Goal: Task Accomplishment & Management: Manage account settings

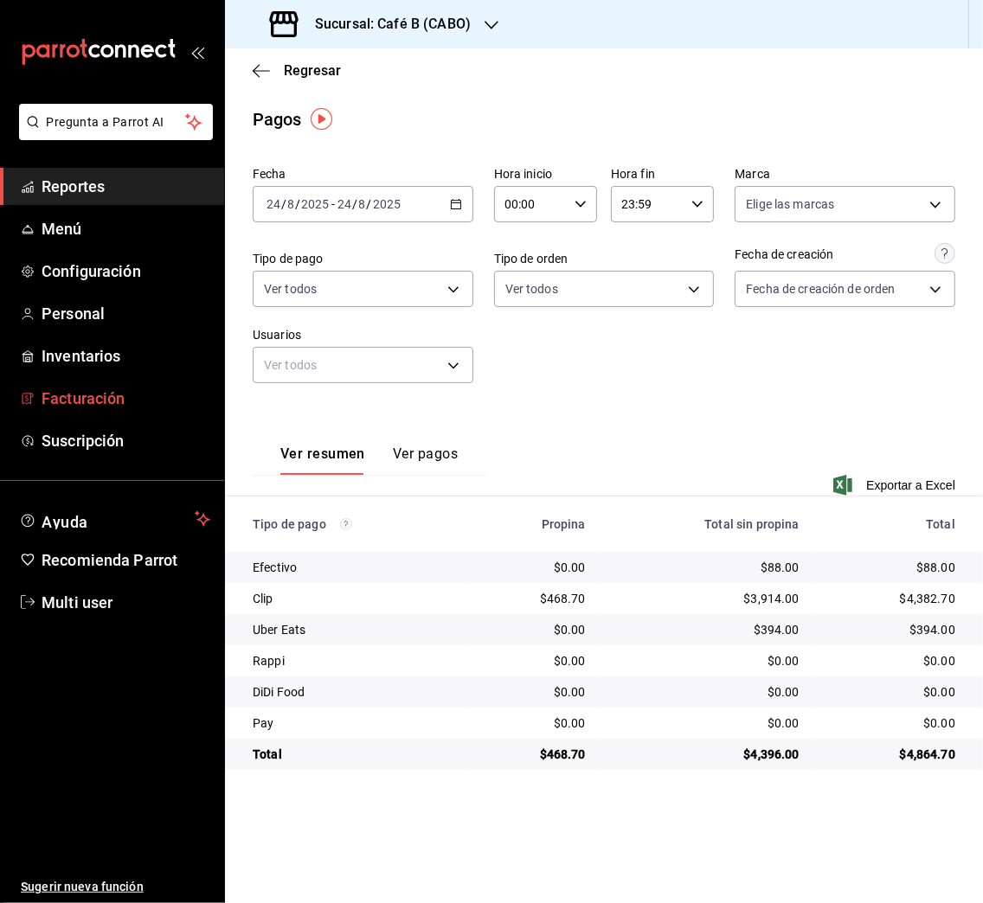
click at [119, 398] on span "Facturación" at bounding box center [126, 398] width 169 height 23
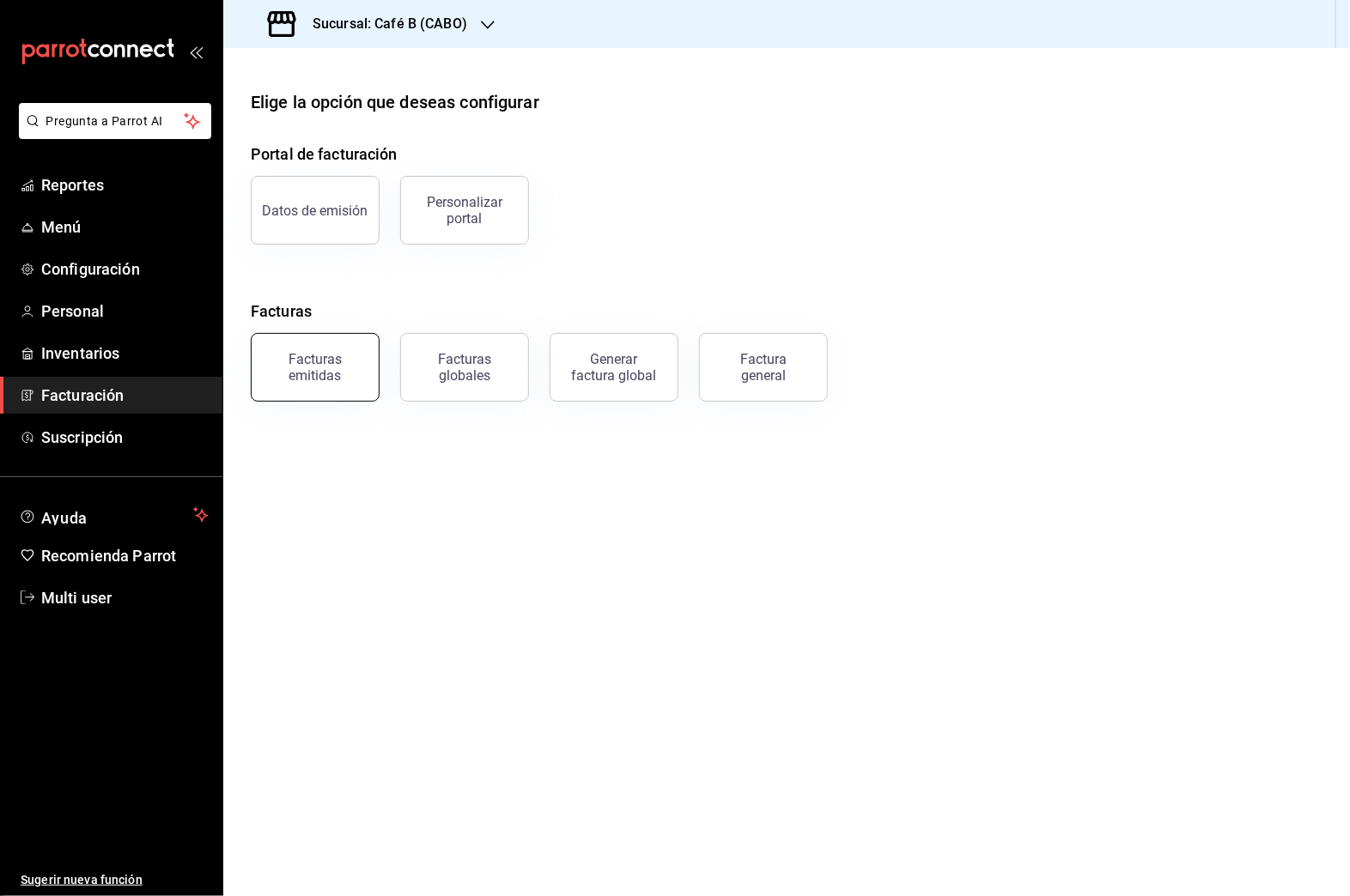
click at [344, 359] on div "Facturas emitidas" at bounding box center [315, 367] width 106 height 33
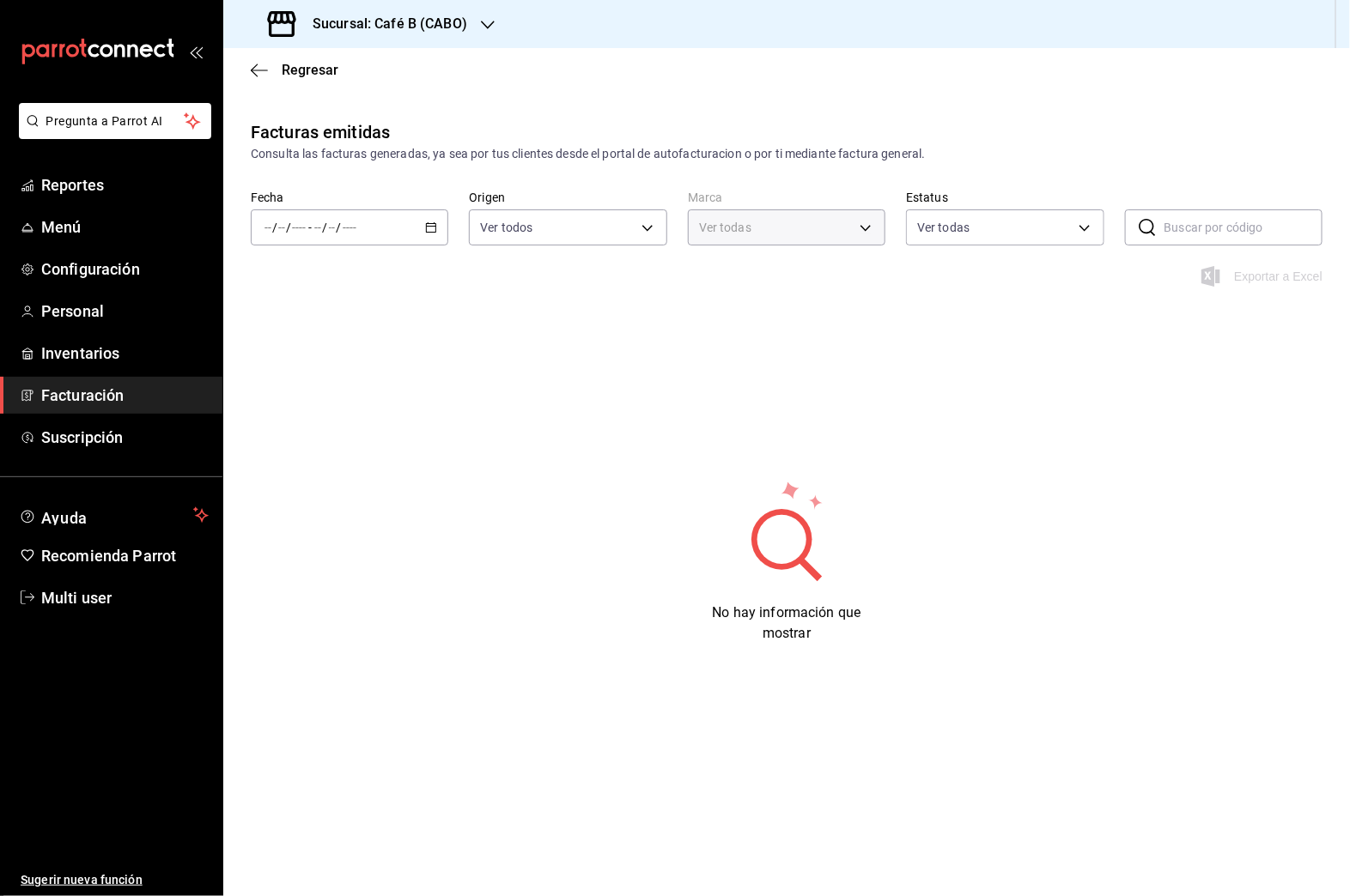
type input "0f2c8ccd-135c-4810-ad16-73e1e4ceff4e"
click at [265, 76] on icon "button" at bounding box center [259, 70] width 17 height 16
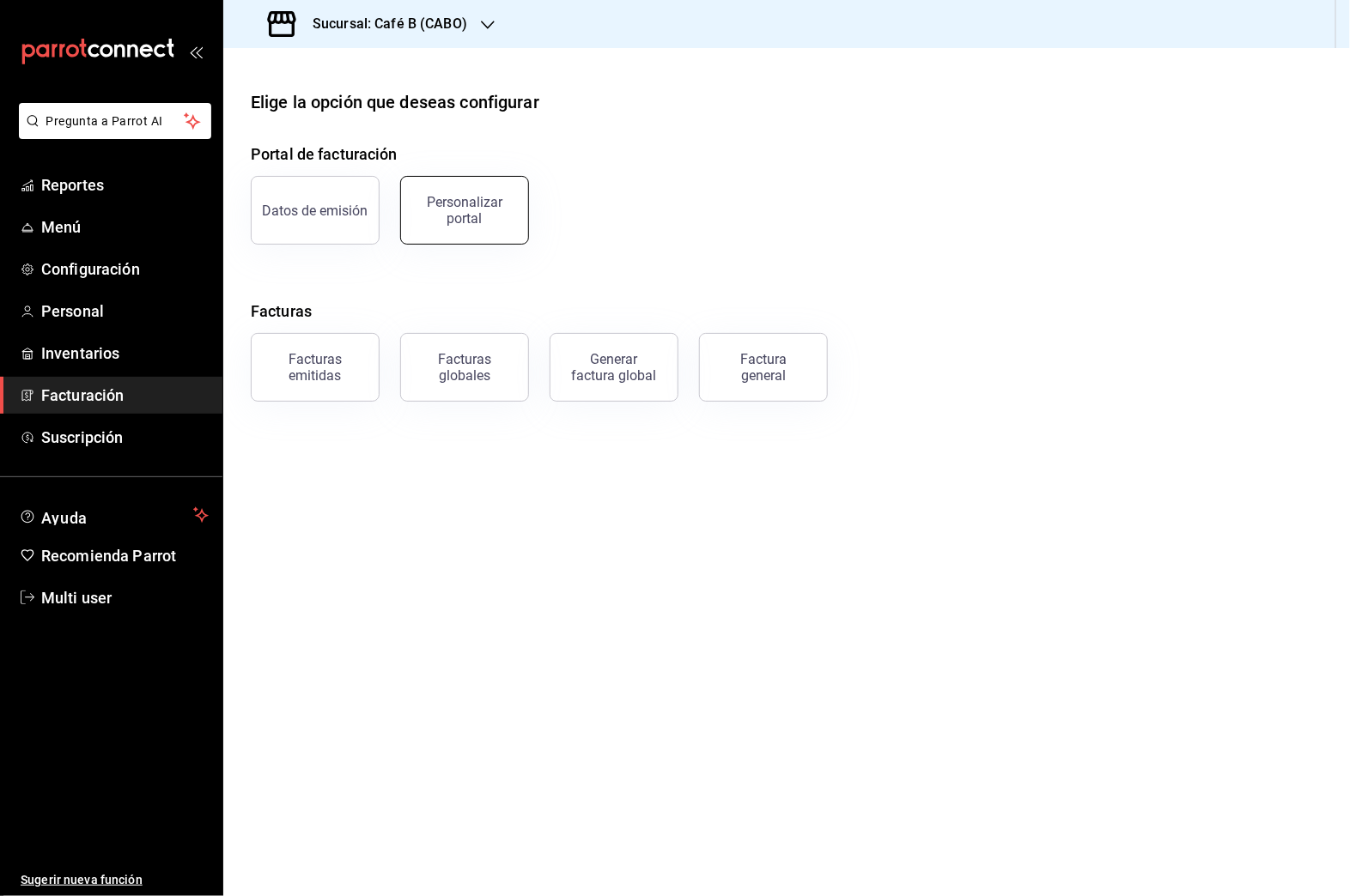
click at [455, 205] on div "Personalizar portal" at bounding box center [464, 210] width 106 height 33
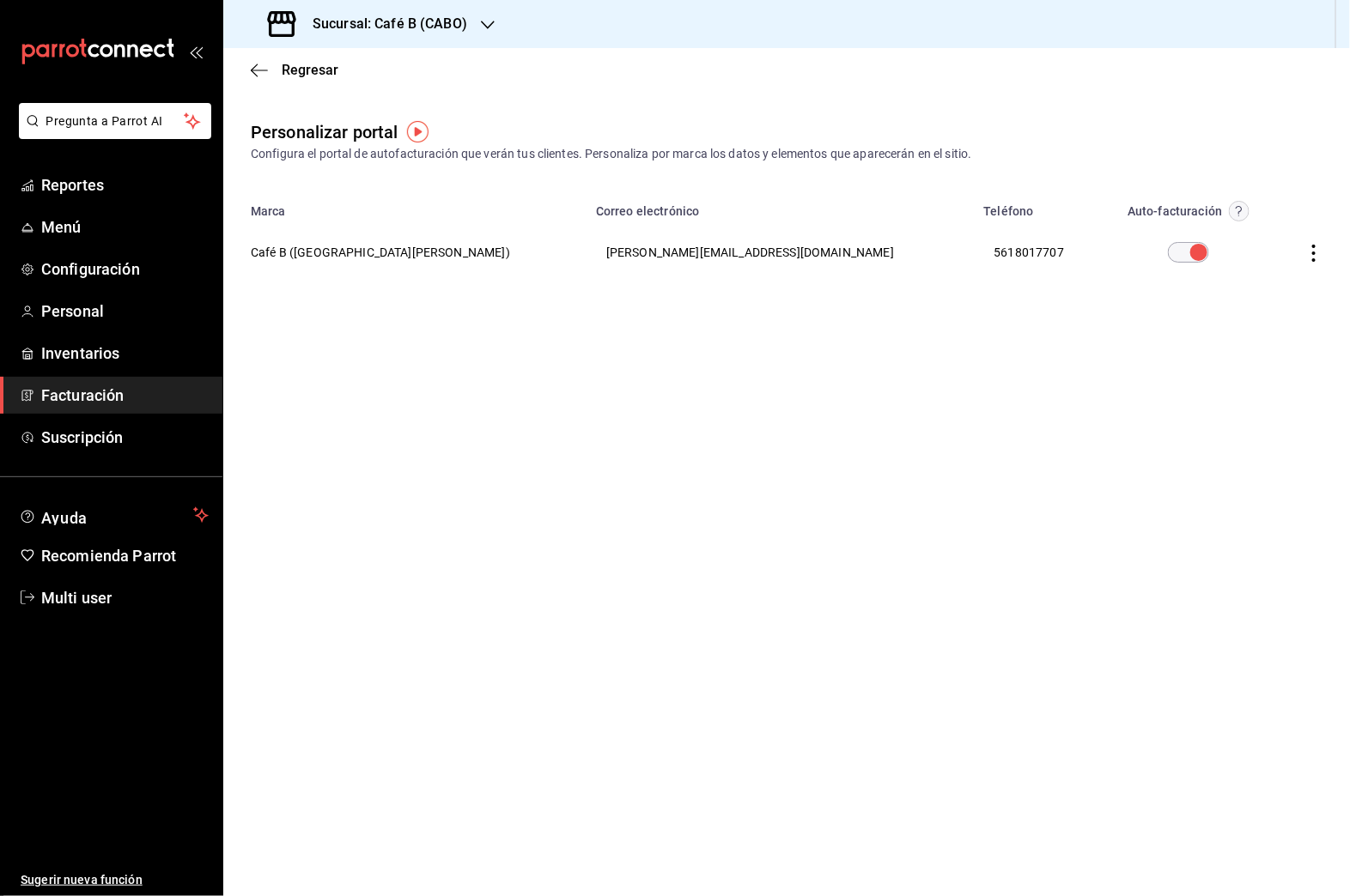
click at [271, 55] on div "Regresar" at bounding box center [786, 69] width 1127 height 44
click at [268, 64] on span "Regresar" at bounding box center [295, 69] width 87 height 16
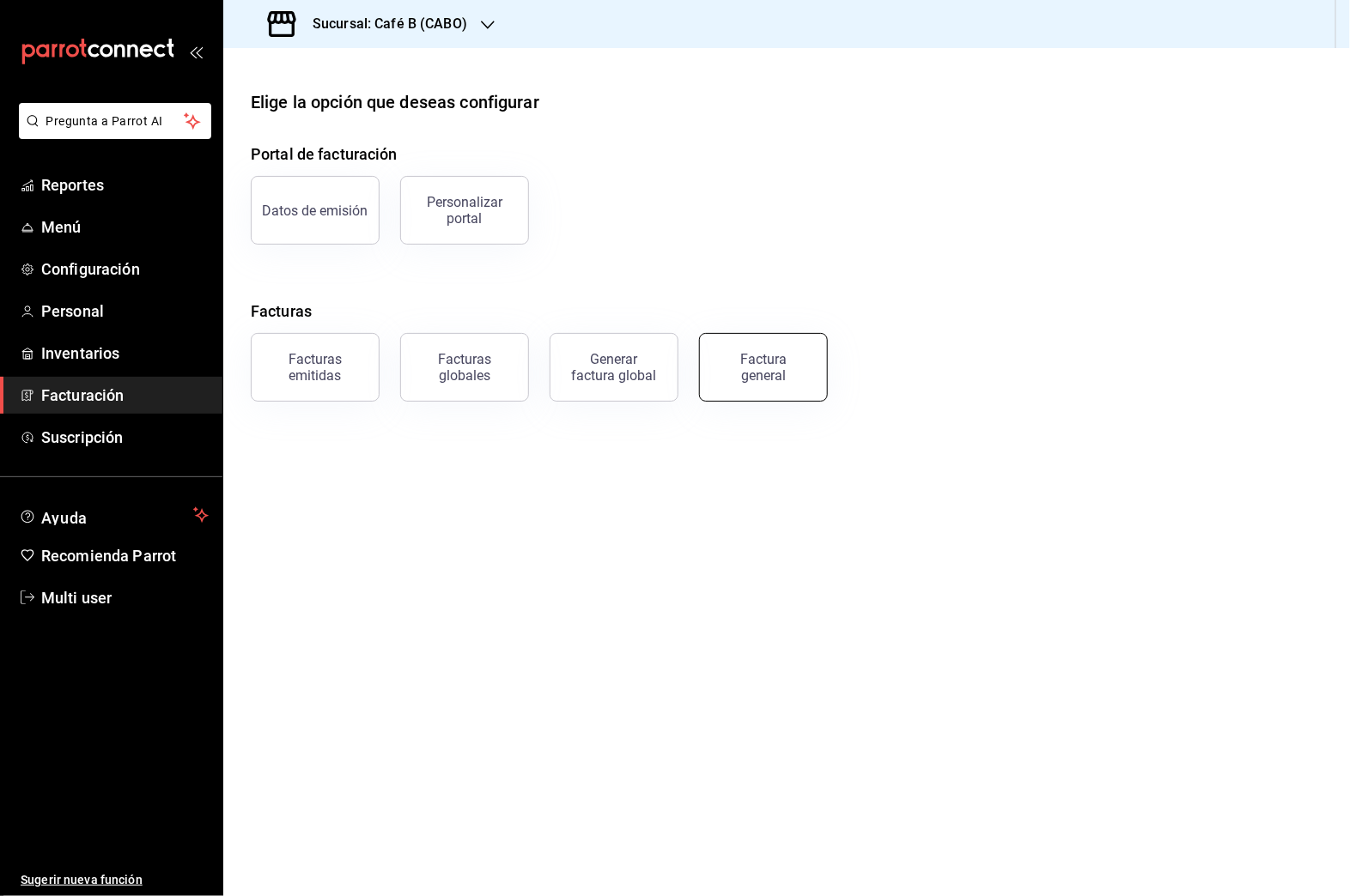
click at [742, 365] on div "Factura general" at bounding box center [763, 367] width 86 height 33
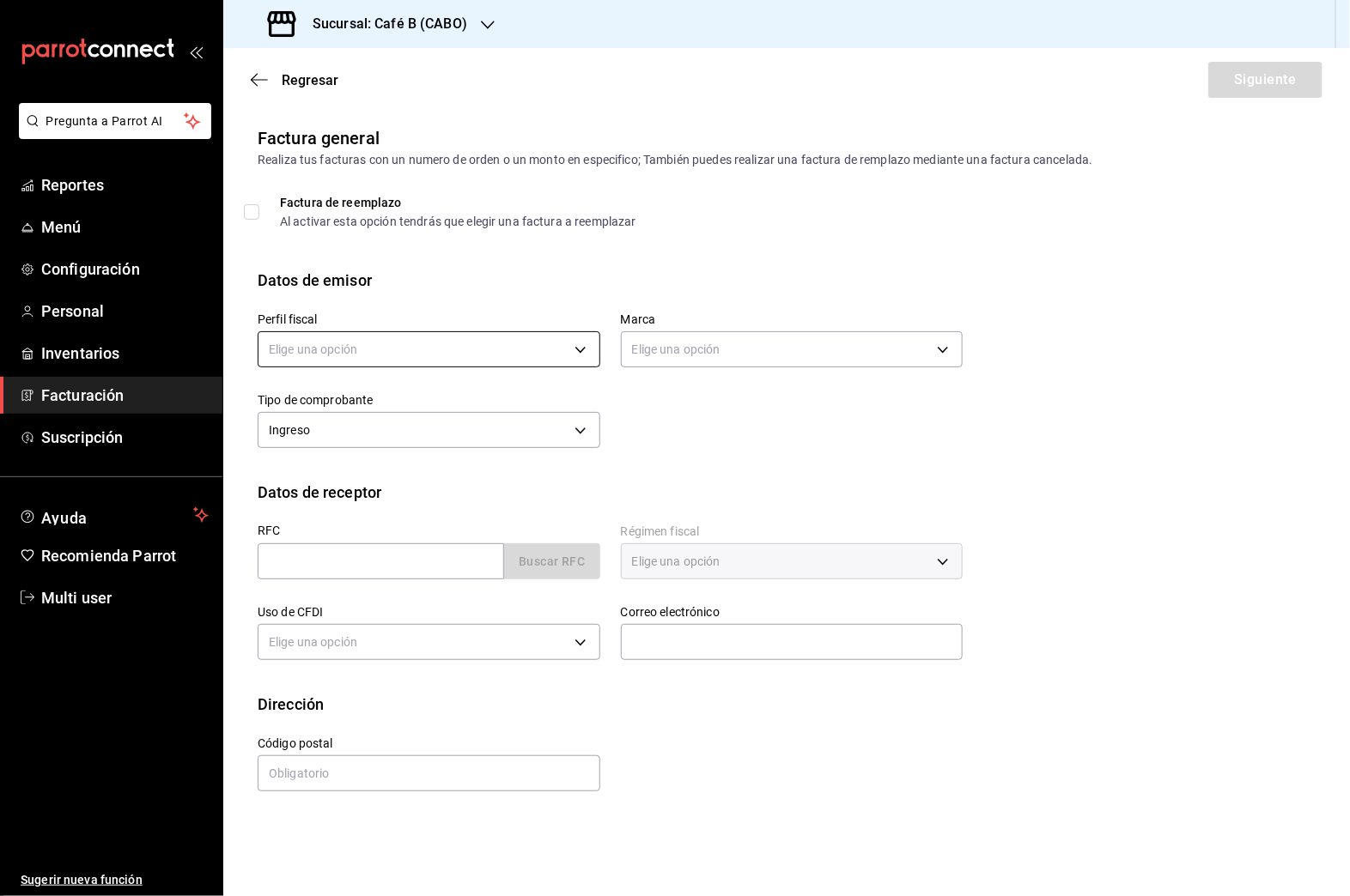
click at [532, 358] on body "Pregunta a Parrot AI Reportes Menú Configuración Personal Inventarios Facturaci…" at bounding box center [675, 448] width 1350 height 896
click at [480, 454] on ul "Elige una opción B THE ACTION" at bounding box center [428, 421] width 340 height 77
click at [500, 437] on li "B THE ACTION" at bounding box center [428, 437] width 340 height 32
type input "1301dac3-9fad-467a-b940-8e6697a693a7"
type input "0f2c8ccd-135c-4810-ad16-73e1e4ceff4e"
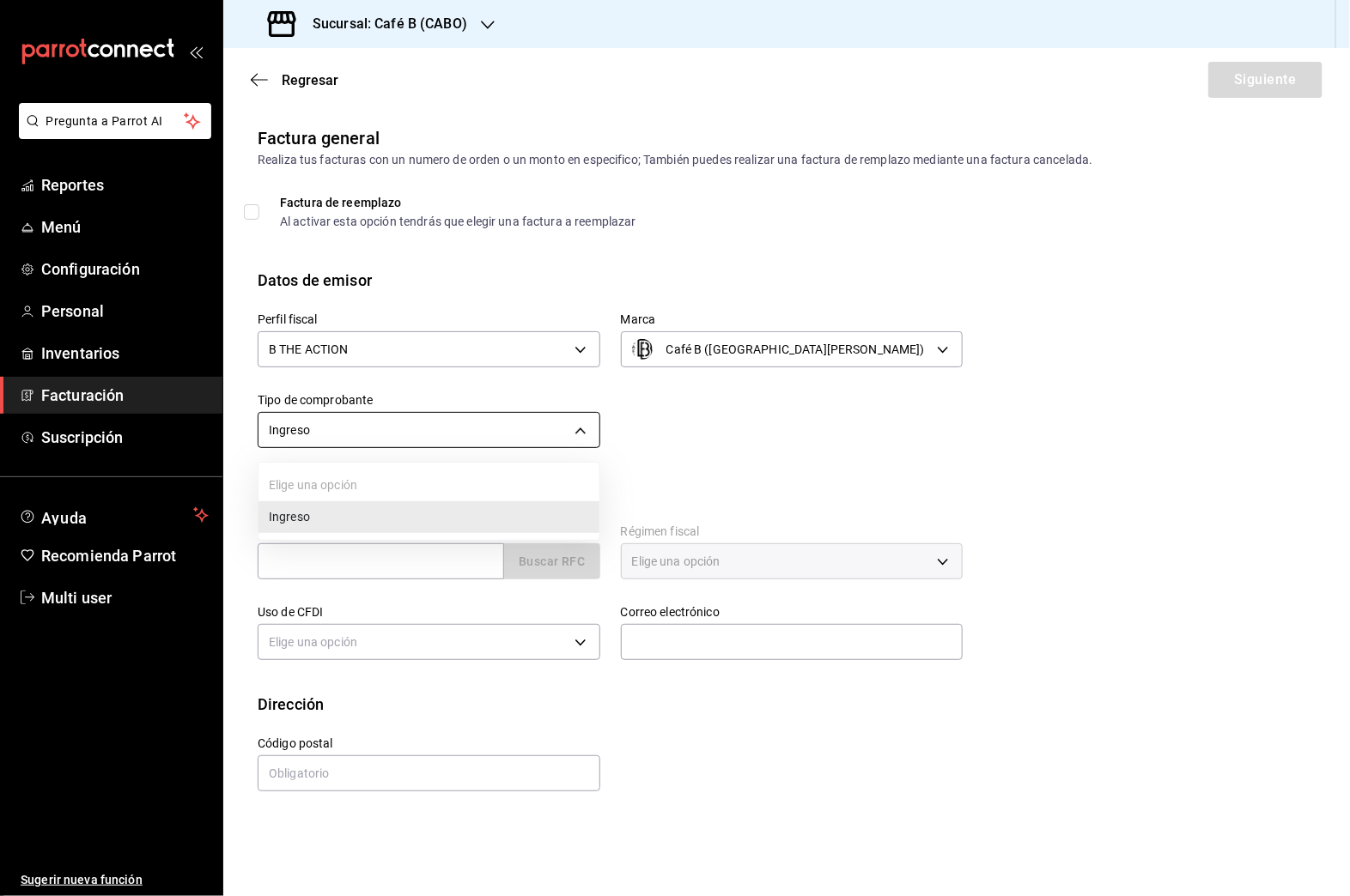
click at [576, 424] on body "Pregunta a Parrot AI Reportes Menú Configuración Personal Inventarios Facturaci…" at bounding box center [675, 448] width 1350 height 896
click at [541, 497] on ul "Elige una opción Ingreso" at bounding box center [428, 501] width 340 height 77
click at [537, 533] on ul "Elige una opción Ingreso" at bounding box center [428, 501] width 340 height 77
click at [528, 510] on li "Ingreso" at bounding box center [428, 517] width 340 height 32
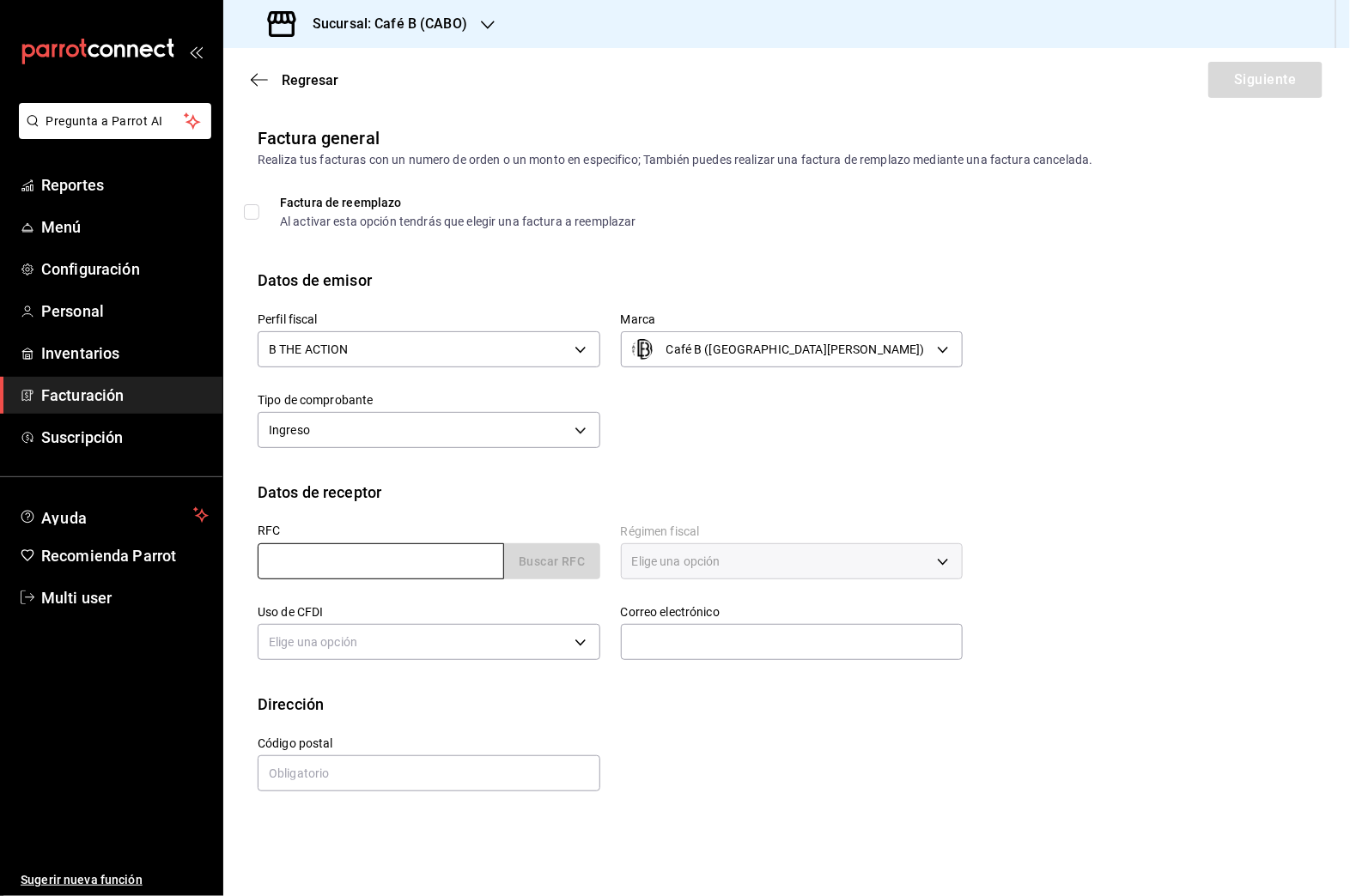
click at [462, 545] on input "text" at bounding box center [381, 562] width 246 height 36
paste input "GICR831104LBA"
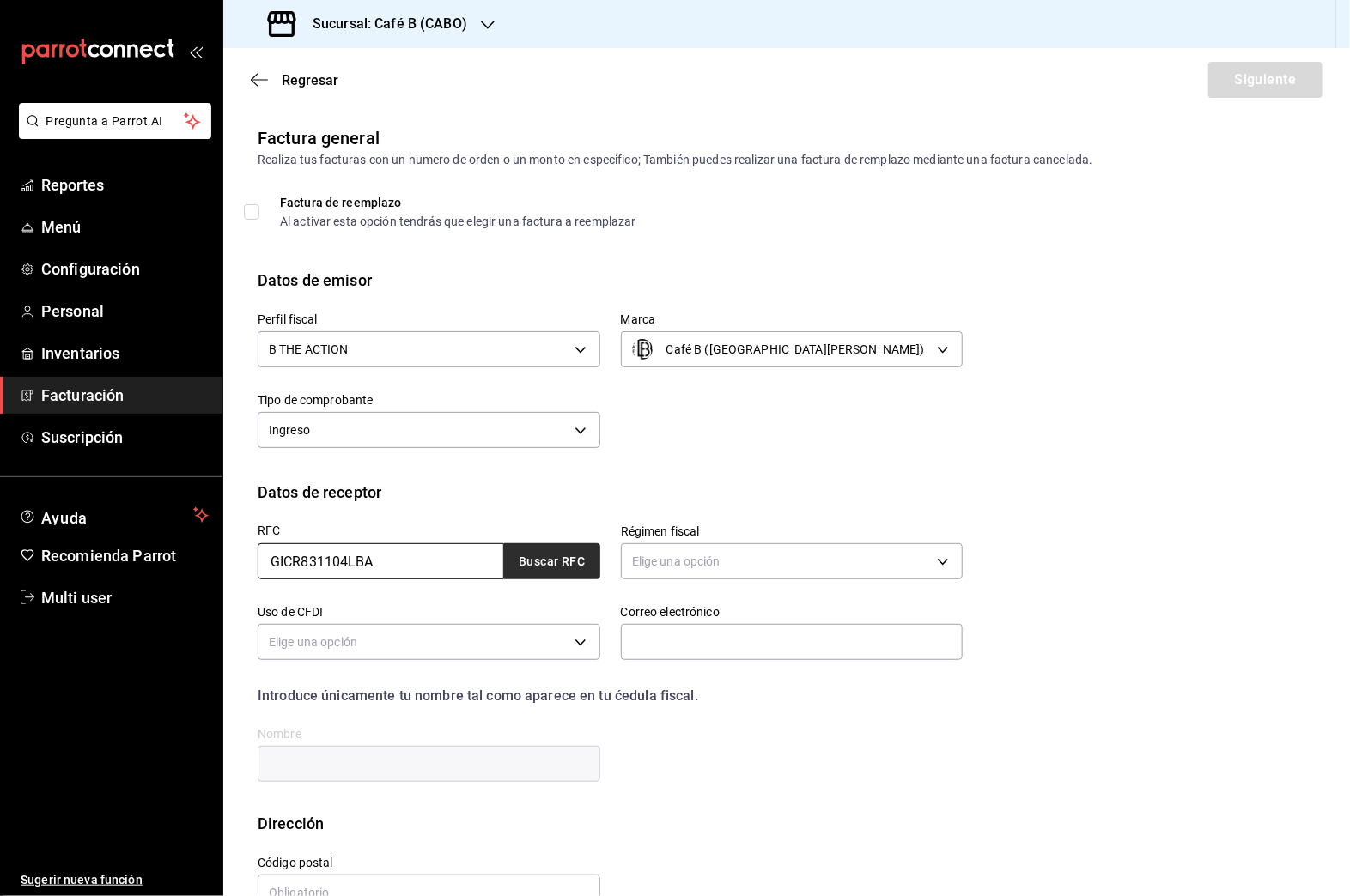
type input "GICR831104LBA"
click at [542, 557] on button "Buscar RFC" at bounding box center [552, 562] width 96 height 36
click at [699, 568] on body "Pregunta a Parrot AI Reportes Menú Configuración Personal Inventarios Facturaci…" at bounding box center [675, 448] width 1350 height 896
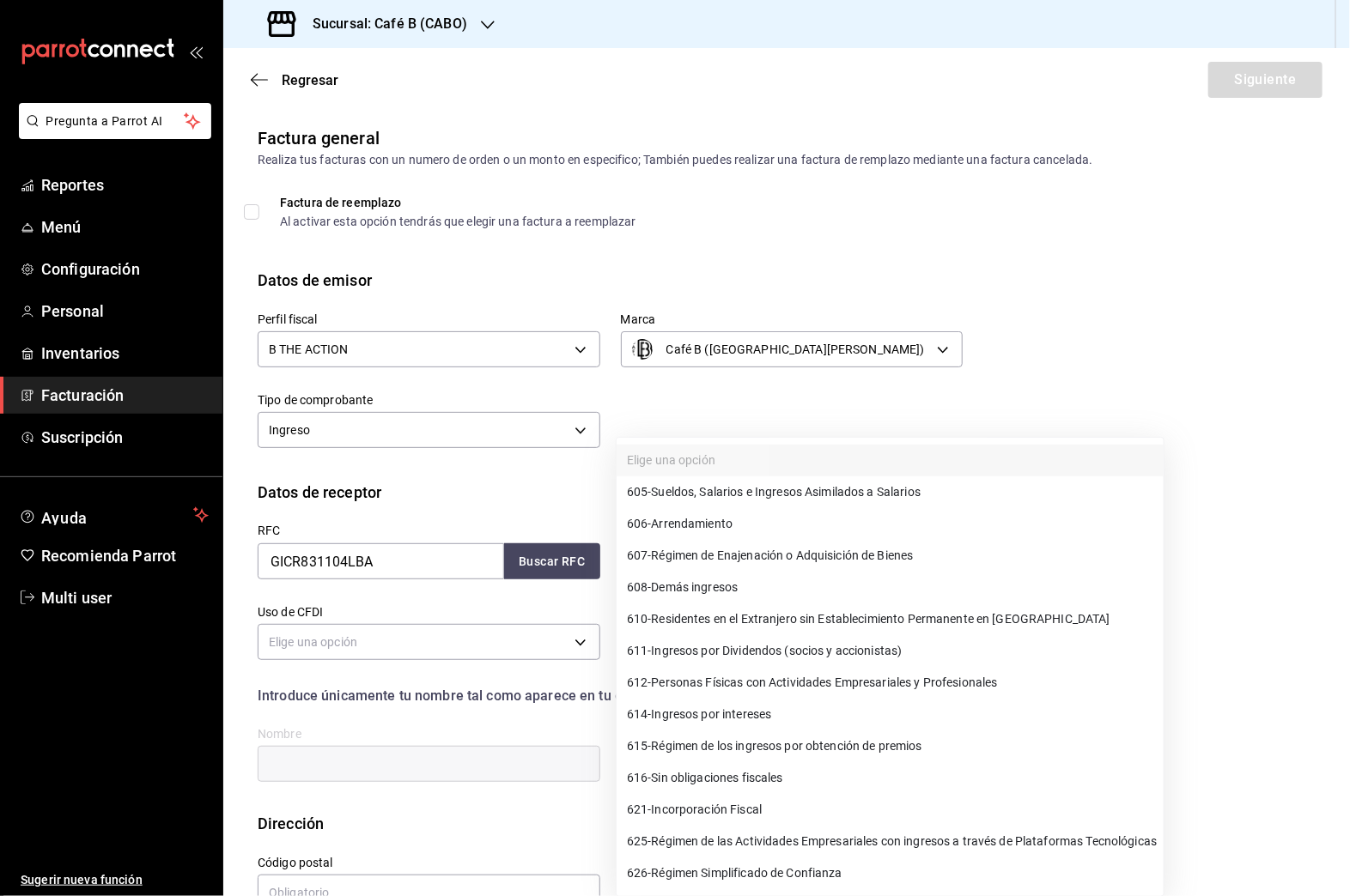
click at [975, 416] on div at bounding box center [675, 448] width 1350 height 896
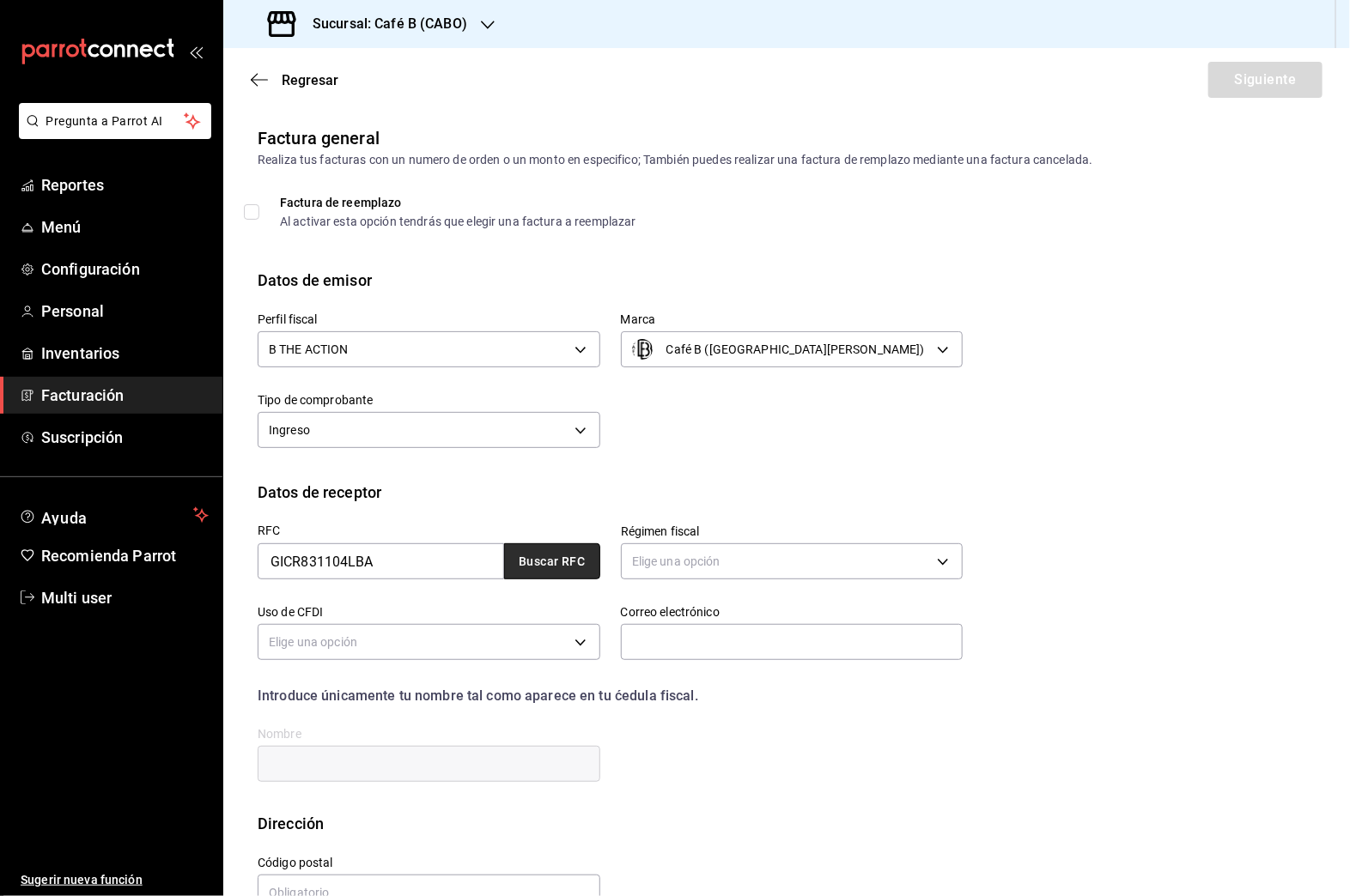
click at [563, 560] on button "Buscar RFC" at bounding box center [552, 562] width 96 height 36
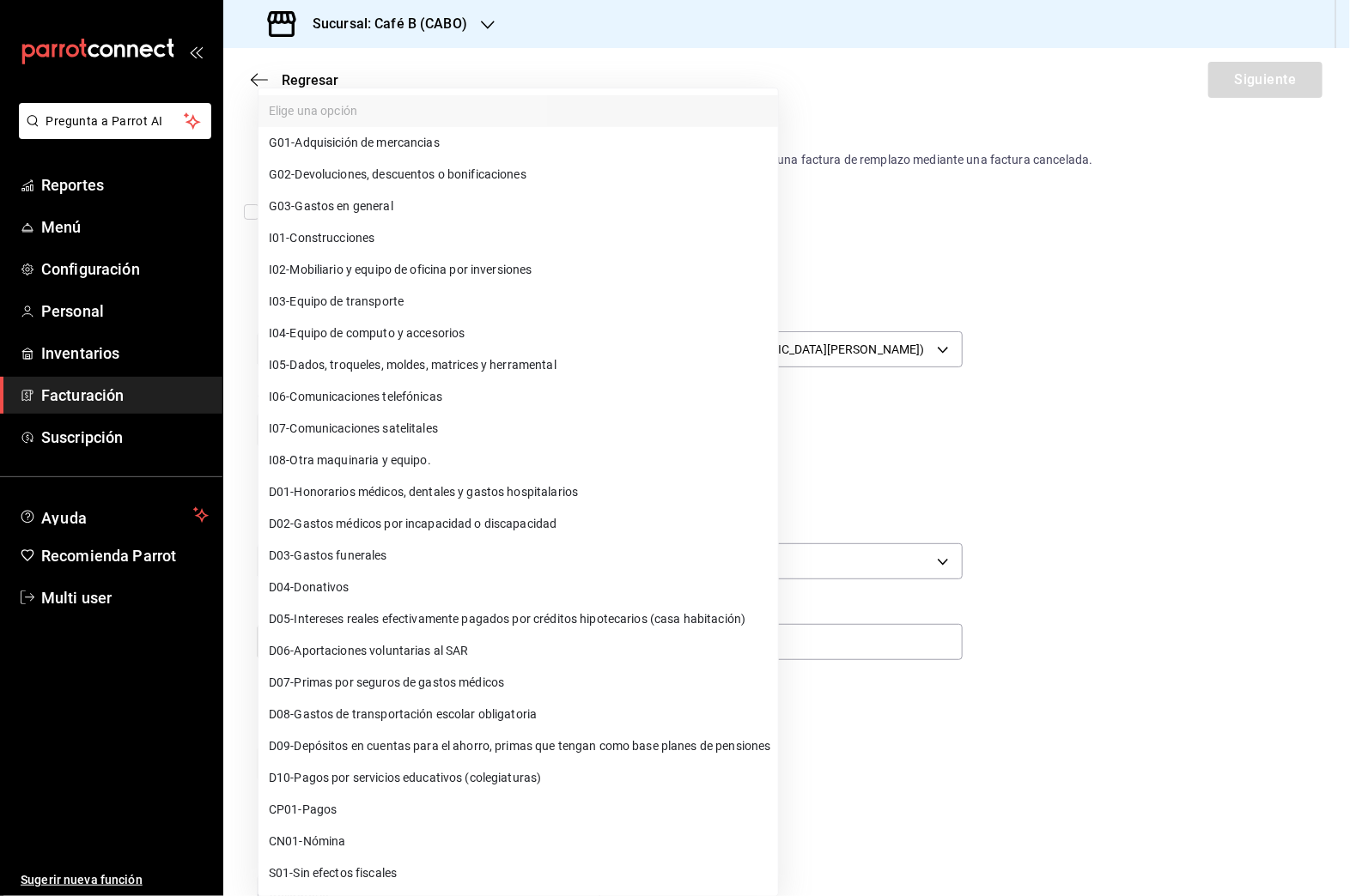
click at [564, 624] on body "Pregunta a Parrot AI Reportes Menú Configuración Personal Inventarios Facturaci…" at bounding box center [675, 448] width 1350 height 896
click at [596, 210] on li "G03 - Gastos en general" at bounding box center [517, 206] width 519 height 32
type input "G03"
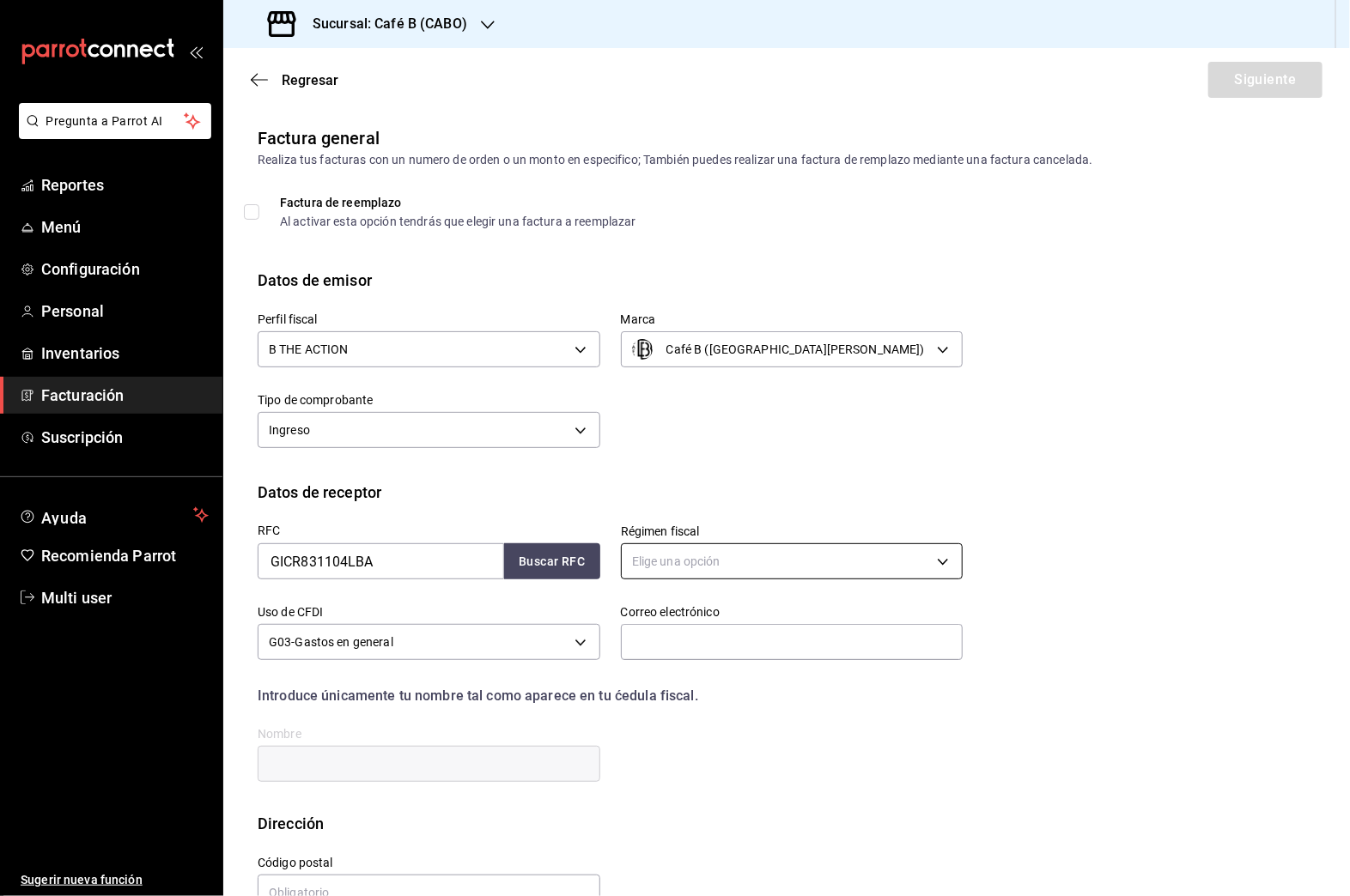
click at [691, 544] on body "Pregunta a Parrot AI Reportes Menú Configuración Personal Inventarios Facturaci…" at bounding box center [675, 448] width 1350 height 896
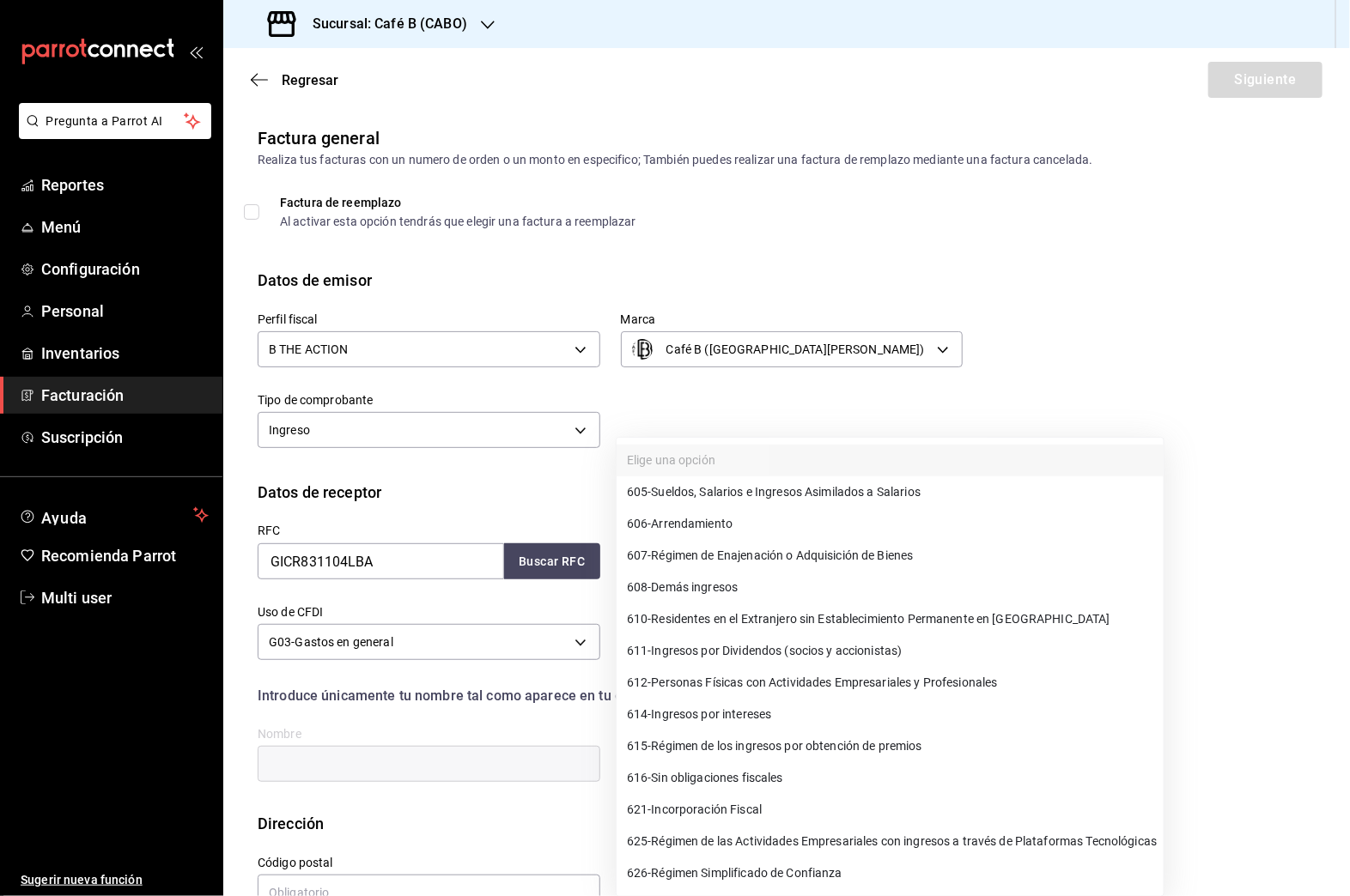
click at [744, 877] on span "626 - Régimen Simplificado de Confianza" at bounding box center [735, 873] width 215 height 18
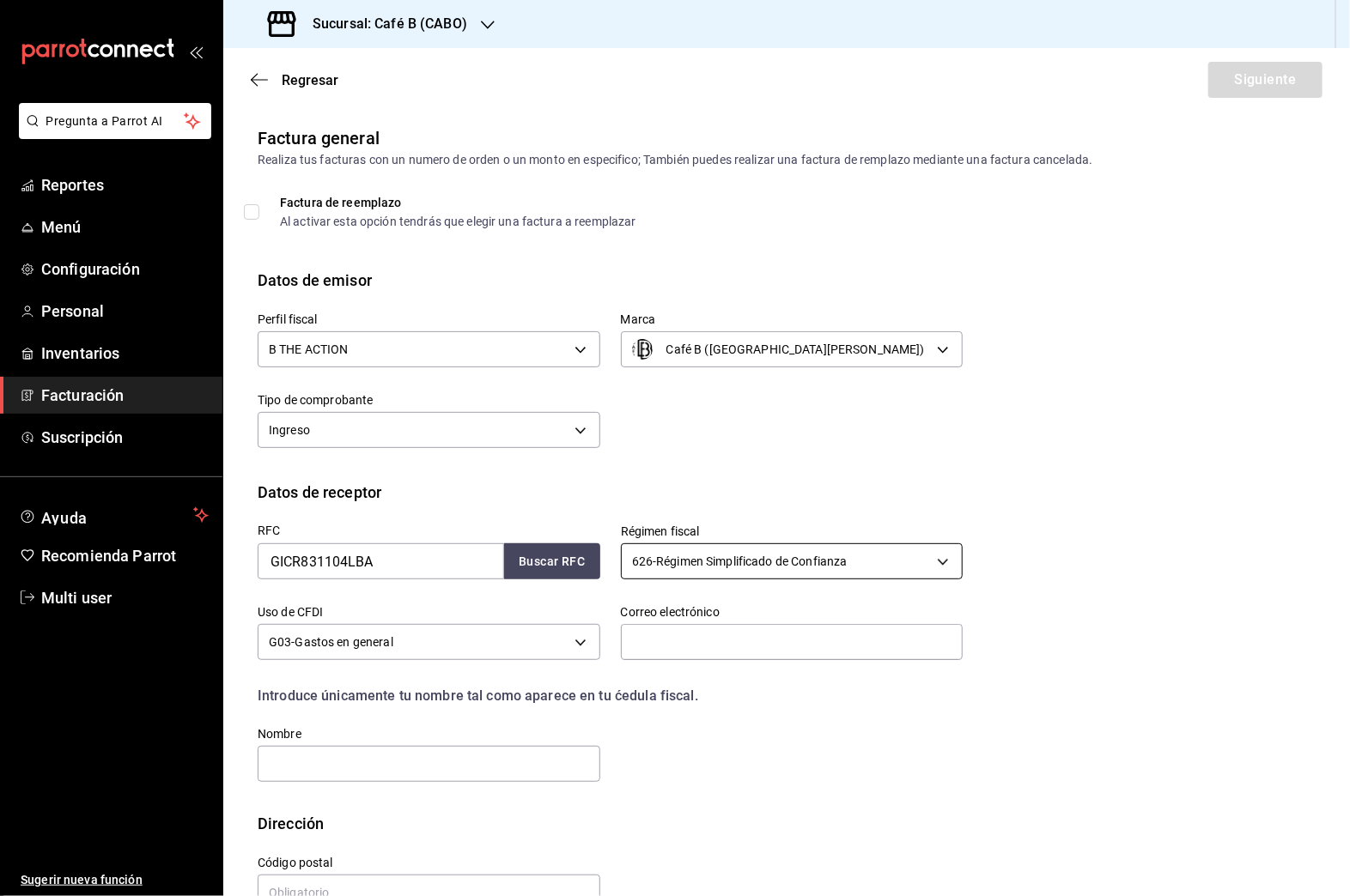
click at [832, 561] on body "Pregunta a Parrot AI Reportes Menú Configuración Personal Inventarios Facturaci…" at bounding box center [675, 448] width 1350 height 896
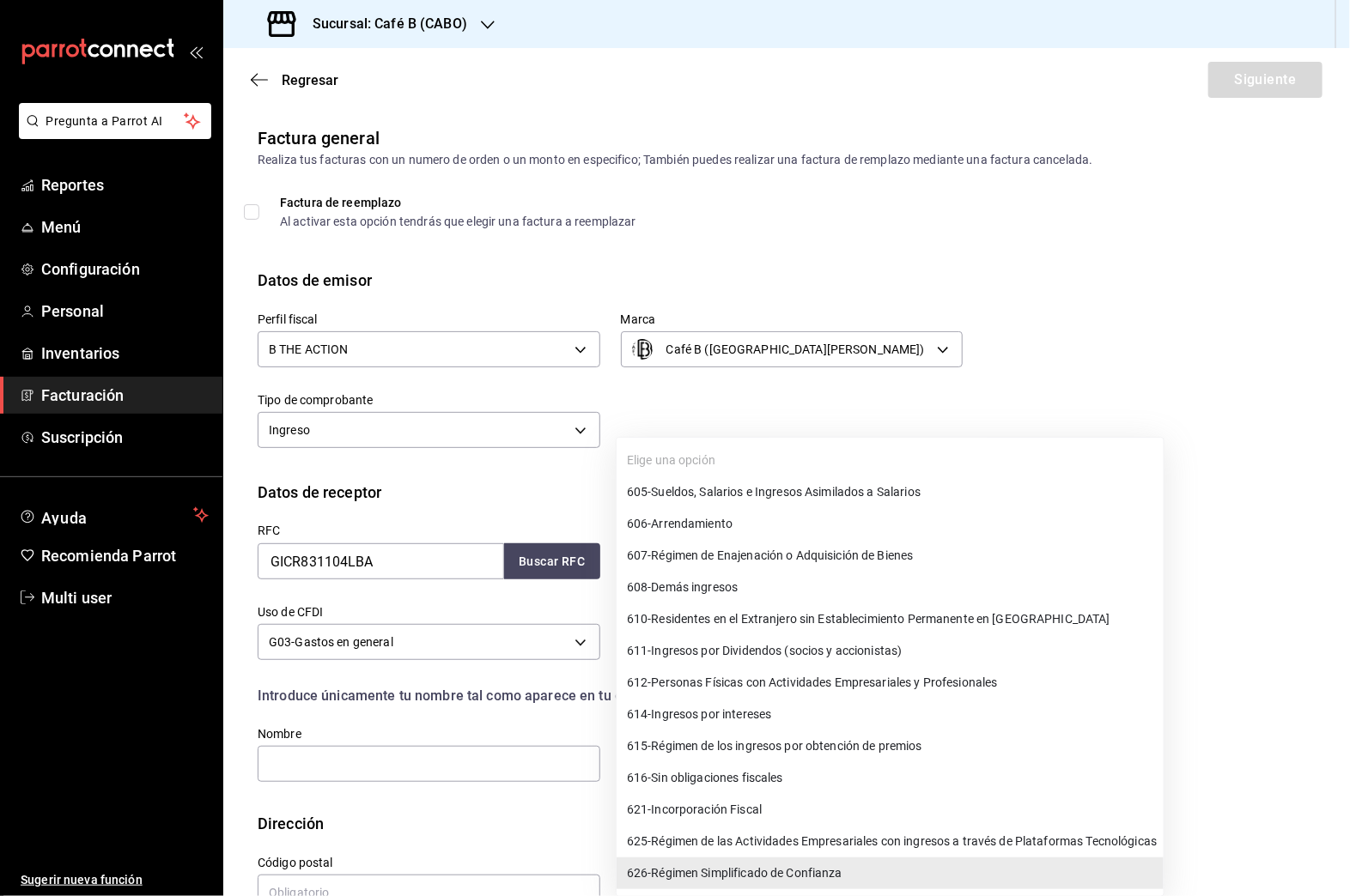
click at [845, 497] on span "605 - Sueldos, Salarios e Ingresos Asimilados a Salarios" at bounding box center [774, 492] width 294 height 18
type input "605"
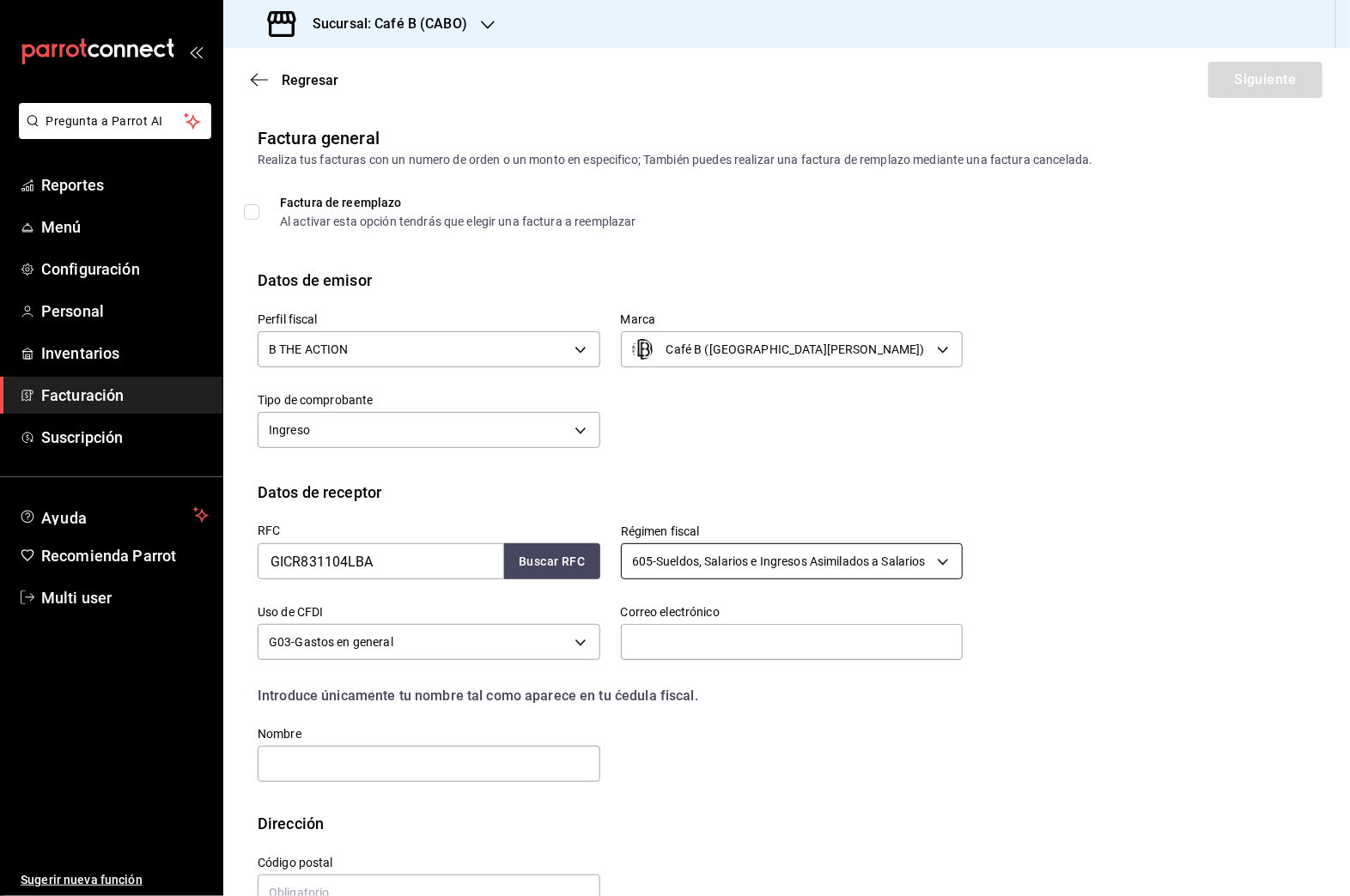
click at [805, 564] on body "Pregunta a Parrot AI Reportes Menú Configuración Personal Inventarios Facturaci…" at bounding box center [675, 448] width 1350 height 896
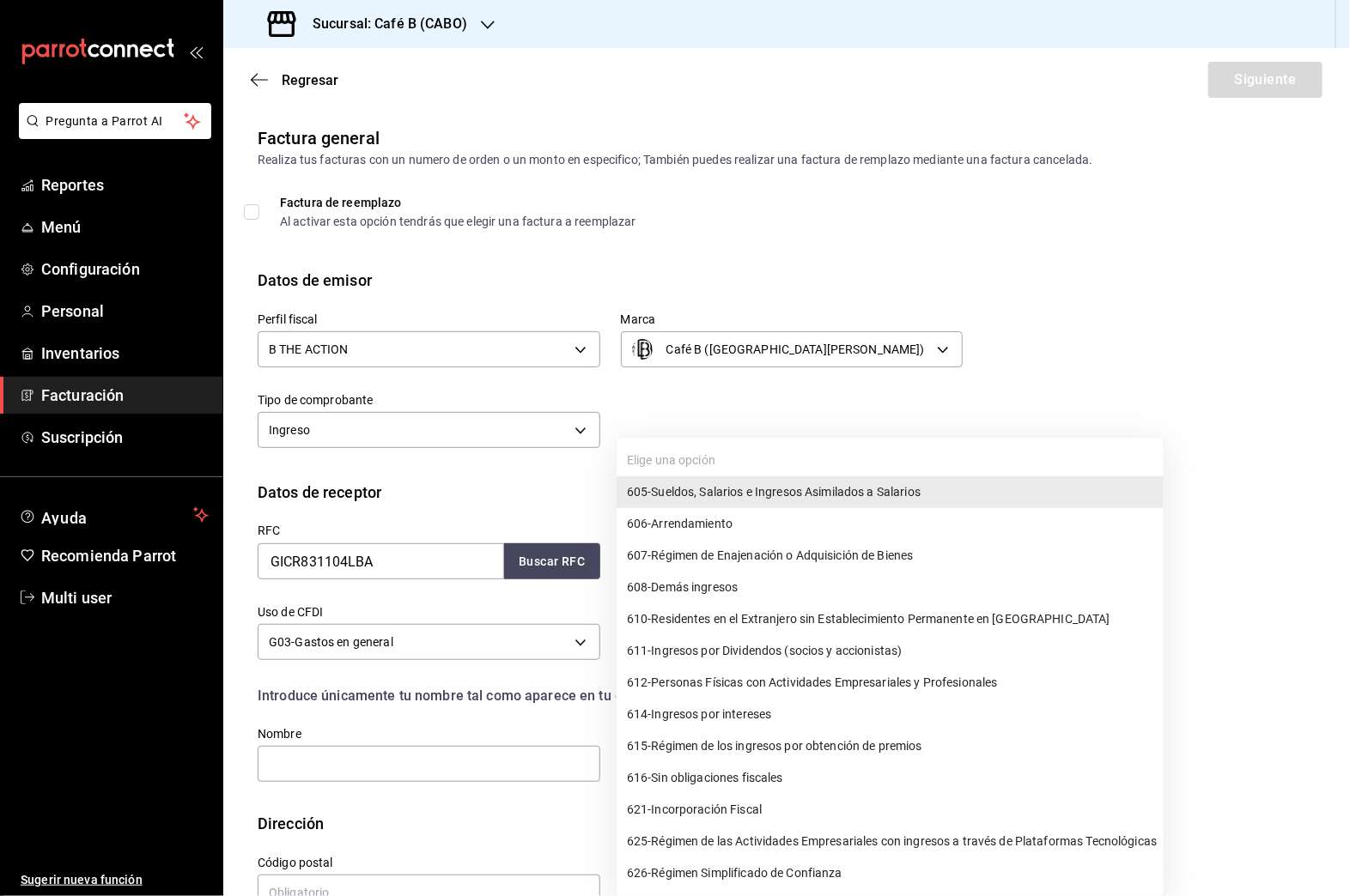
click at [947, 366] on div at bounding box center [675, 448] width 1350 height 896
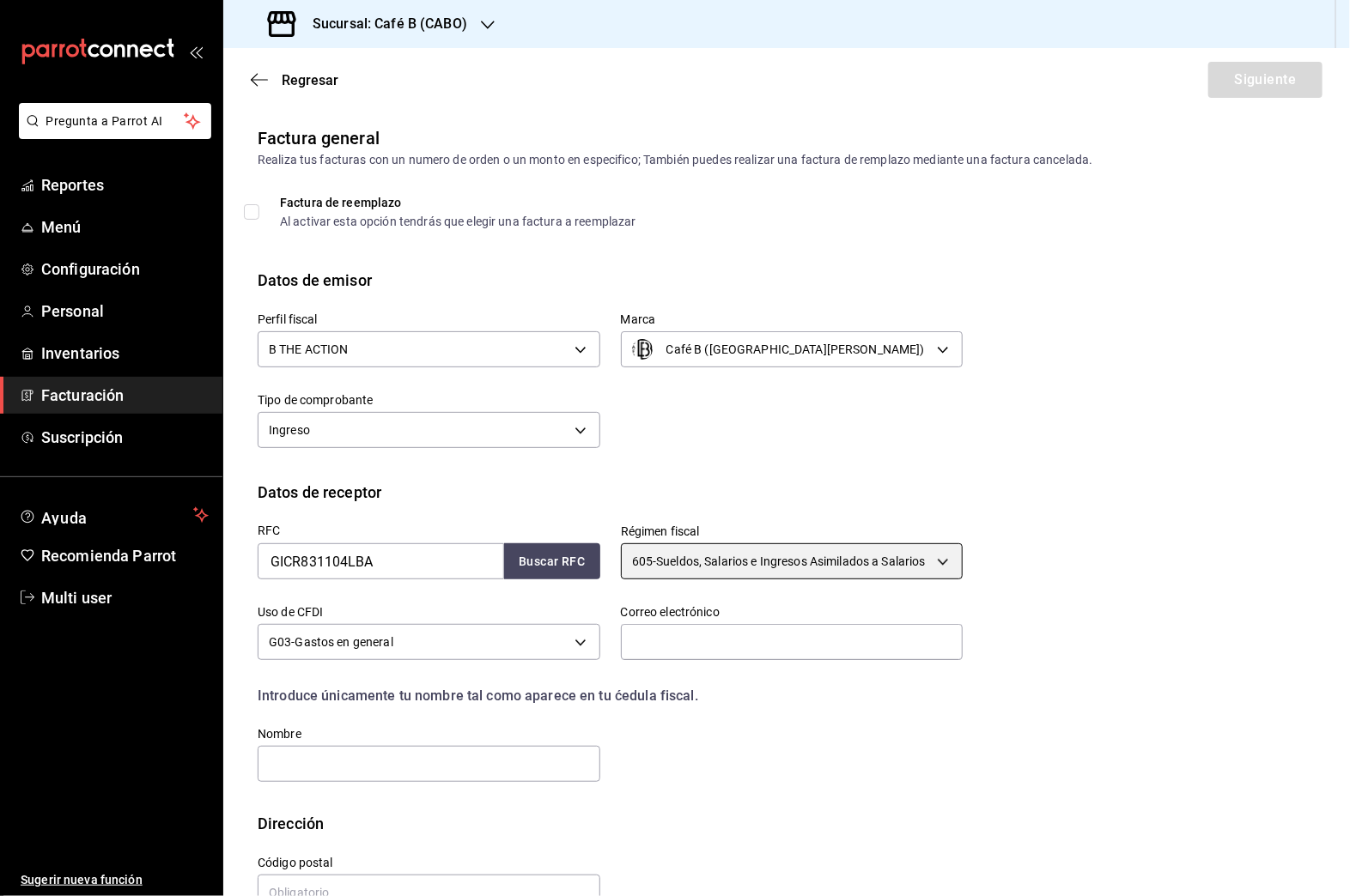
scroll to position [44, 0]
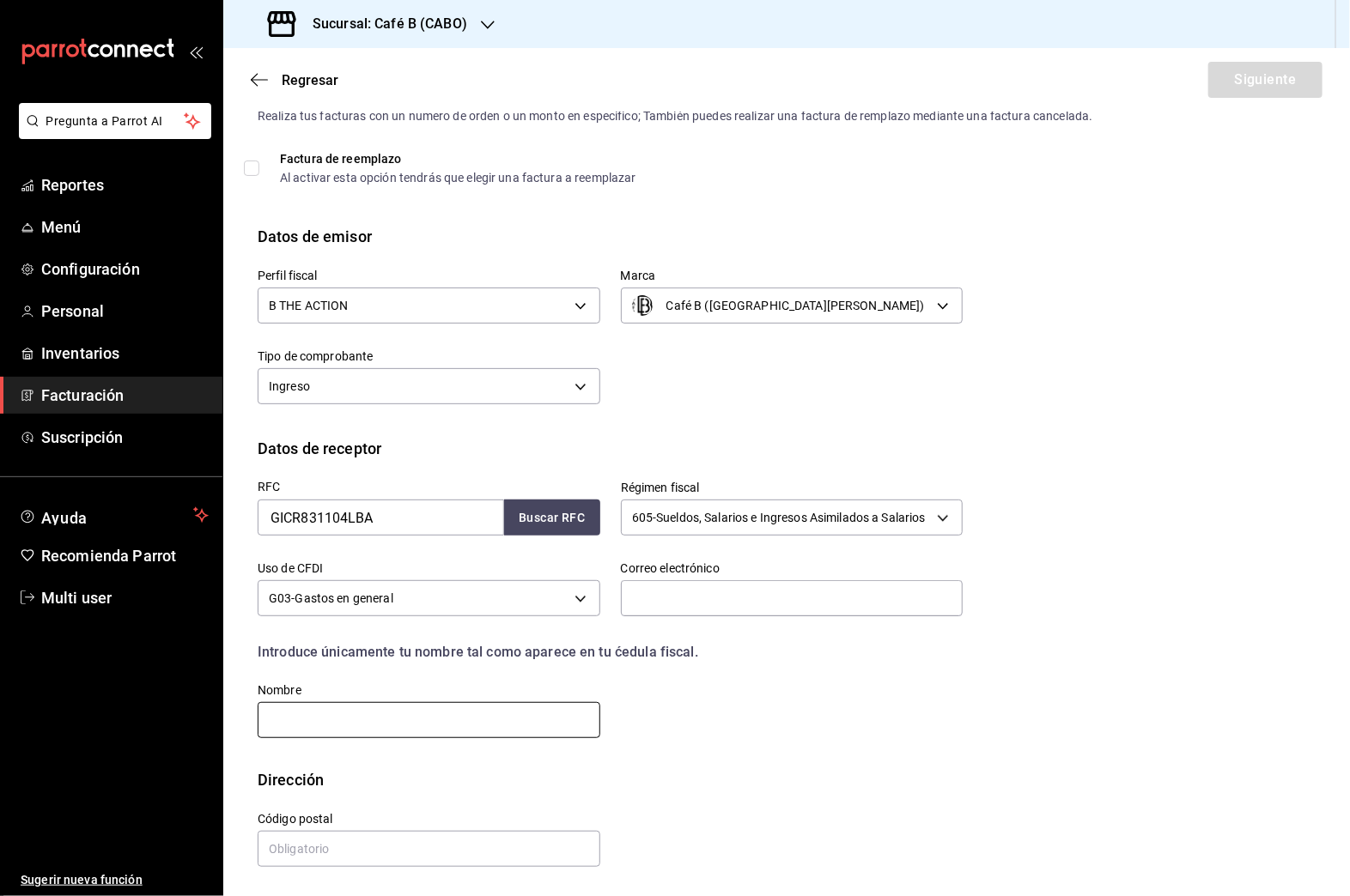
click at [496, 723] on input "text" at bounding box center [429, 720] width 342 height 36
click at [604, 773] on div "Dirección" at bounding box center [787, 779] width 1058 height 23
click at [264, 74] on icon "button" at bounding box center [259, 80] width 17 height 16
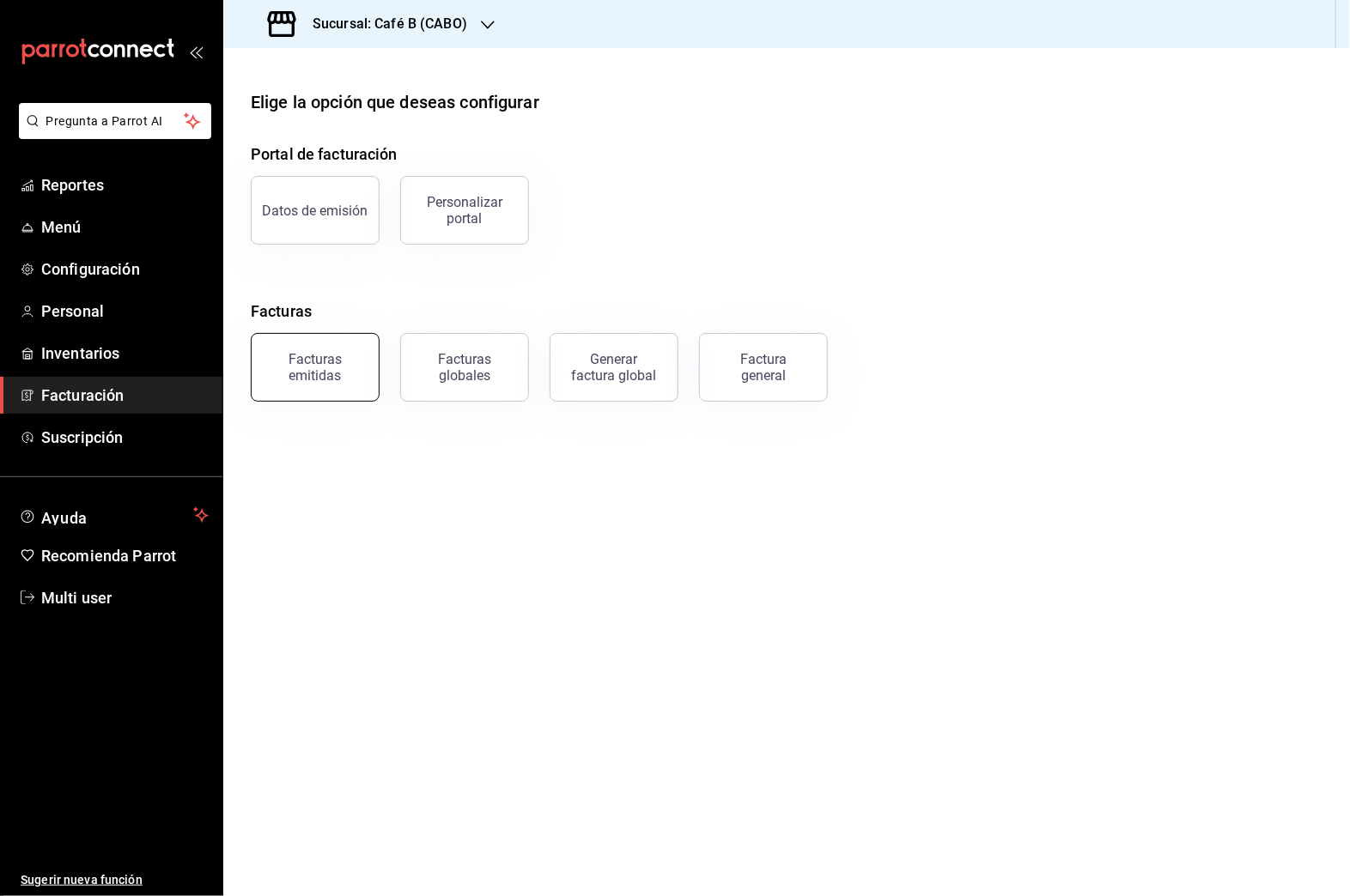
click at [344, 361] on div "Facturas emitidas" at bounding box center [315, 367] width 106 height 33
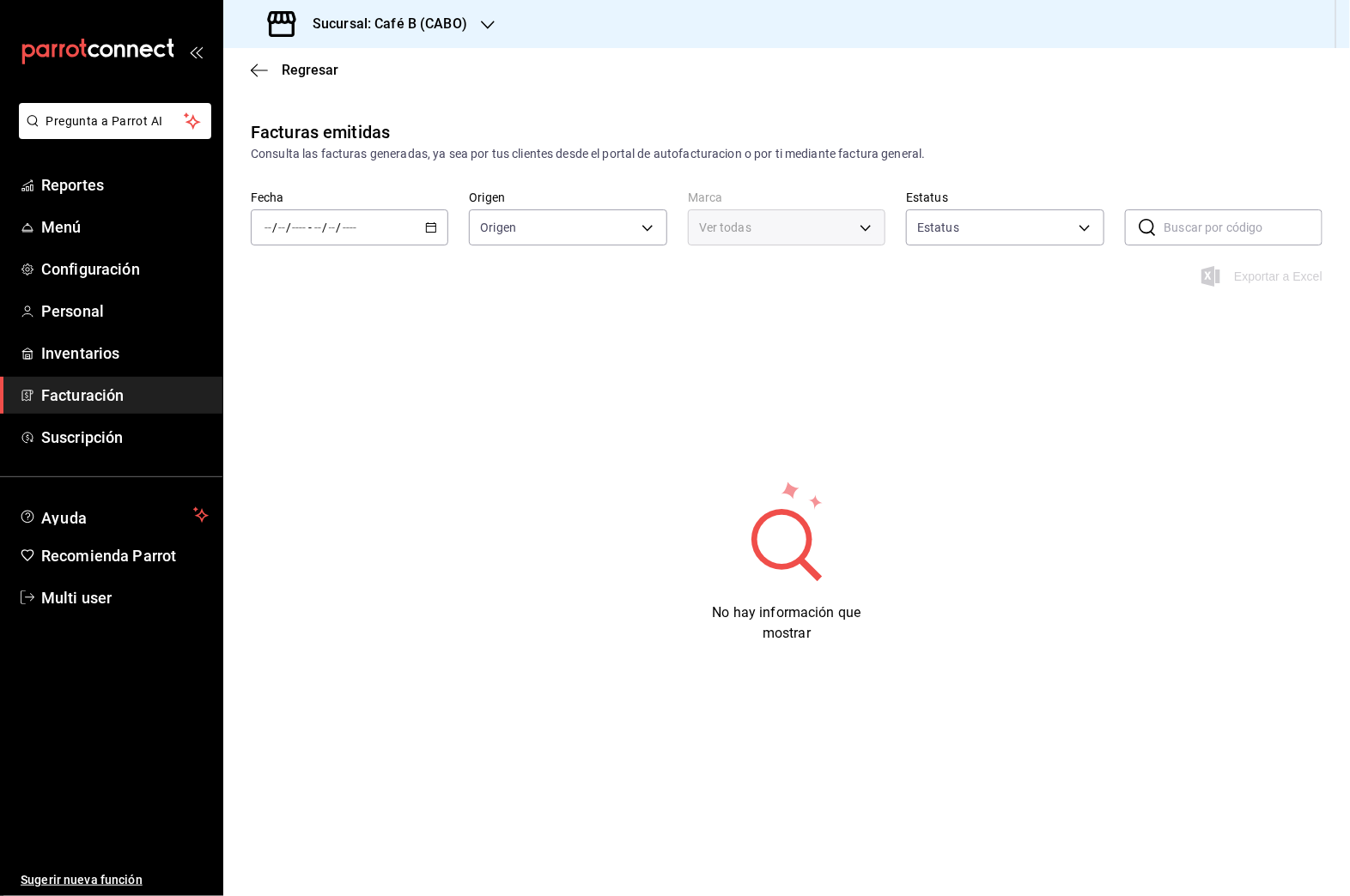
type input "ORDER_INVOICE,GENERAL_INVOICE"
type input "ACTIVE,PENDING_CANCELLATION,CANCELLED,PRE_CANCELLED"
type input "0f2c8ccd-135c-4810-ad16-73e1e4ceff4e"
click at [437, 231] on icon "button" at bounding box center [431, 227] width 12 height 12
click at [367, 461] on li "Rango de fechas" at bounding box center [333, 472] width 161 height 39
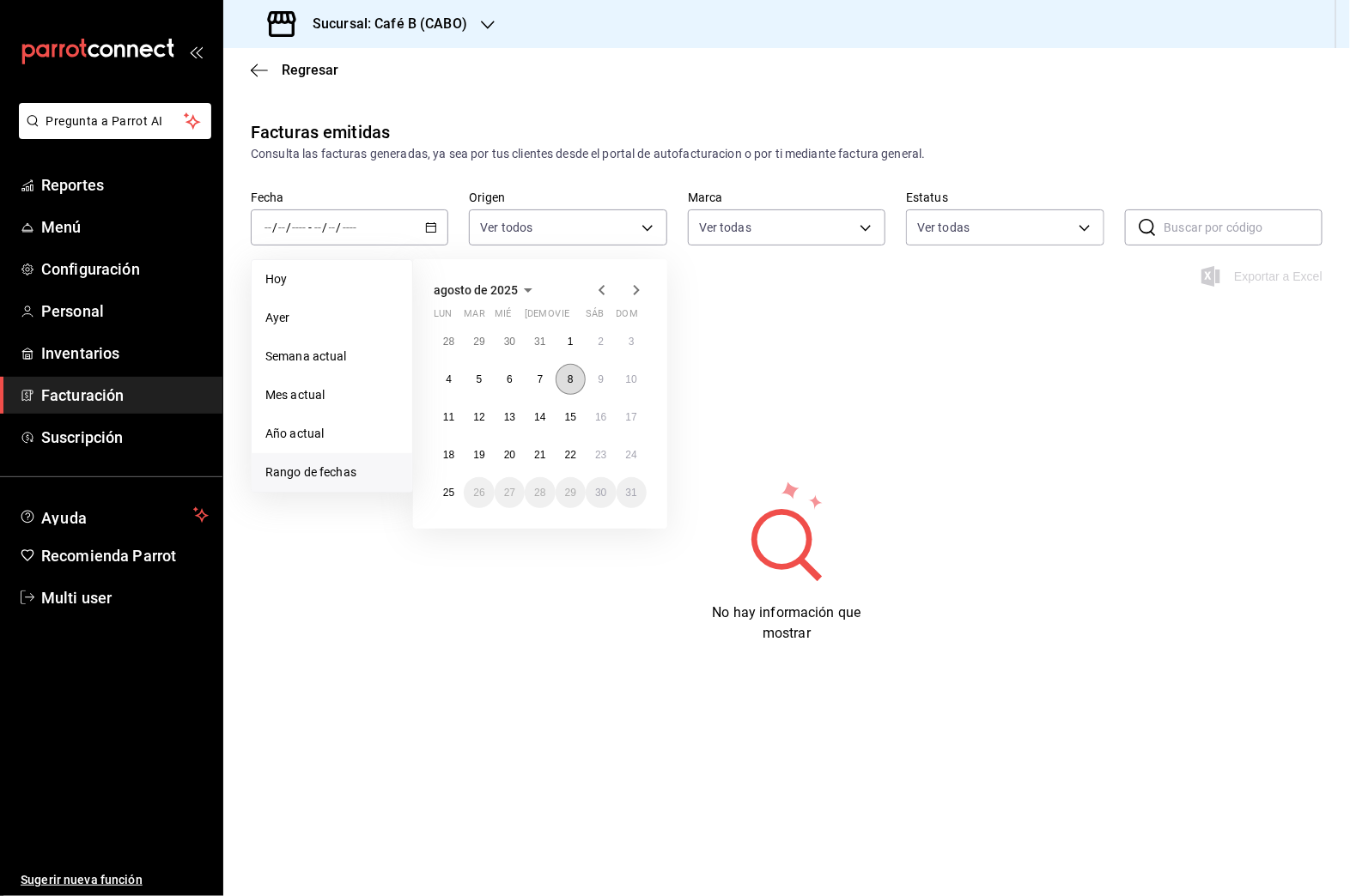
click at [573, 371] on button "8" at bounding box center [571, 379] width 30 height 31
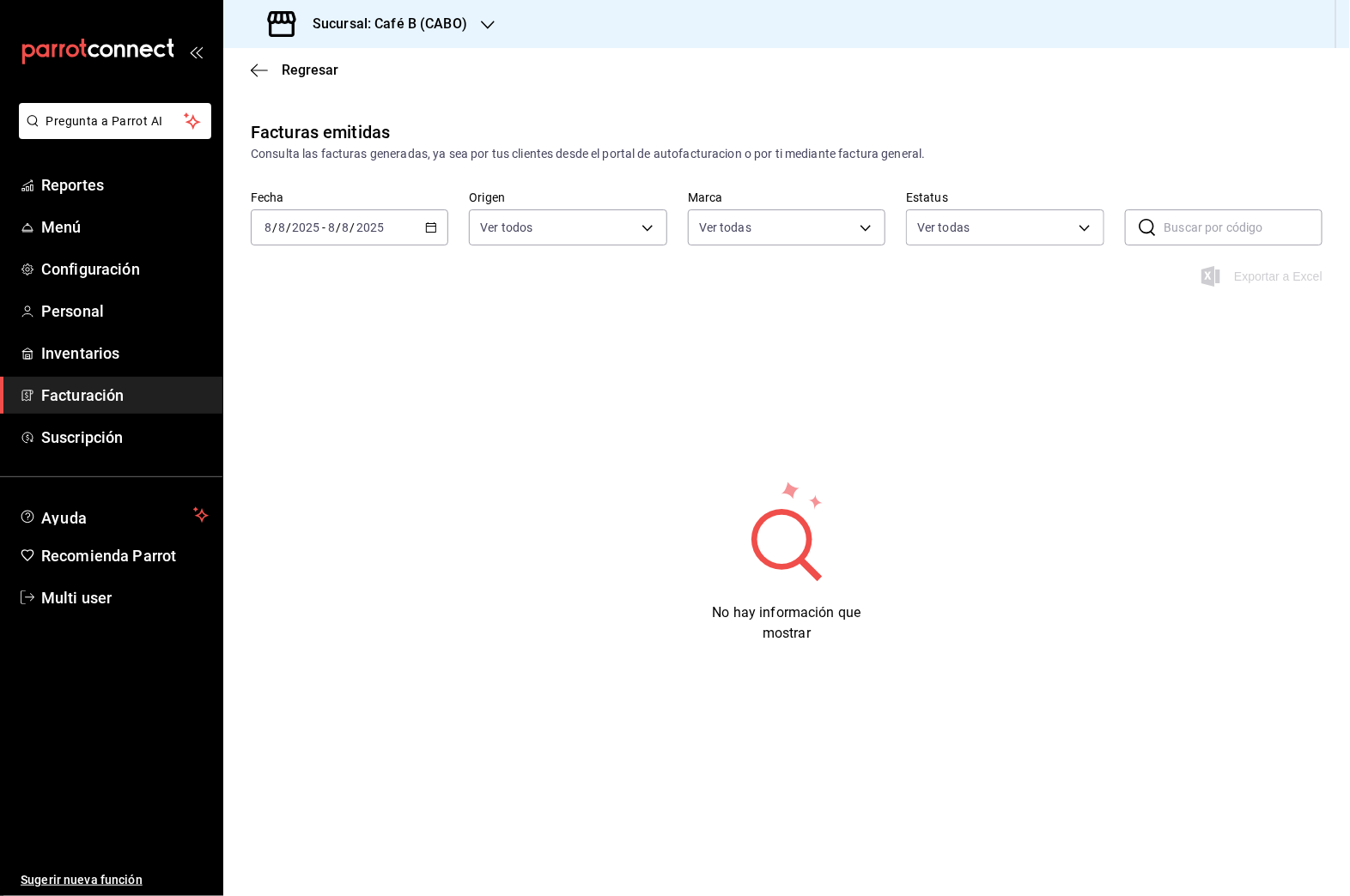
click at [640, 202] on div "Ver todos ORDER_INVOICE,GENERAL_INVOICE" at bounding box center [567, 223] width 198 height 43
click at [641, 226] on body "Pregunta a Parrot AI Reportes Menú Configuración Personal Inventarios Facturaci…" at bounding box center [675, 448] width 1350 height 896
click at [616, 284] on li "Ver todos" at bounding box center [568, 292] width 197 height 51
checkbox input "false"
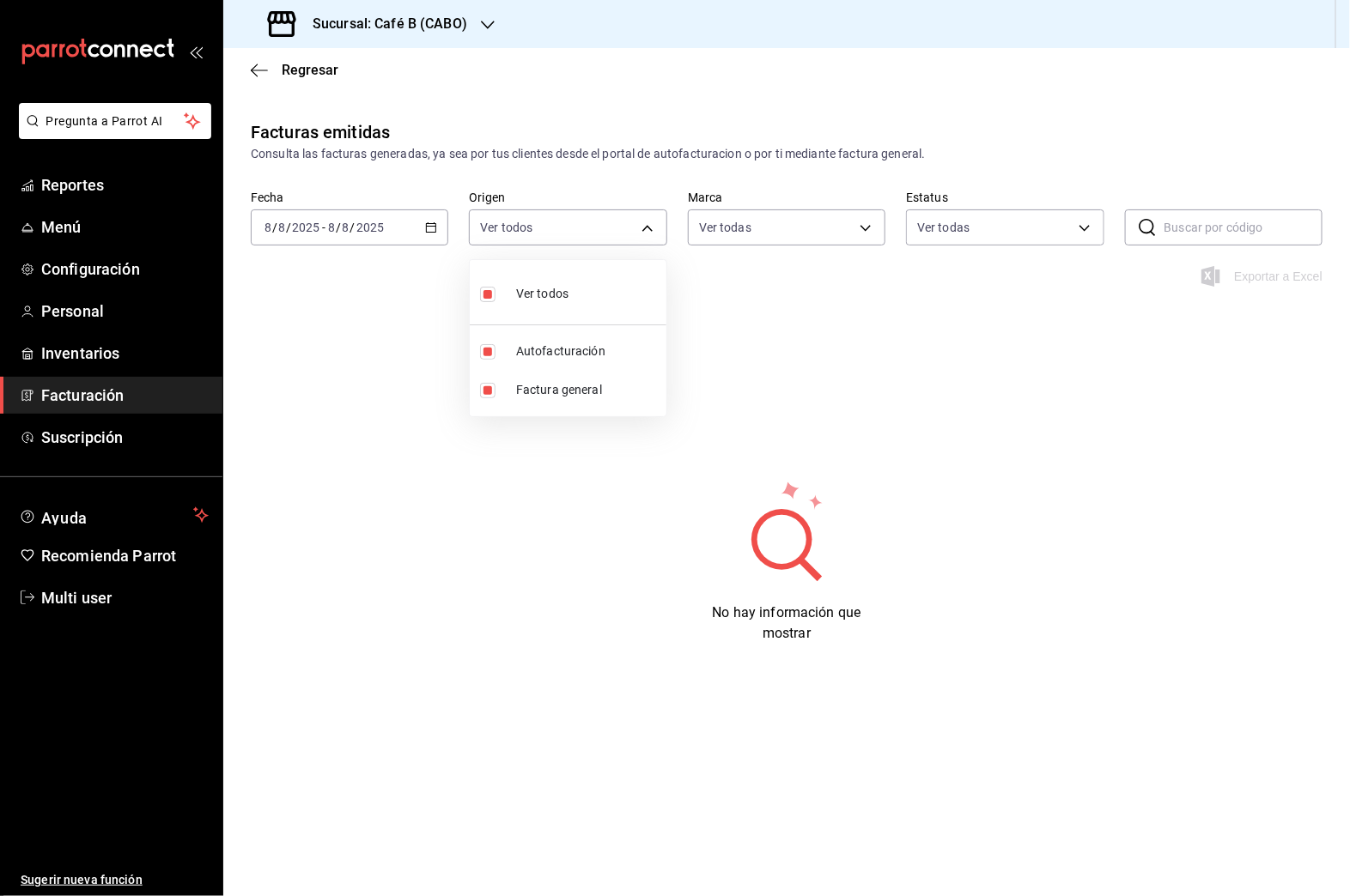
checkbox input "false"
click at [755, 223] on div at bounding box center [675, 448] width 1350 height 896
click at [755, 222] on body "Pregunta a Parrot AI Reportes Menú Configuración Personal Inventarios Facturaci…" at bounding box center [675, 448] width 1350 height 896
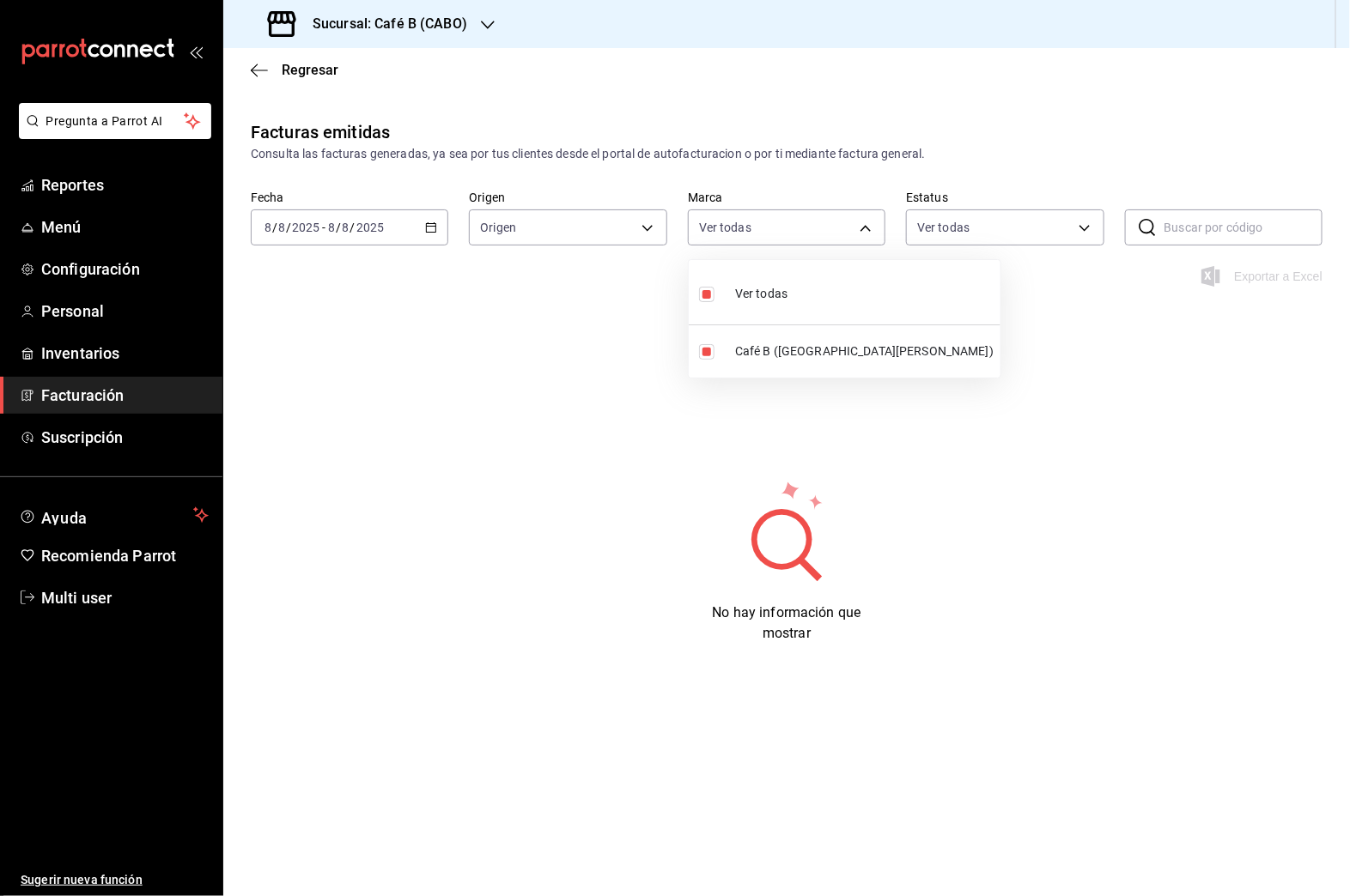
click at [907, 218] on div at bounding box center [675, 448] width 1350 height 896
click at [975, 235] on body "Pregunta a Parrot AI Reportes Menú Configuración Personal Inventarios Facturaci…" at bounding box center [675, 448] width 1350 height 896
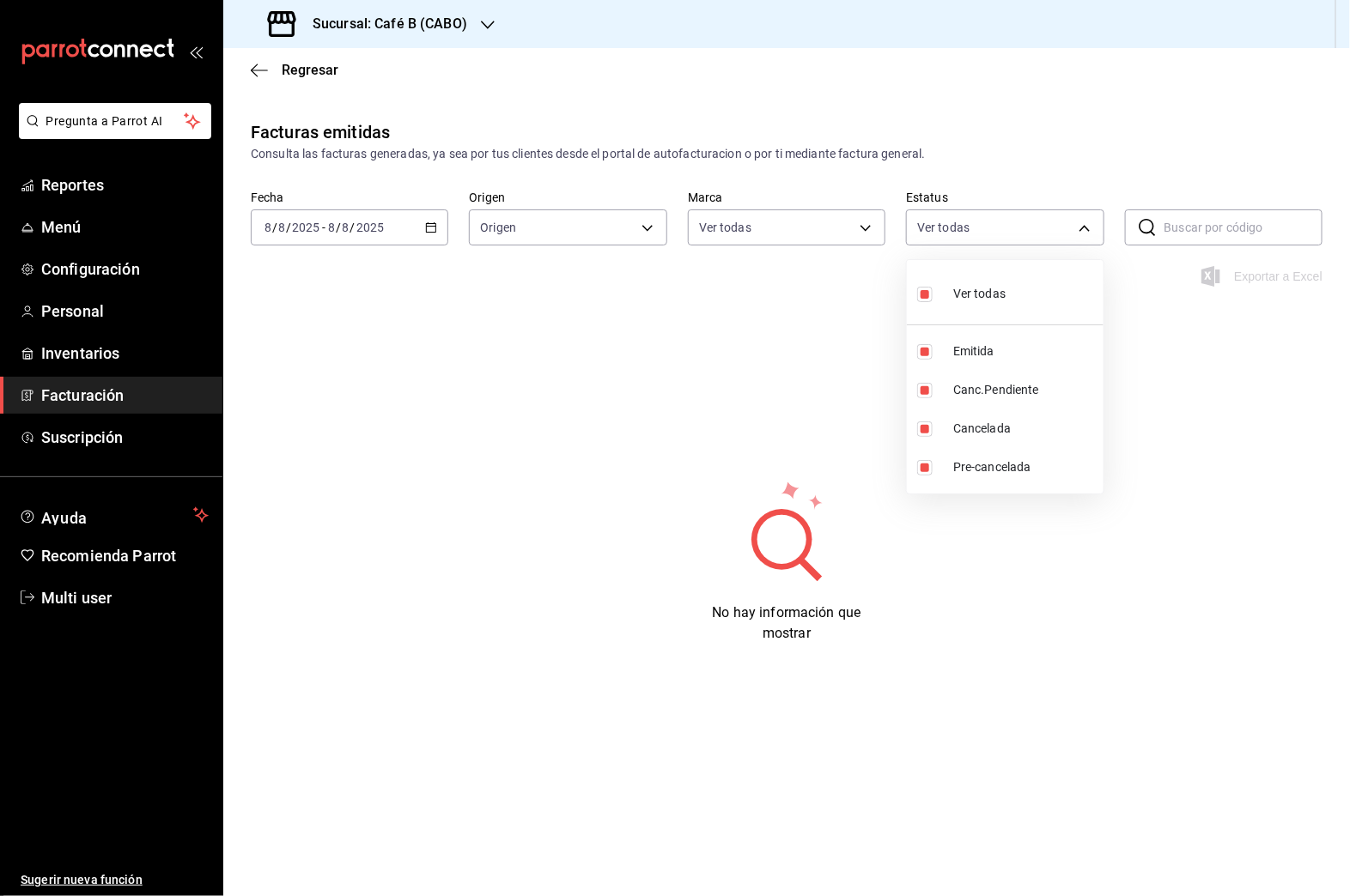
click at [975, 273] on li "Ver todas" at bounding box center [1006, 292] width 197 height 51
checkbox input "false"
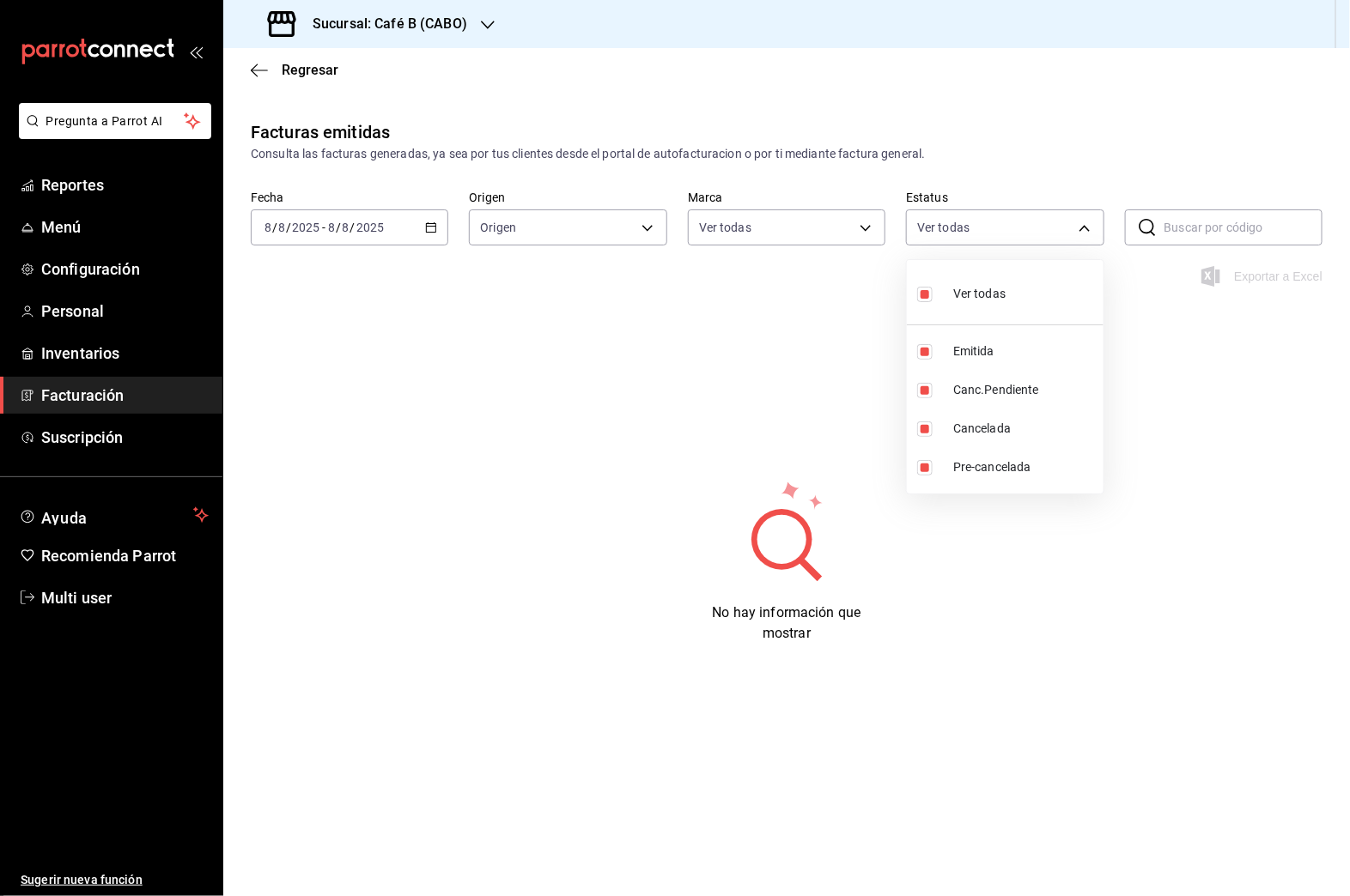
checkbox input "false"
click at [975, 249] on div at bounding box center [675, 448] width 1350 height 896
click at [338, 62] on div "Regresar" at bounding box center [786, 69] width 1127 height 44
click at [328, 67] on span "Regresar" at bounding box center [310, 69] width 57 height 16
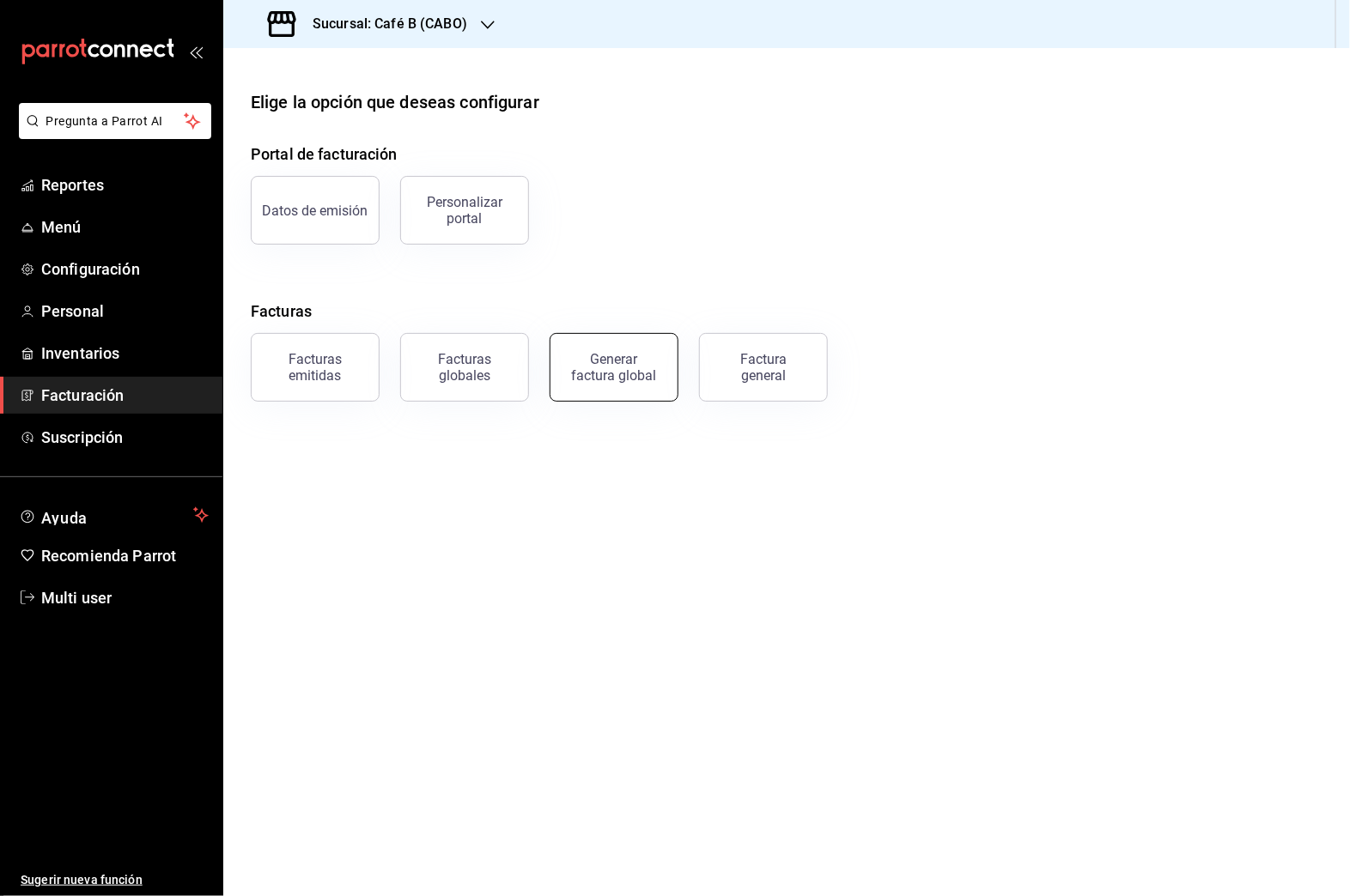
click at [601, 369] on div "Generar factura global" at bounding box center [613, 367] width 86 height 33
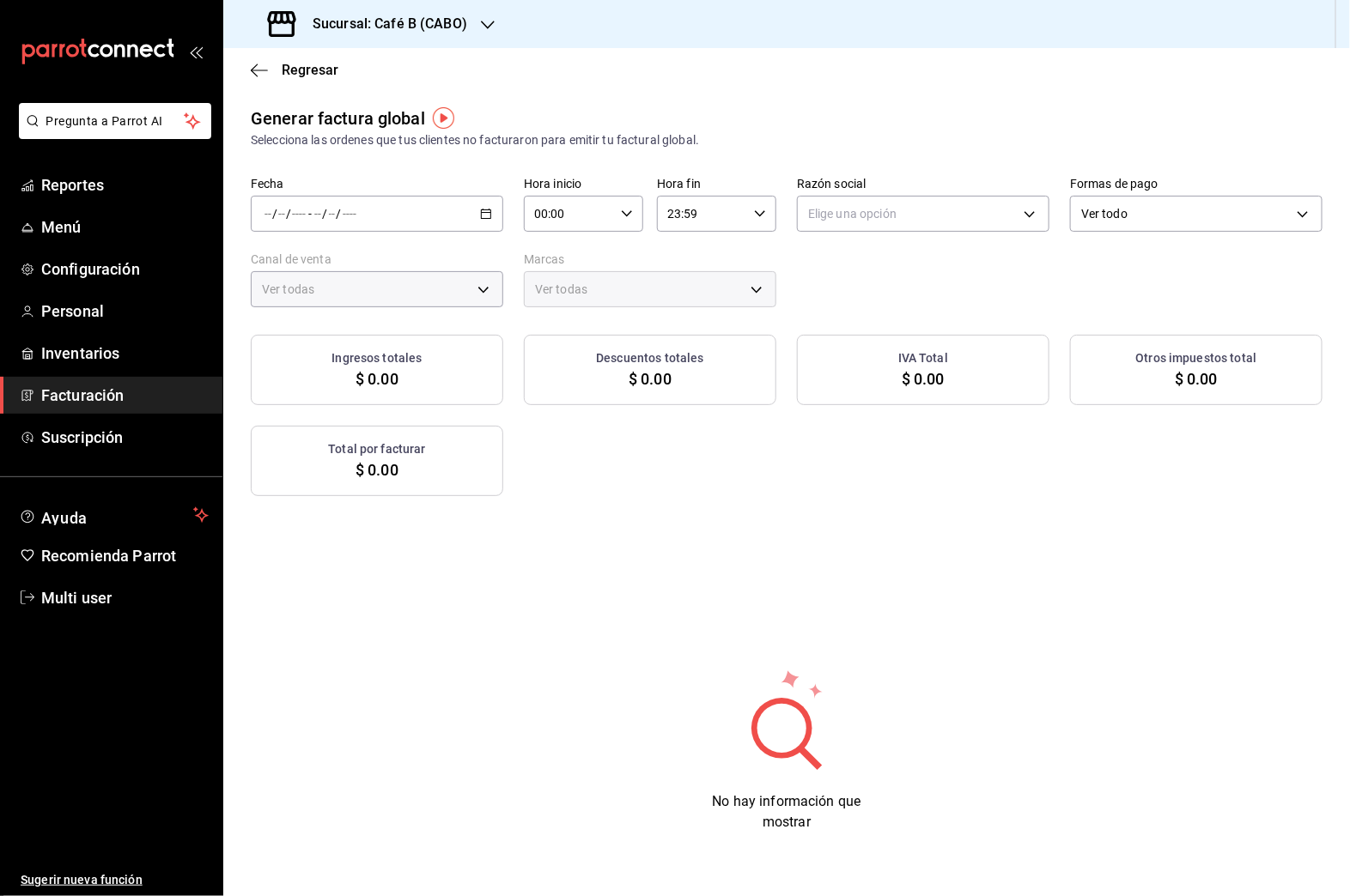
type input "PARROT,UBER_EATS,RAPPI,DIDI_FOOD,ONLINE"
click at [303, 62] on span "Regresar" at bounding box center [310, 69] width 57 height 16
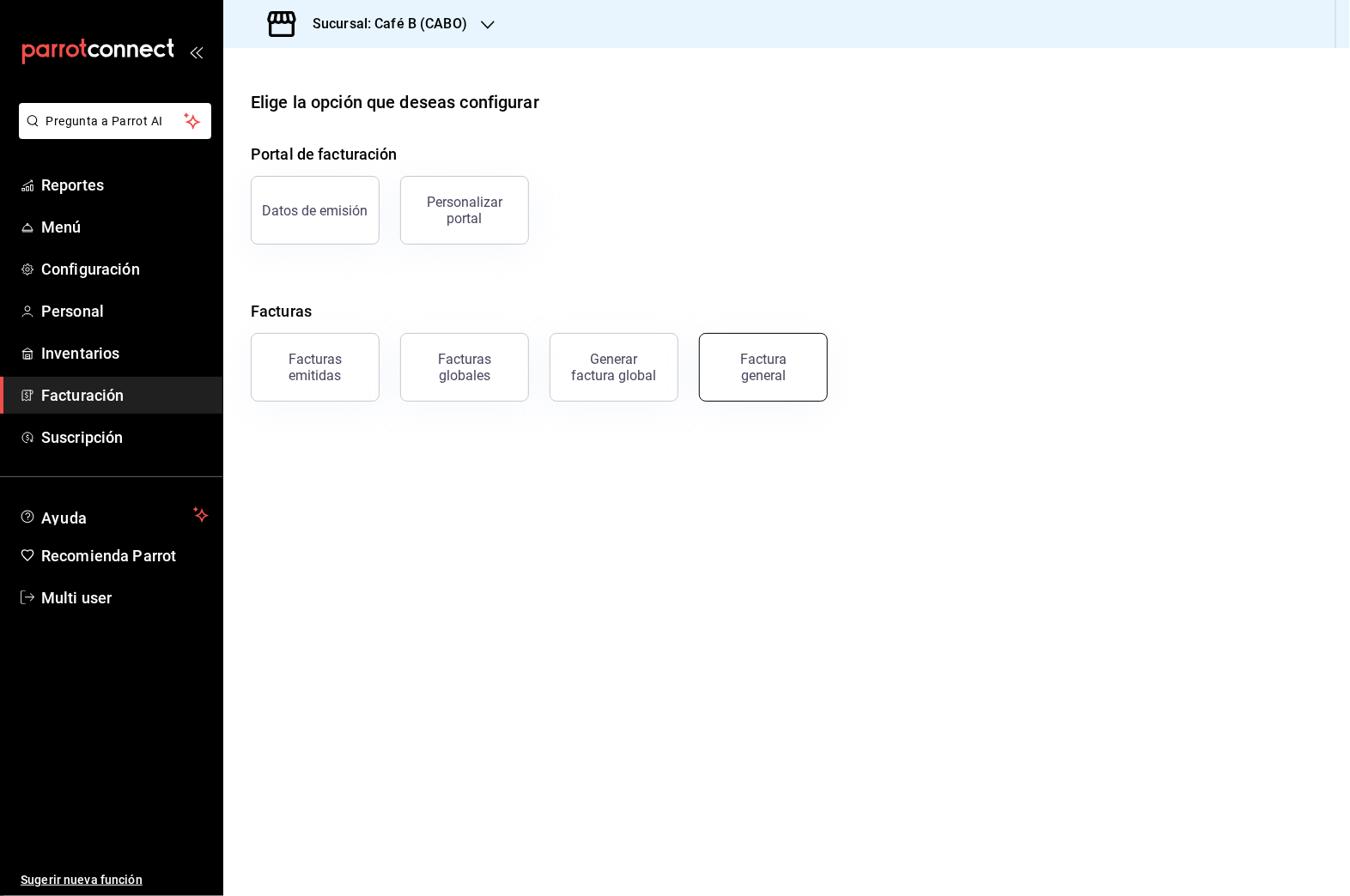
click at [744, 380] on div "Factura general" at bounding box center [763, 367] width 86 height 33
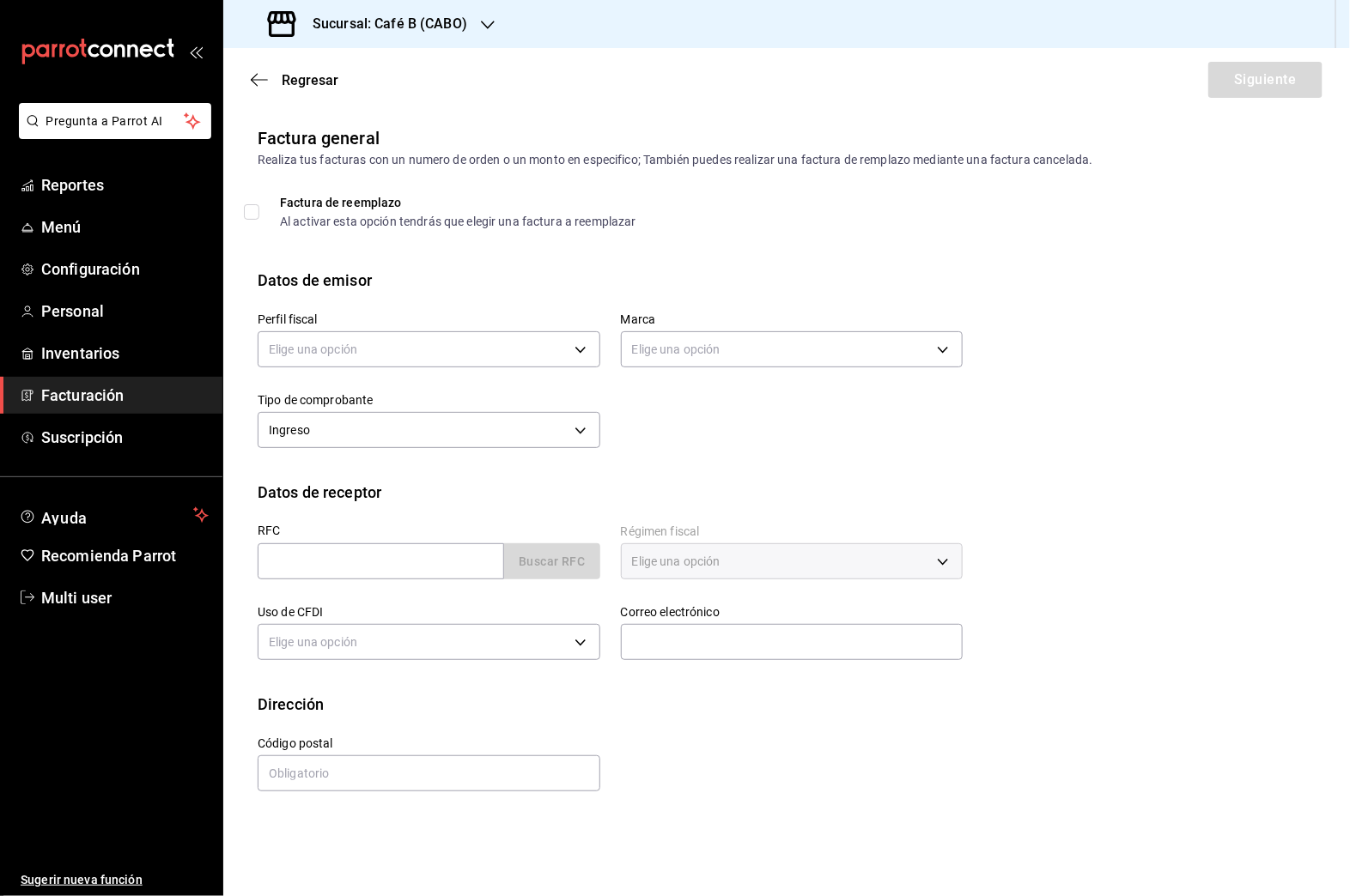
click at [436, 315] on label "Perfil fiscal" at bounding box center [429, 320] width 342 height 12
click at [437, 354] on body "Pregunta a Parrot AI Reportes Menú Configuración Personal Inventarios Facturaci…" at bounding box center [675, 448] width 1350 height 896
click at [441, 429] on li "B THE ACTION" at bounding box center [428, 437] width 340 height 32
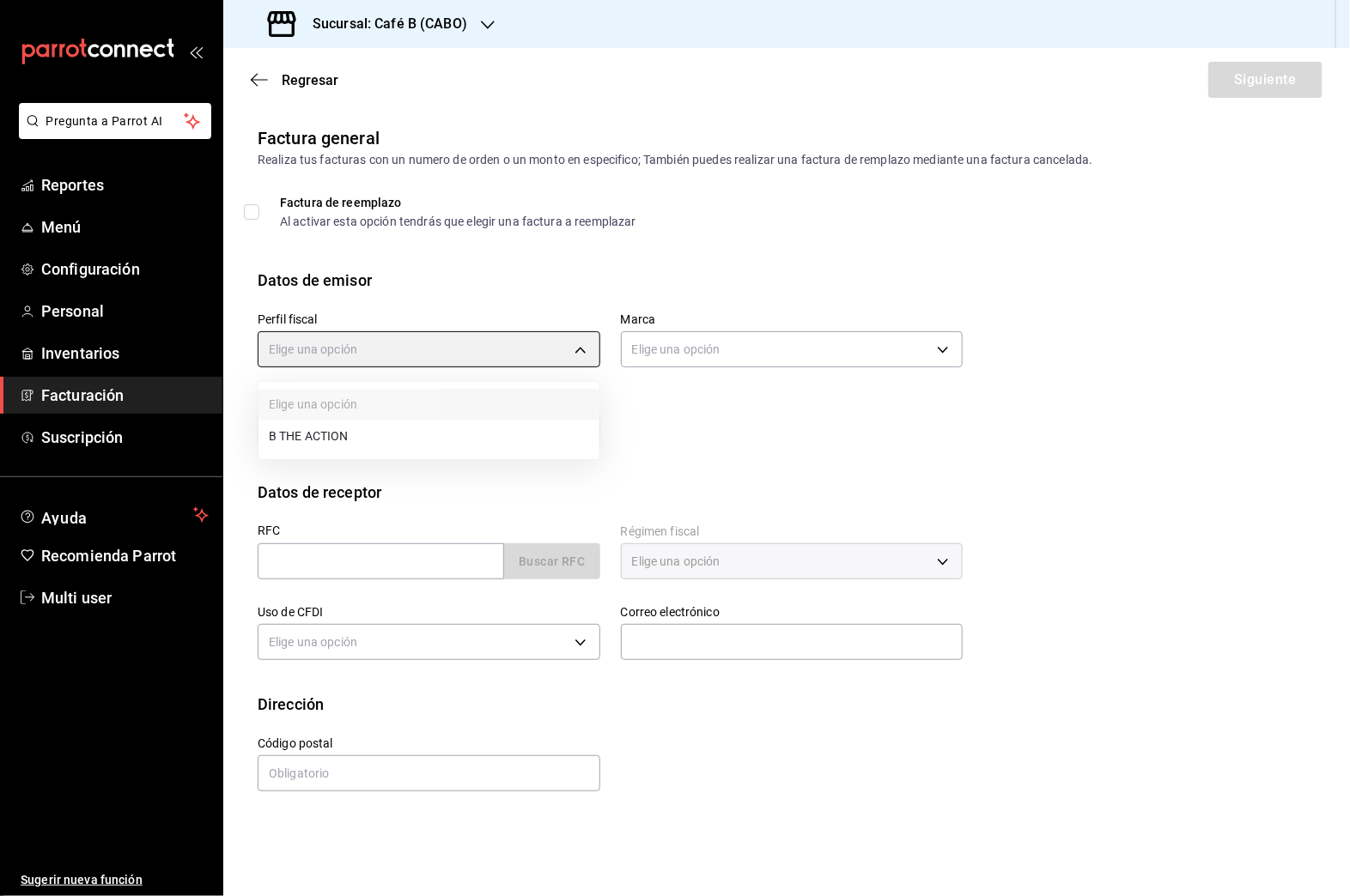
type input "1301dac3-9fad-467a-b940-8e6697a693a7"
type input "0f2c8ccd-135c-4810-ad16-73e1e4ceff4e"
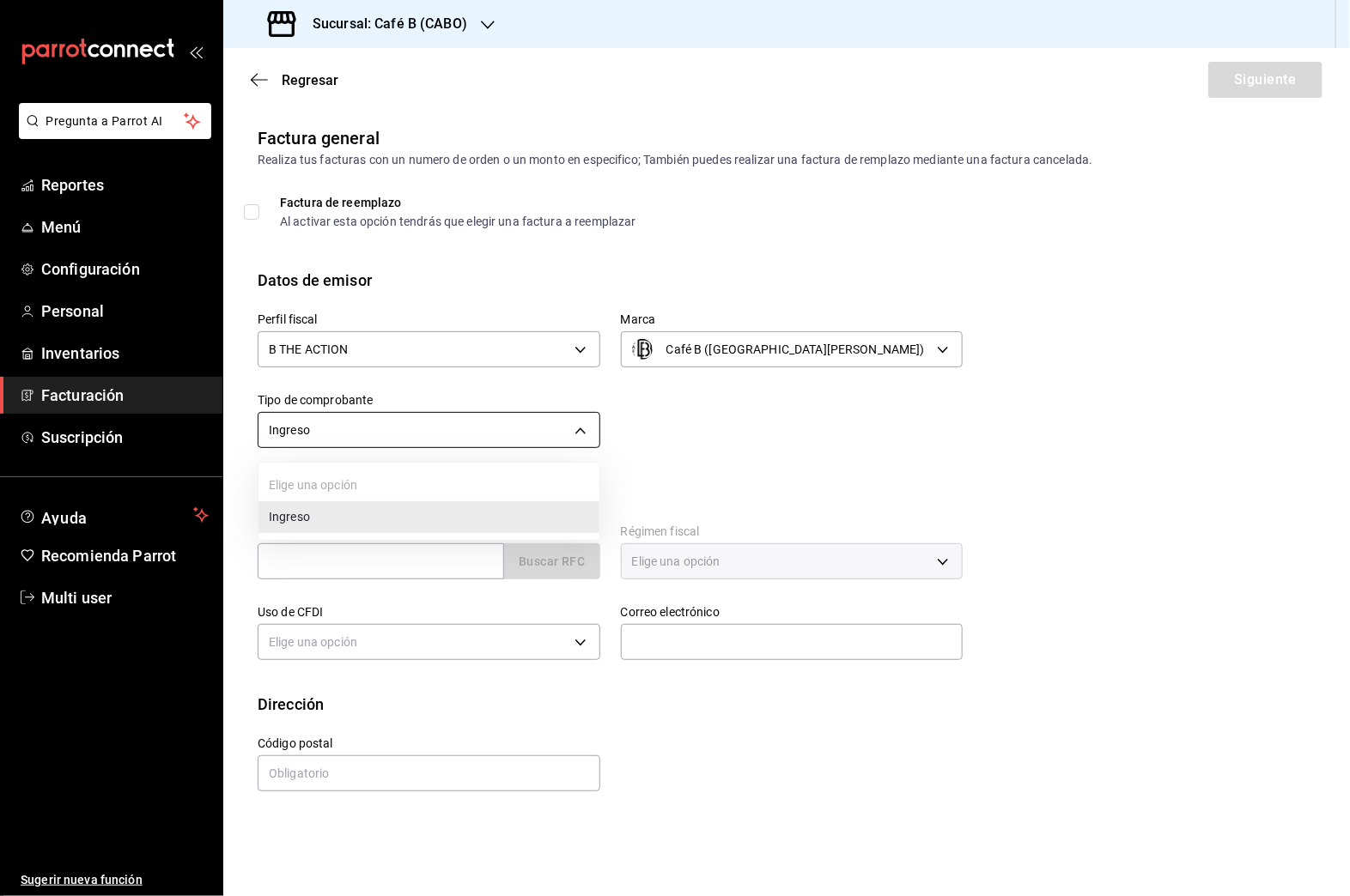
click at [526, 442] on body "Pregunta a Parrot AI Reportes Menú Configuración Personal Inventarios Facturaci…" at bounding box center [675, 448] width 1350 height 896
click at [503, 510] on li "Ingreso" at bounding box center [428, 517] width 340 height 32
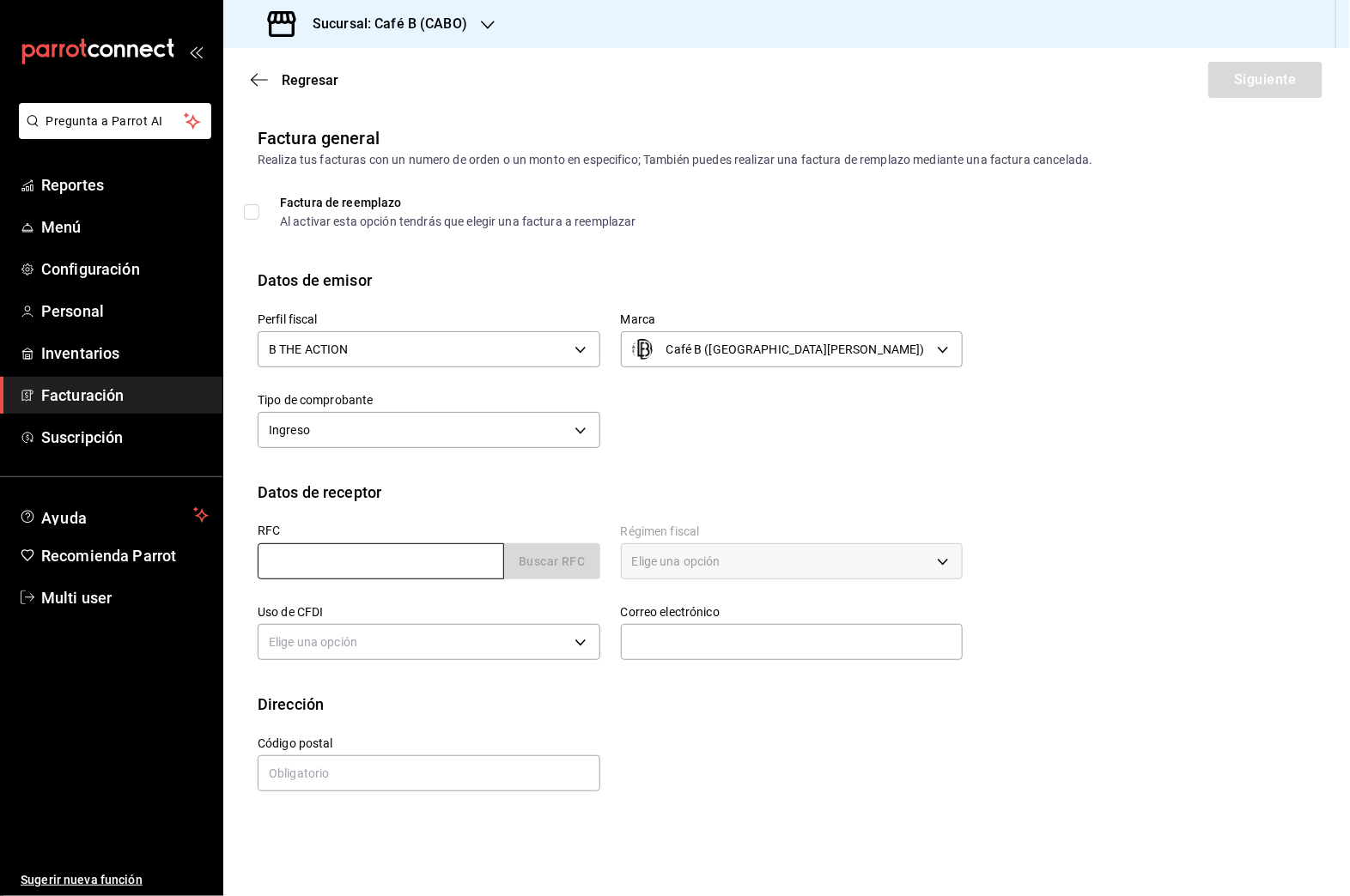
click at [498, 559] on input "text" at bounding box center [381, 562] width 246 height 36
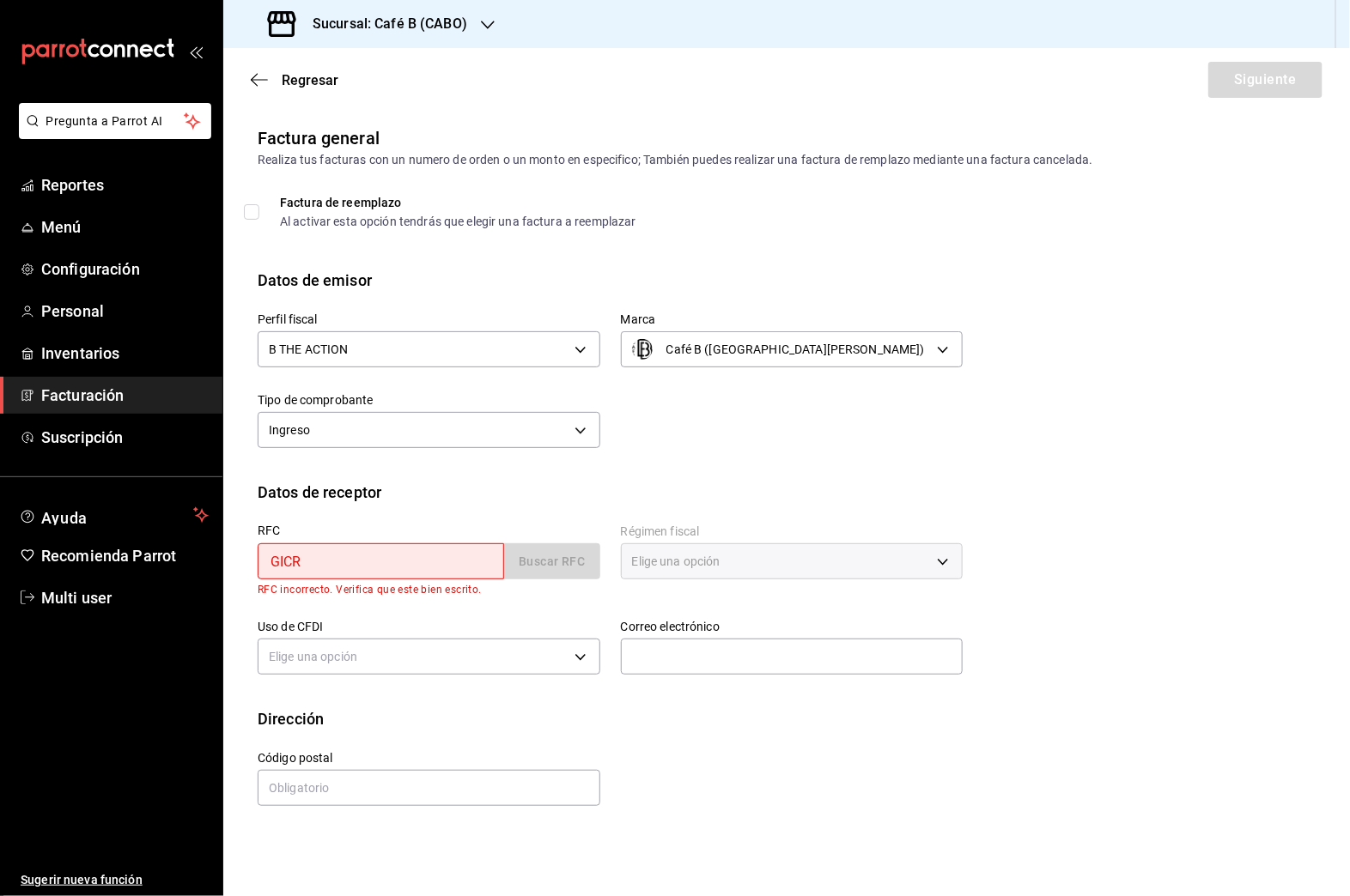
type input "GICR831104LBA"
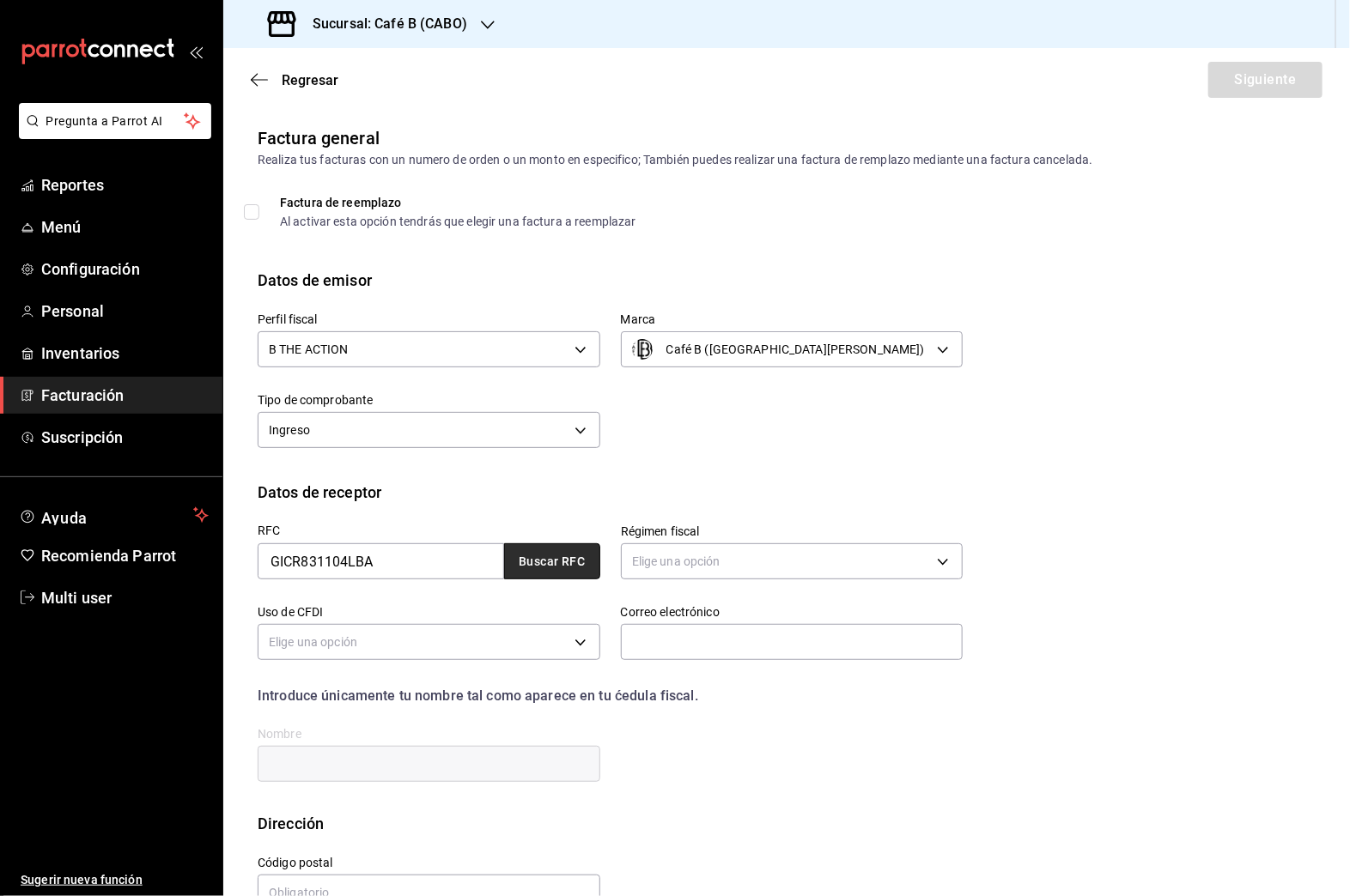
click at [505, 577] on button "Buscar RFC" at bounding box center [552, 562] width 96 height 36
click at [583, 557] on button "Buscar RFC" at bounding box center [552, 562] width 96 height 36
click at [651, 561] on body "Pregunta a Parrot AI Reportes Menú Configuración Personal Inventarios Facturaci…" at bounding box center [675, 448] width 1350 height 896
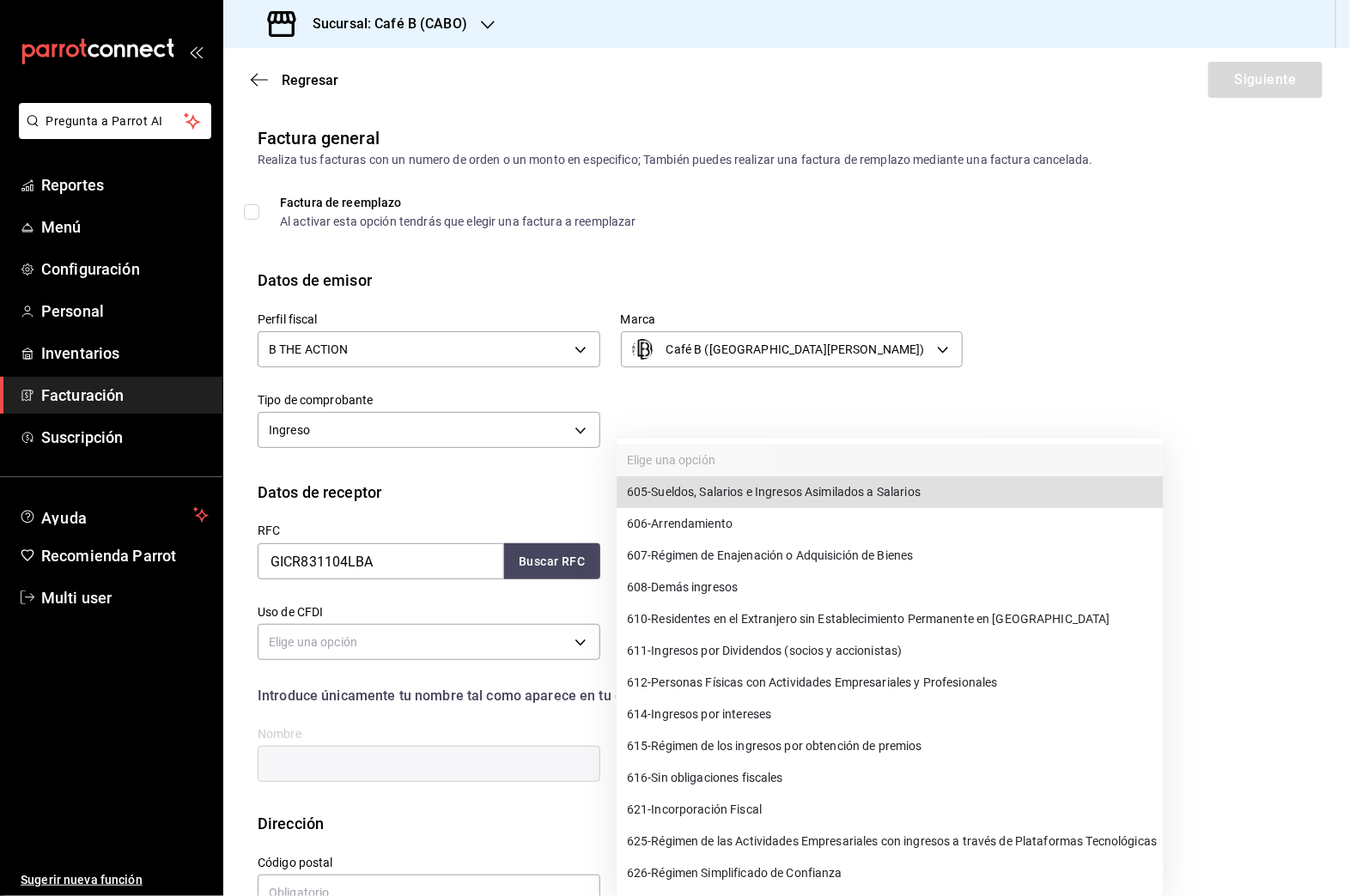
click at [785, 670] on li "612 - Personas Físicas con Actividades Empresariales y Profesionales" at bounding box center [889, 683] width 547 height 32
type input "612"
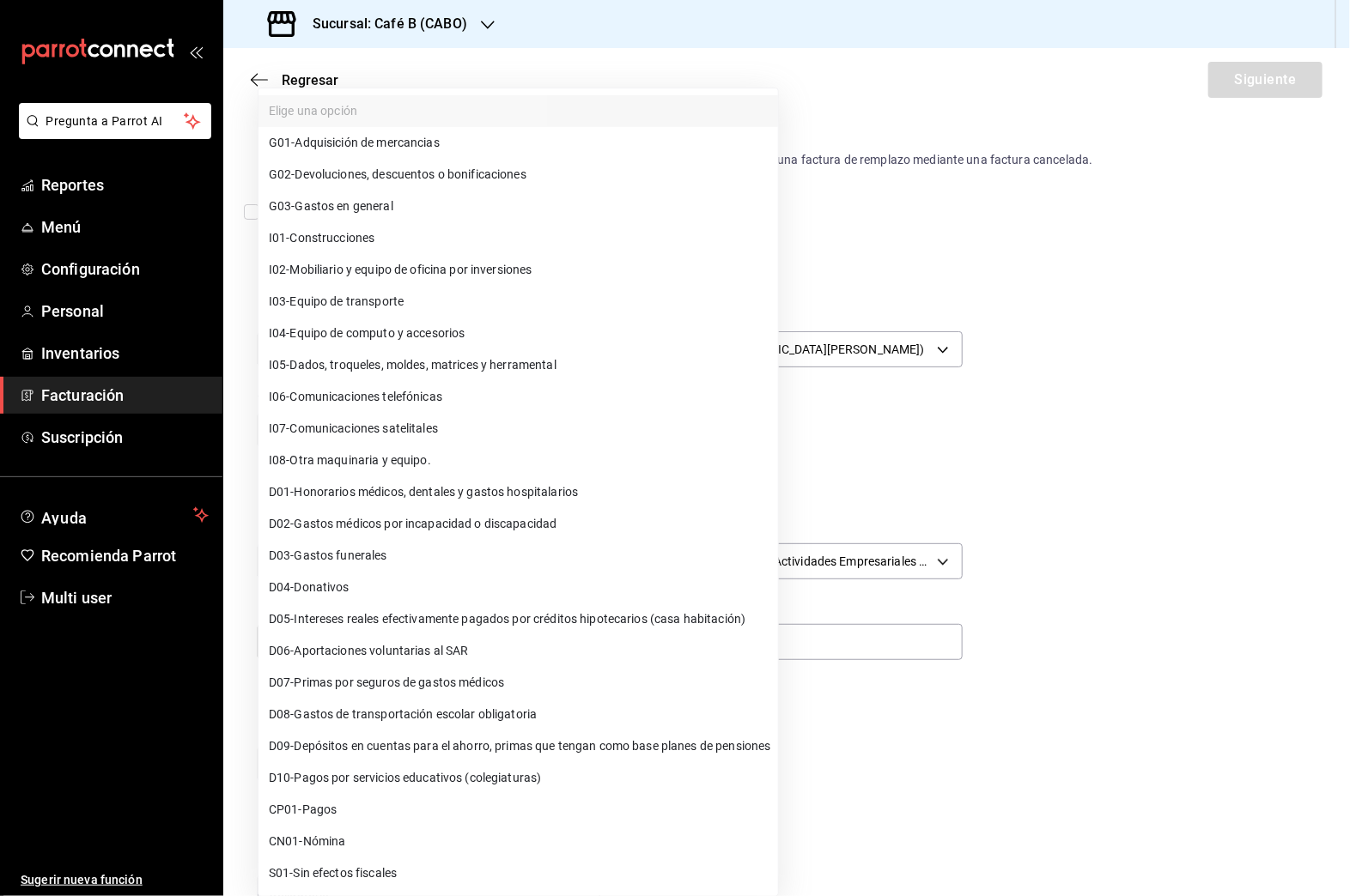
click at [499, 651] on body "Pregunta a Parrot AI Reportes Menú Configuración Personal Inventarios Facturaci…" at bounding box center [675, 448] width 1350 height 896
click at [504, 207] on li "G03 - Gastos en general" at bounding box center [517, 206] width 519 height 32
type input "G03"
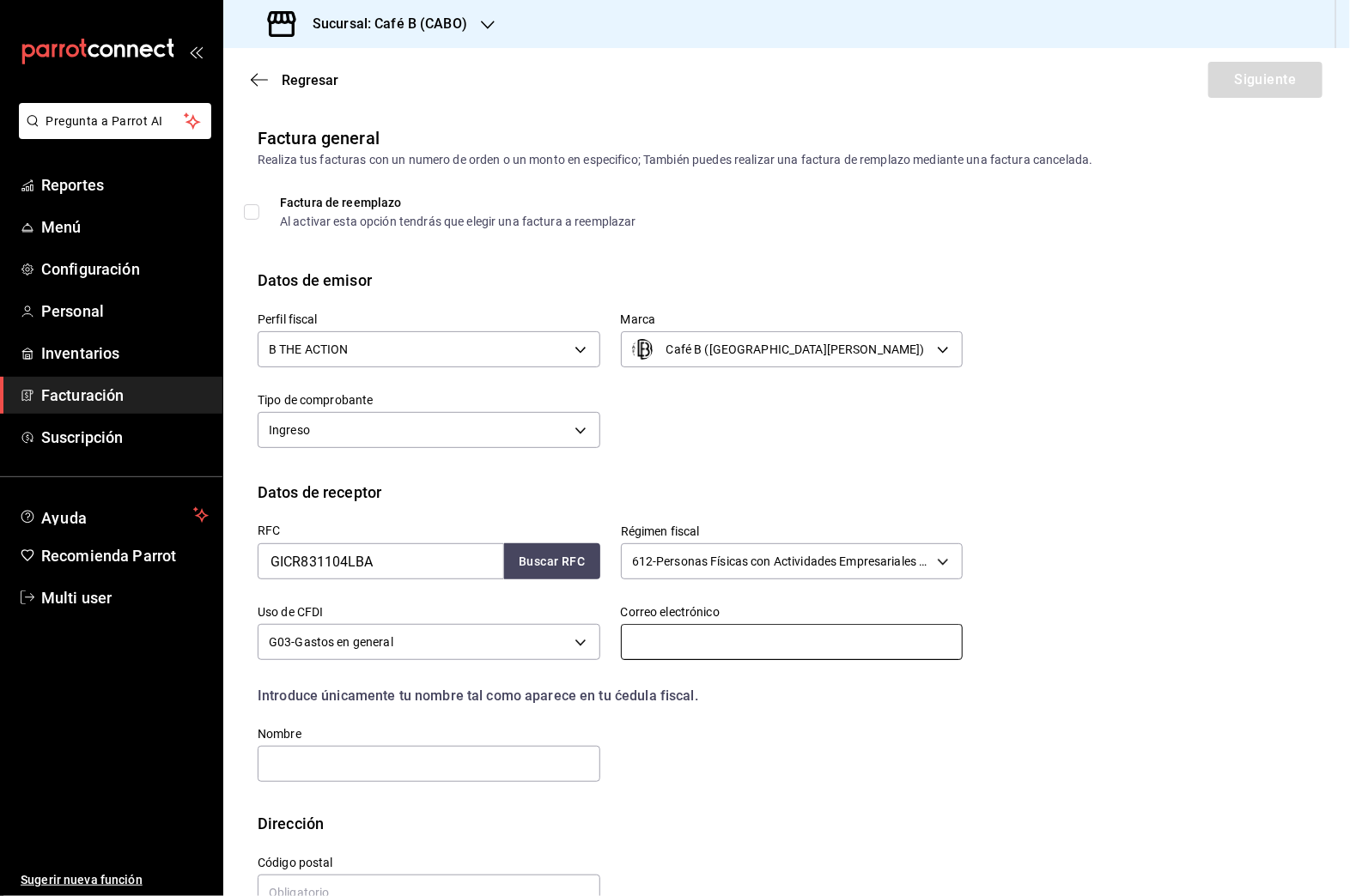
click at [704, 649] on input "text" at bounding box center [792, 642] width 342 height 36
paste input "GICR831104LBA"
type input "GICR831104LBA"
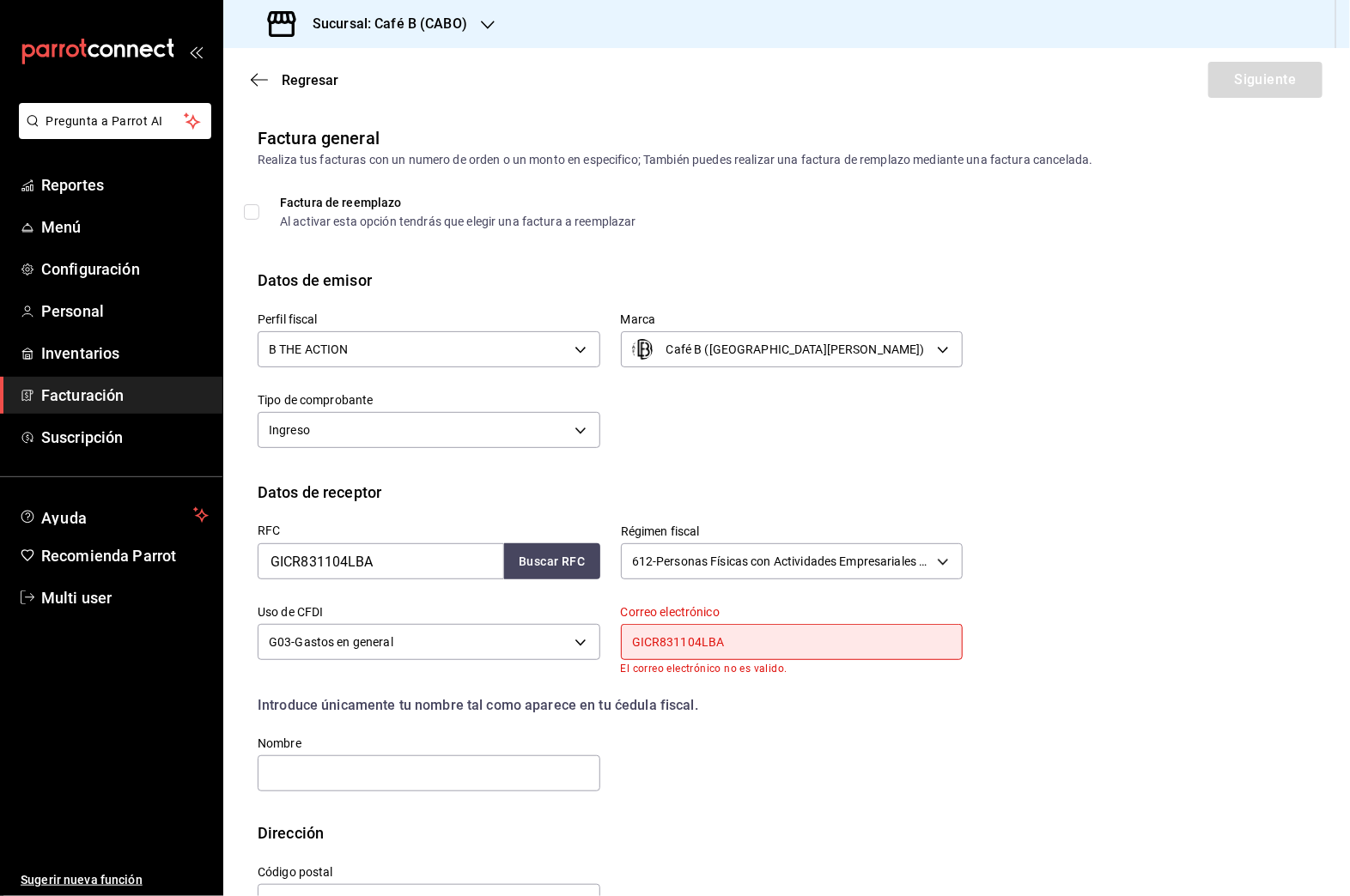
drag, startPoint x: 738, startPoint y: 653, endPoint x: 538, endPoint y: 607, distance: 205.2
click at [538, 607] on div "RFC GICR831104LBA Buscar RFC Régimen fiscal 612 - Personas Físicas con Activida…" at bounding box center [600, 649] width 726 height 290
paste input "admon@medicalservicecsl.com"
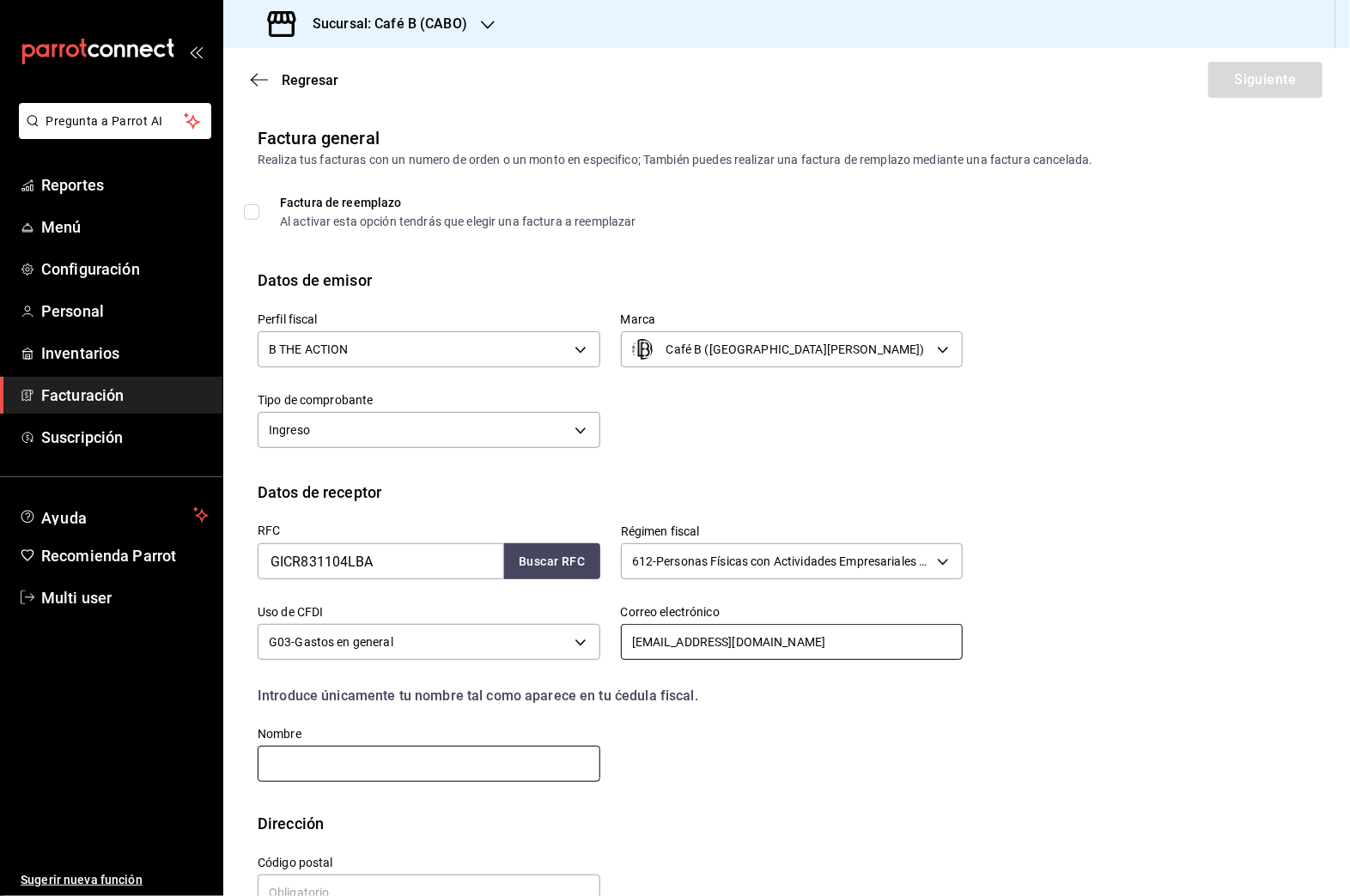
type input "admon@medicalservicecsl.com"
click at [328, 771] on input "text" at bounding box center [429, 764] width 342 height 36
paste input "RAUL ALEJANDRO GRIMALDO CHAVEZ"
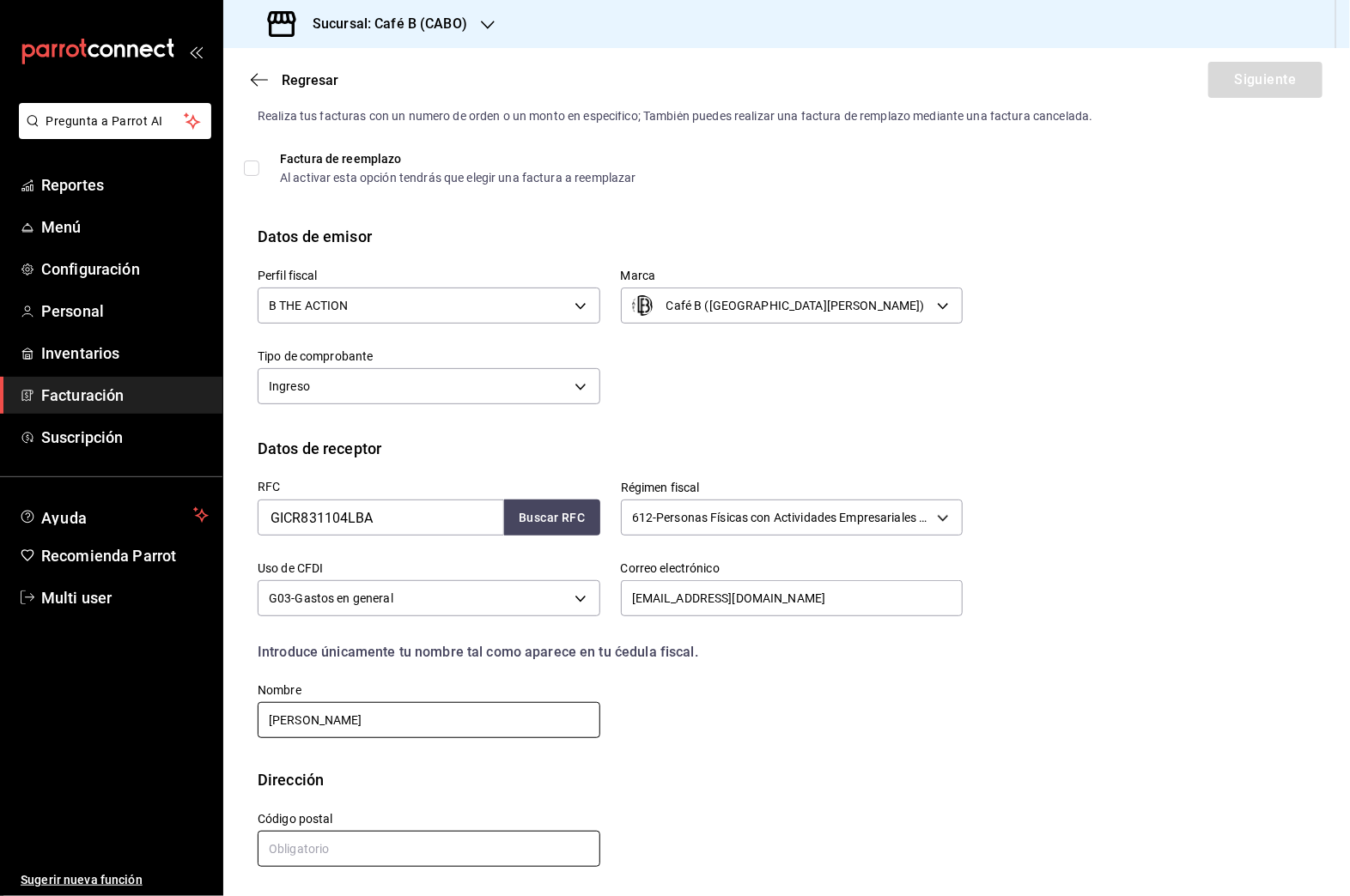
type input "RAUL ALEJANDRO GRIMALDO CHAVEZ"
click at [451, 863] on input "text" at bounding box center [429, 849] width 342 height 36
type input "23453"
click at [975, 69] on button "Siguiente" at bounding box center [1265, 79] width 114 height 36
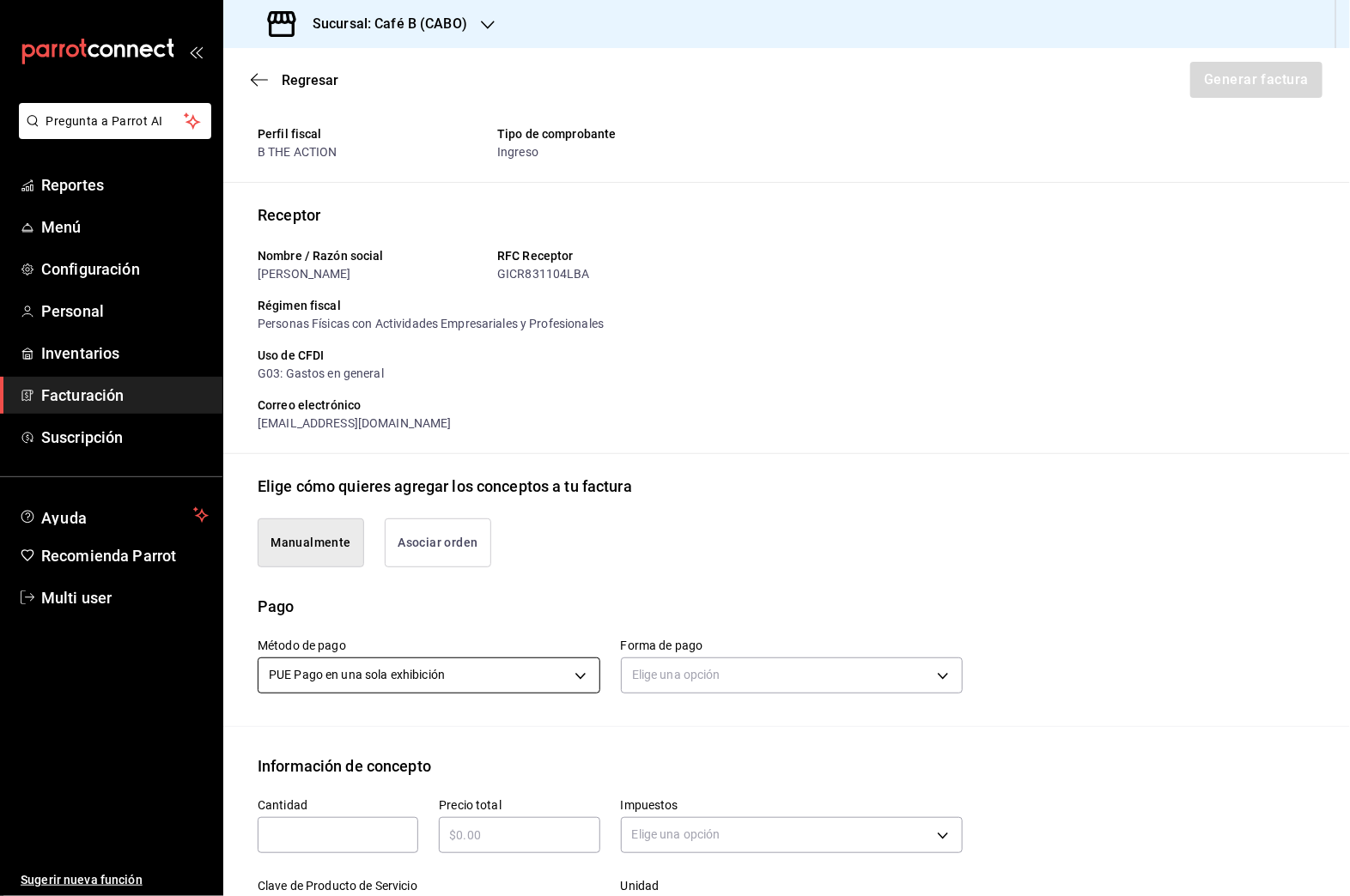
click at [529, 658] on body "Pregunta a Parrot AI Reportes Menú Configuración Personal Inventarios Facturaci…" at bounding box center [675, 448] width 1350 height 896
click at [474, 755] on li "PUE Pago en una sola exhibición" at bounding box center [426, 755] width 336 height 29
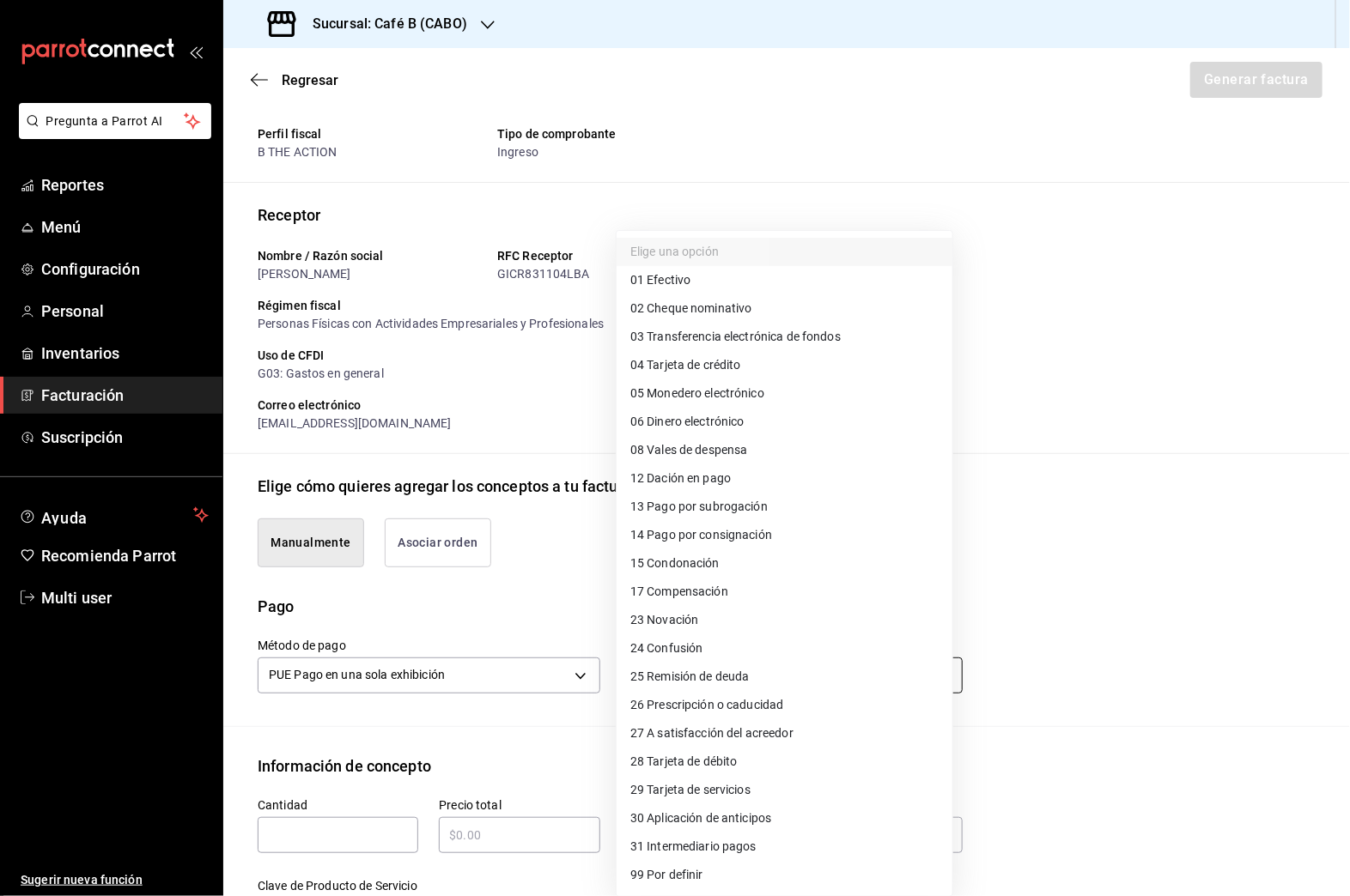
click at [735, 687] on body "Pregunta a Parrot AI Reportes Menú Configuración Personal Inventarios Facturaci…" at bounding box center [675, 448] width 1350 height 896
click at [741, 366] on span "04 Tarjeta de crédito" at bounding box center [686, 365] width 111 height 18
type input "04"
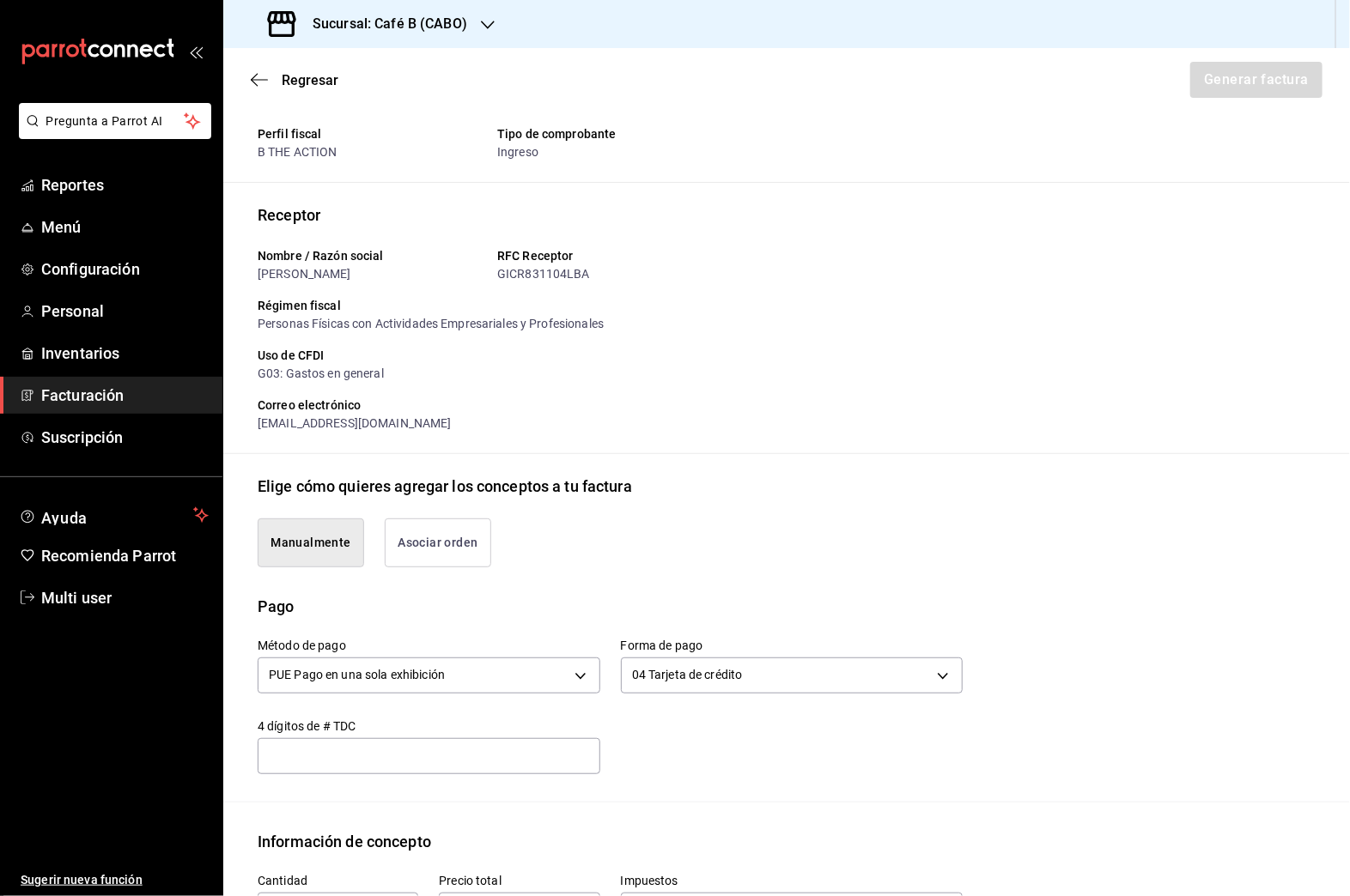
click at [456, 738] on div "​" at bounding box center [429, 756] width 342 height 36
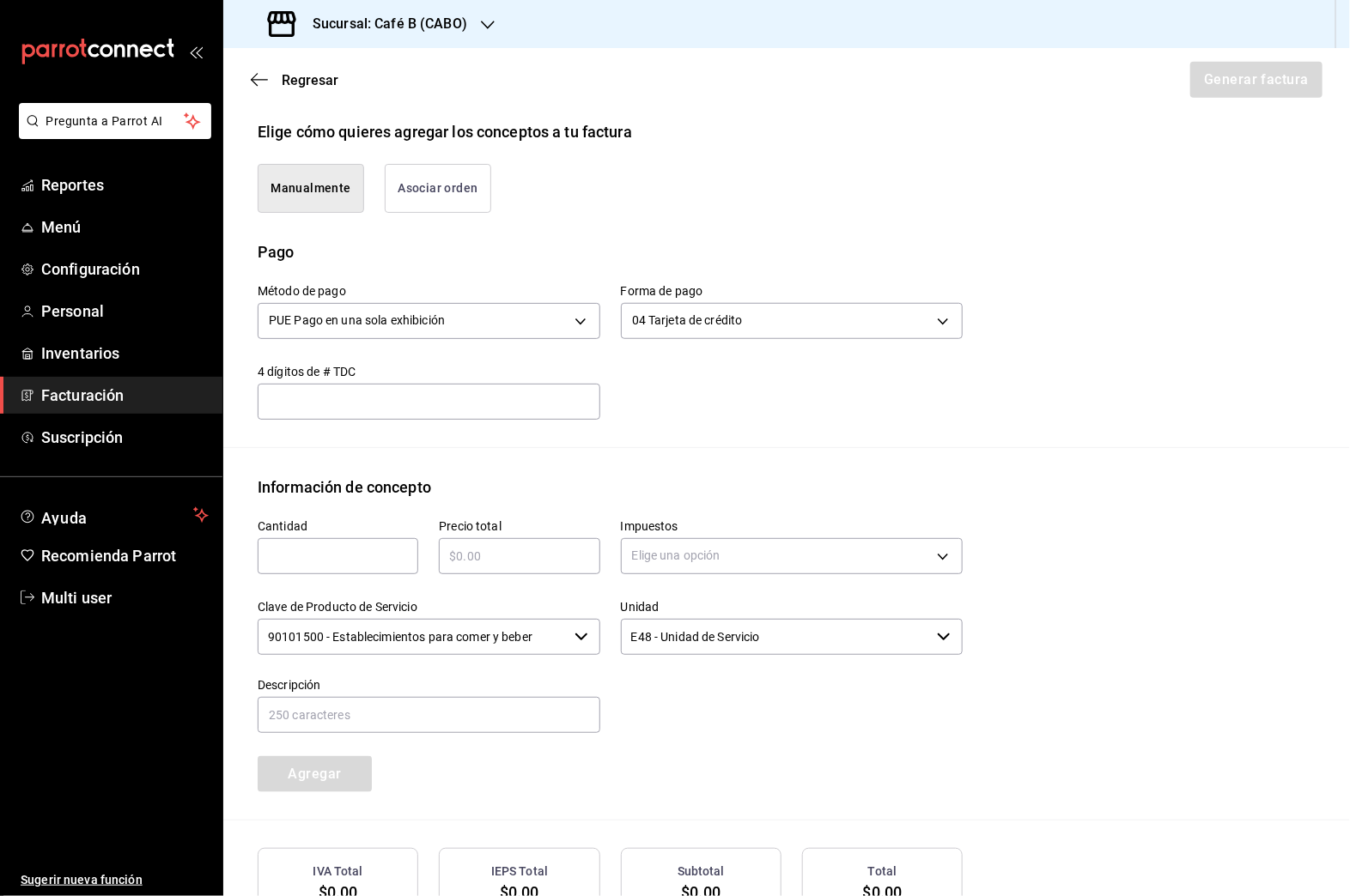
click at [450, 184] on button "Asociar orden" at bounding box center [438, 188] width 106 height 49
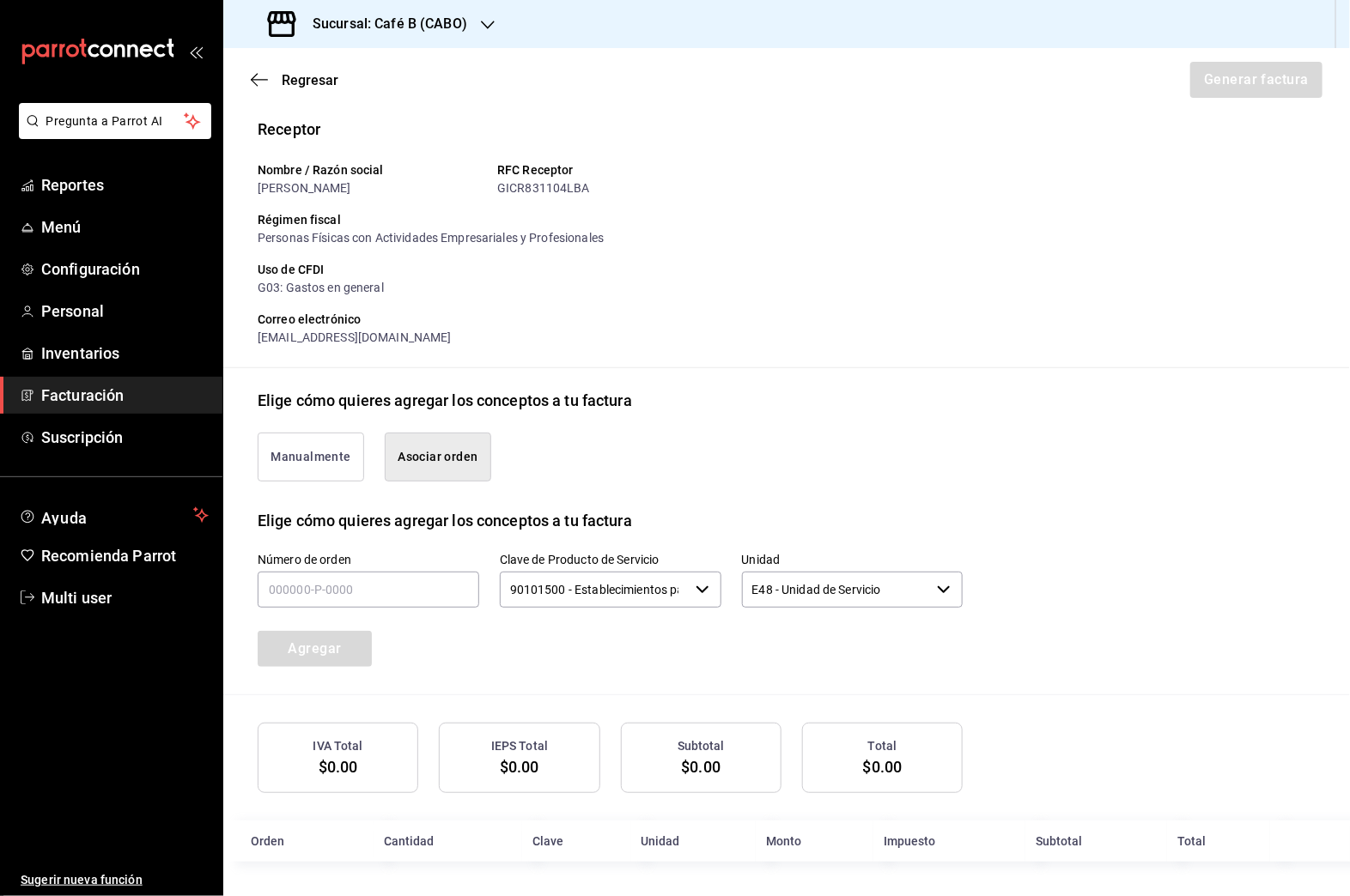
scroll to position [127, 0]
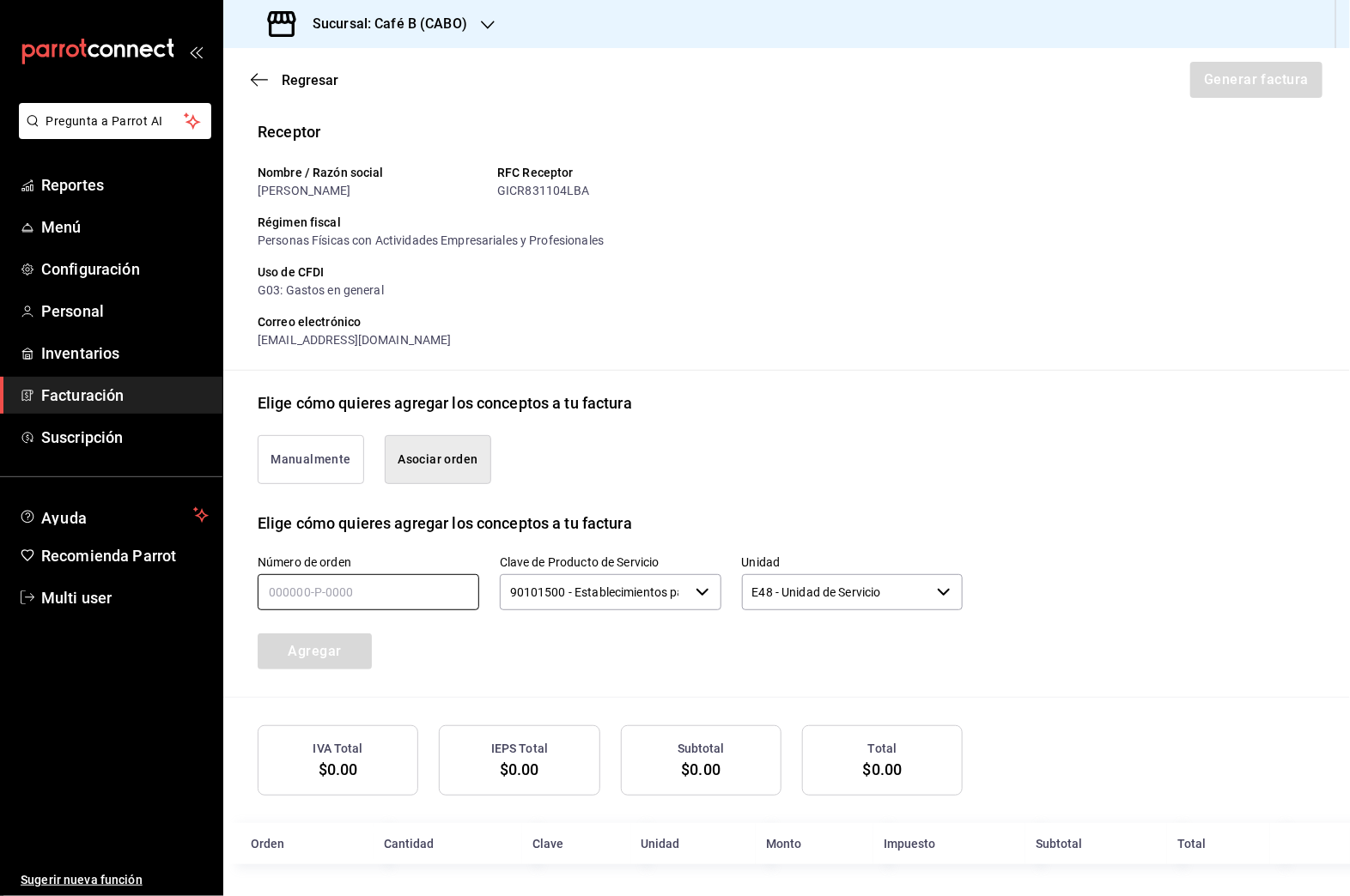
click at [397, 582] on input "text" at bounding box center [368, 592] width 221 height 36
paste input "192040-B-3___"
type input "1_____-_-____"
click at [696, 585] on icon "button" at bounding box center [703, 592] width 14 height 14
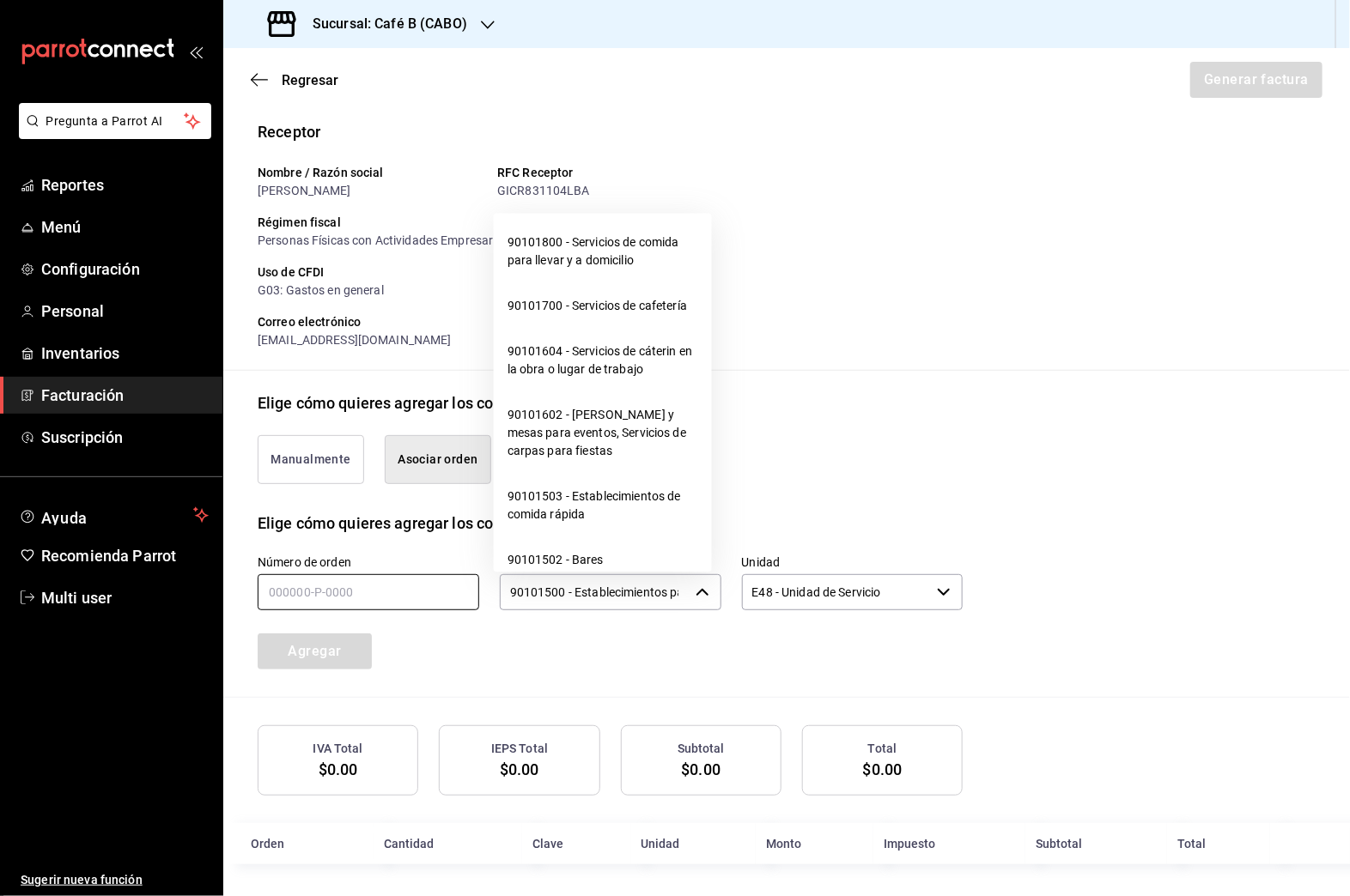
scroll to position [301, 0]
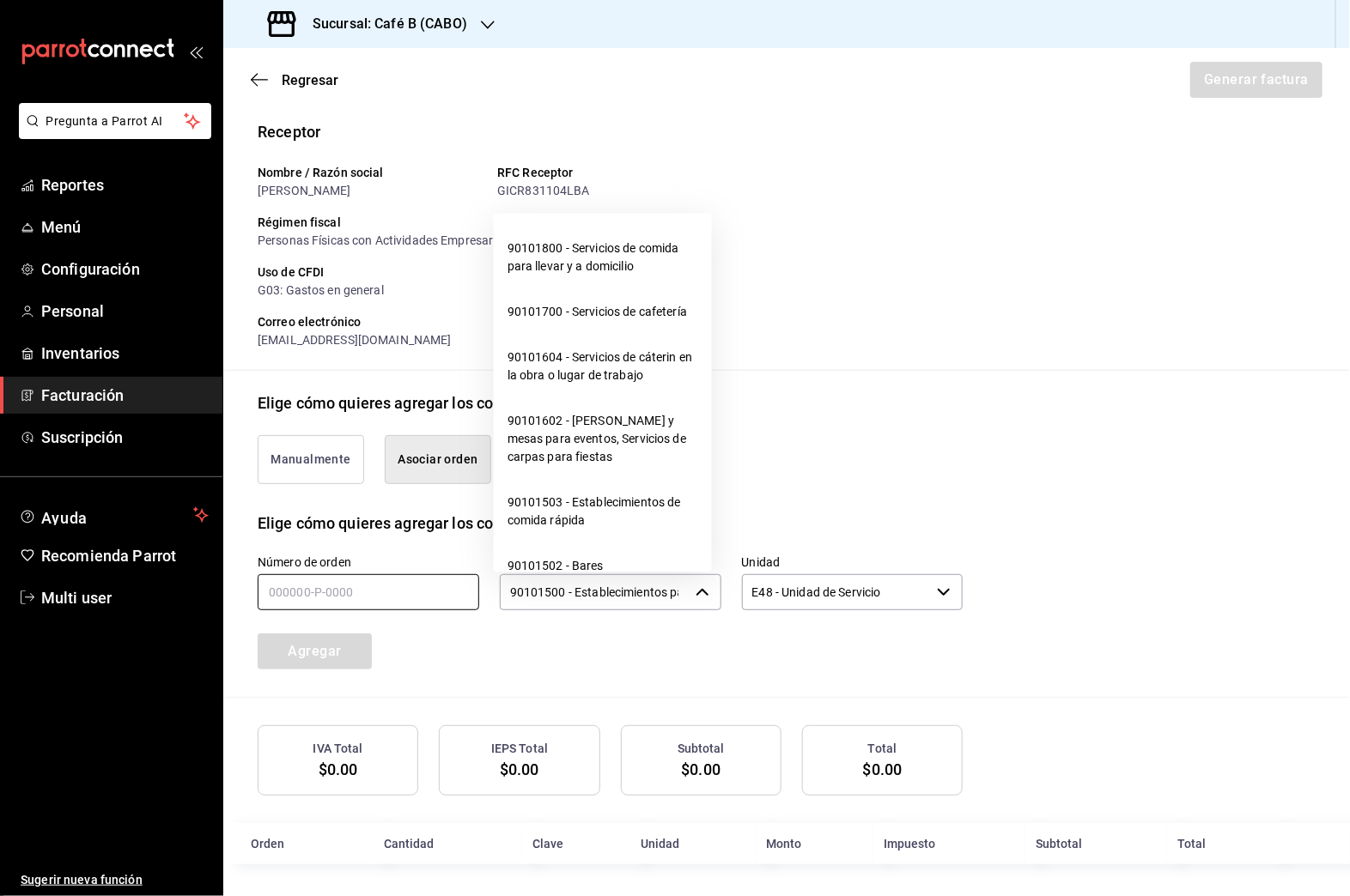
click at [637, 329] on li "90101700 - Servicios de cafetería" at bounding box center [604, 313] width 218 height 46
type input "90101700 - Servicios de cafetería"
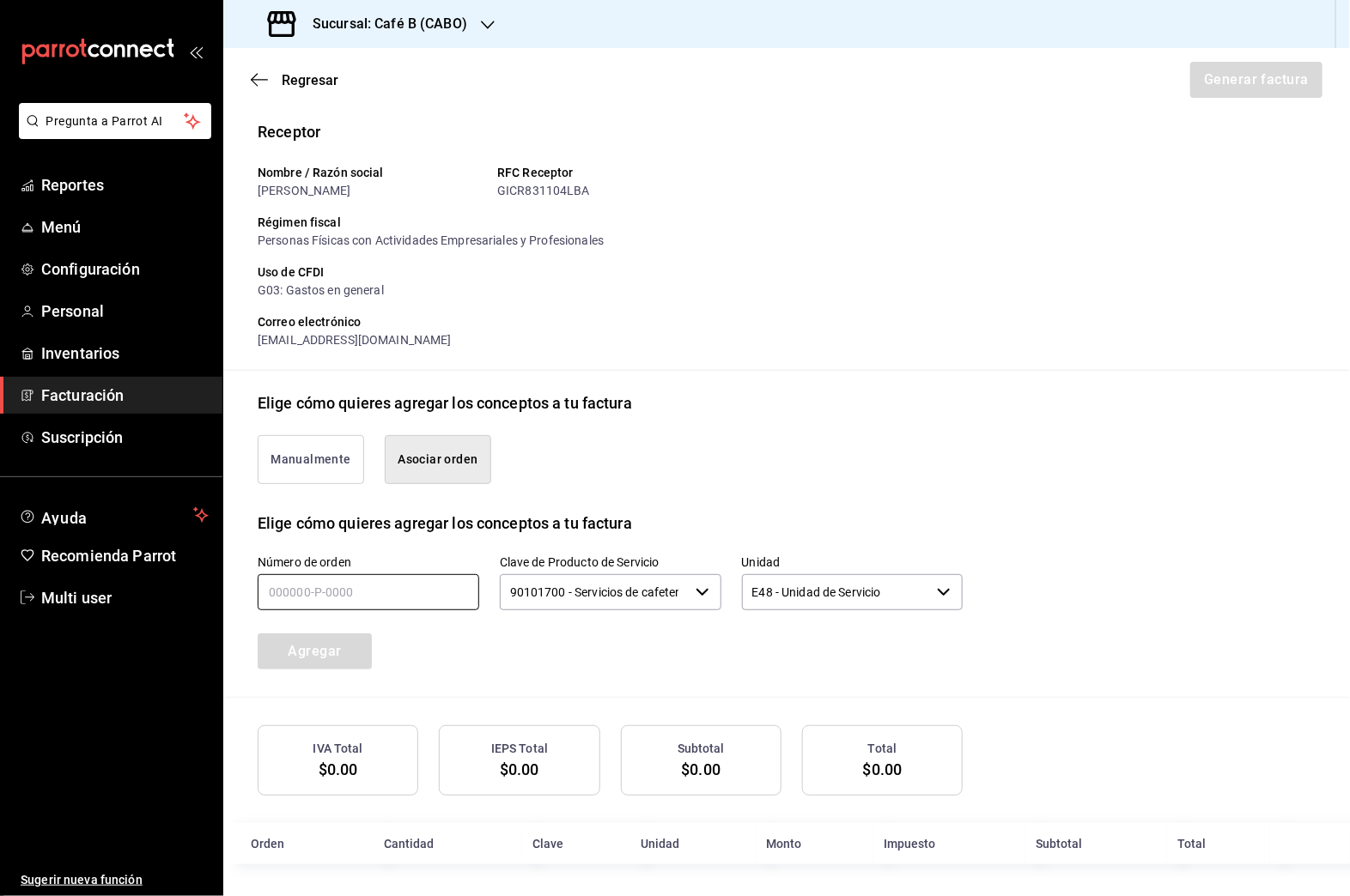
scroll to position [124, 0]
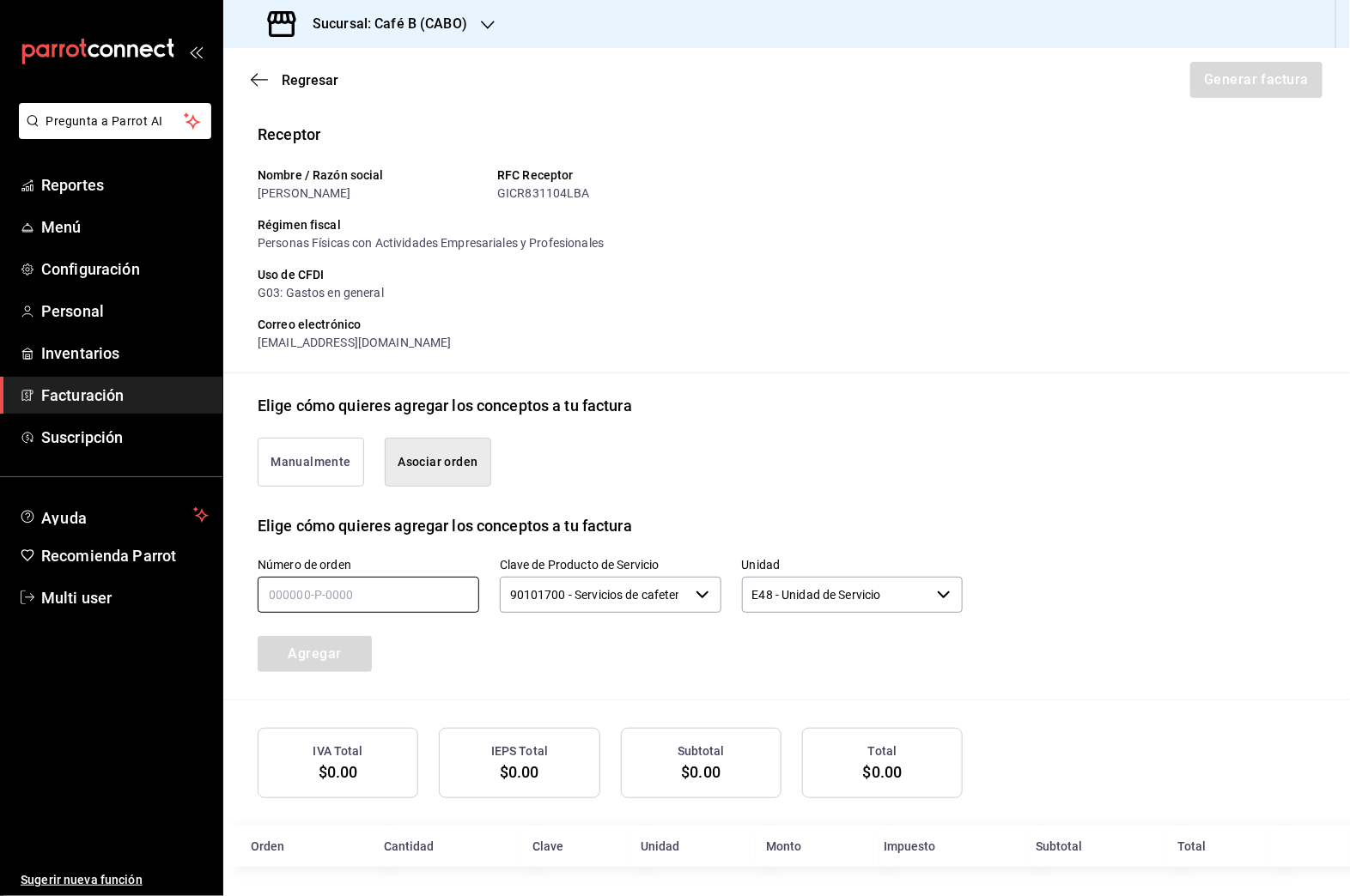
click at [423, 584] on input "text" at bounding box center [368, 594] width 221 height 36
type input "192040-_-____"
click at [325, 453] on button "Manualmente" at bounding box center [311, 461] width 106 height 49
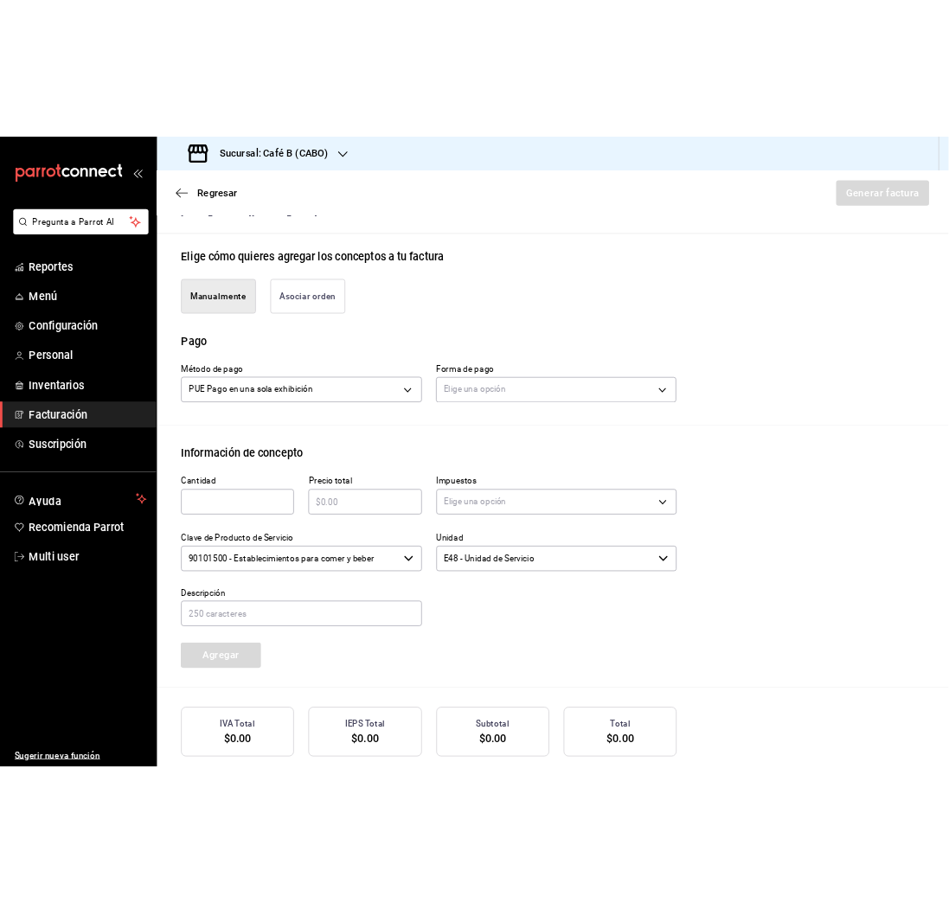
scroll to position [371, 0]
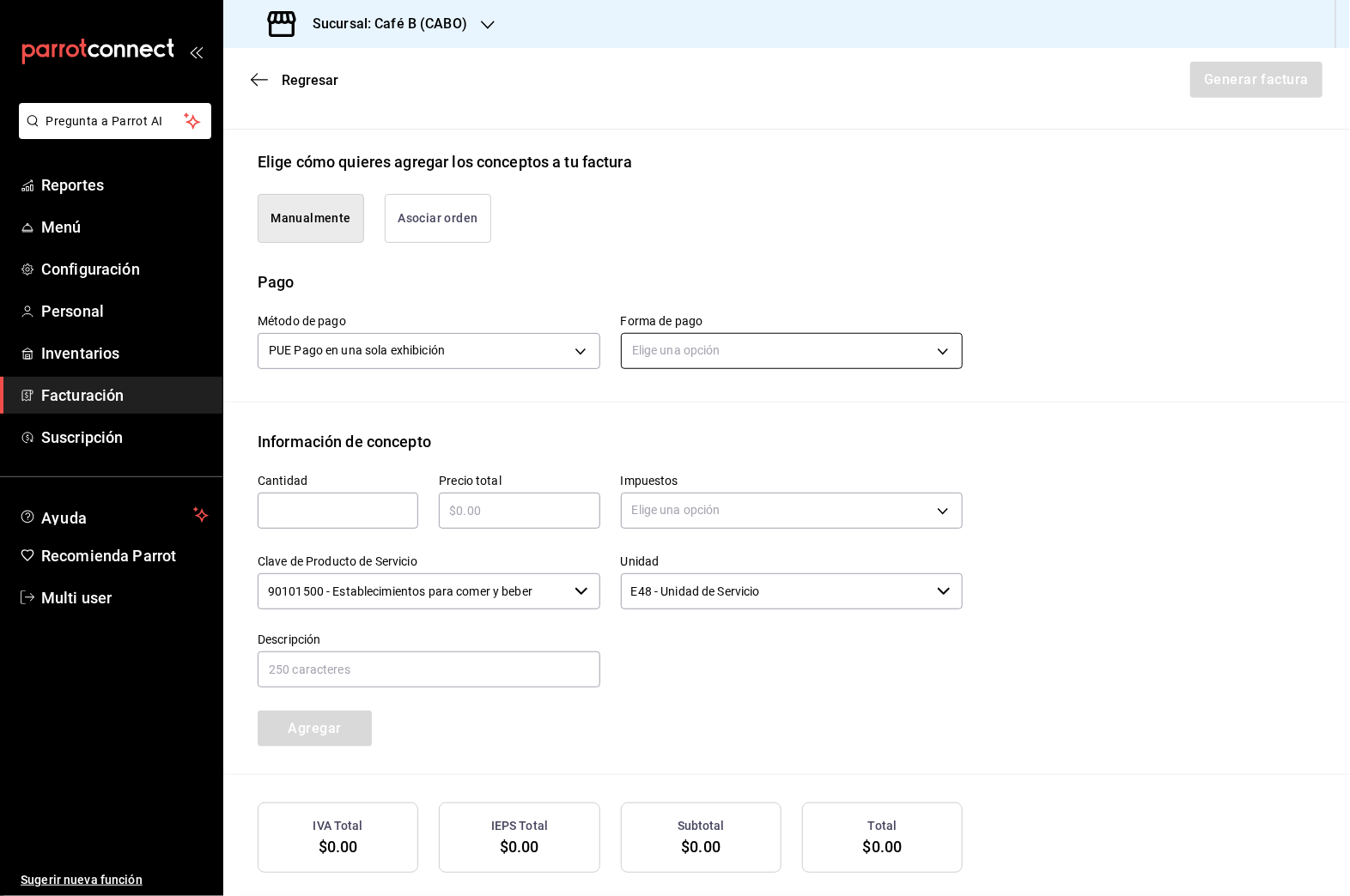
click at [699, 347] on body "Pregunta a Parrot AI Reportes Menú Configuración Personal Inventarios Facturaci…" at bounding box center [675, 448] width 1350 height 896
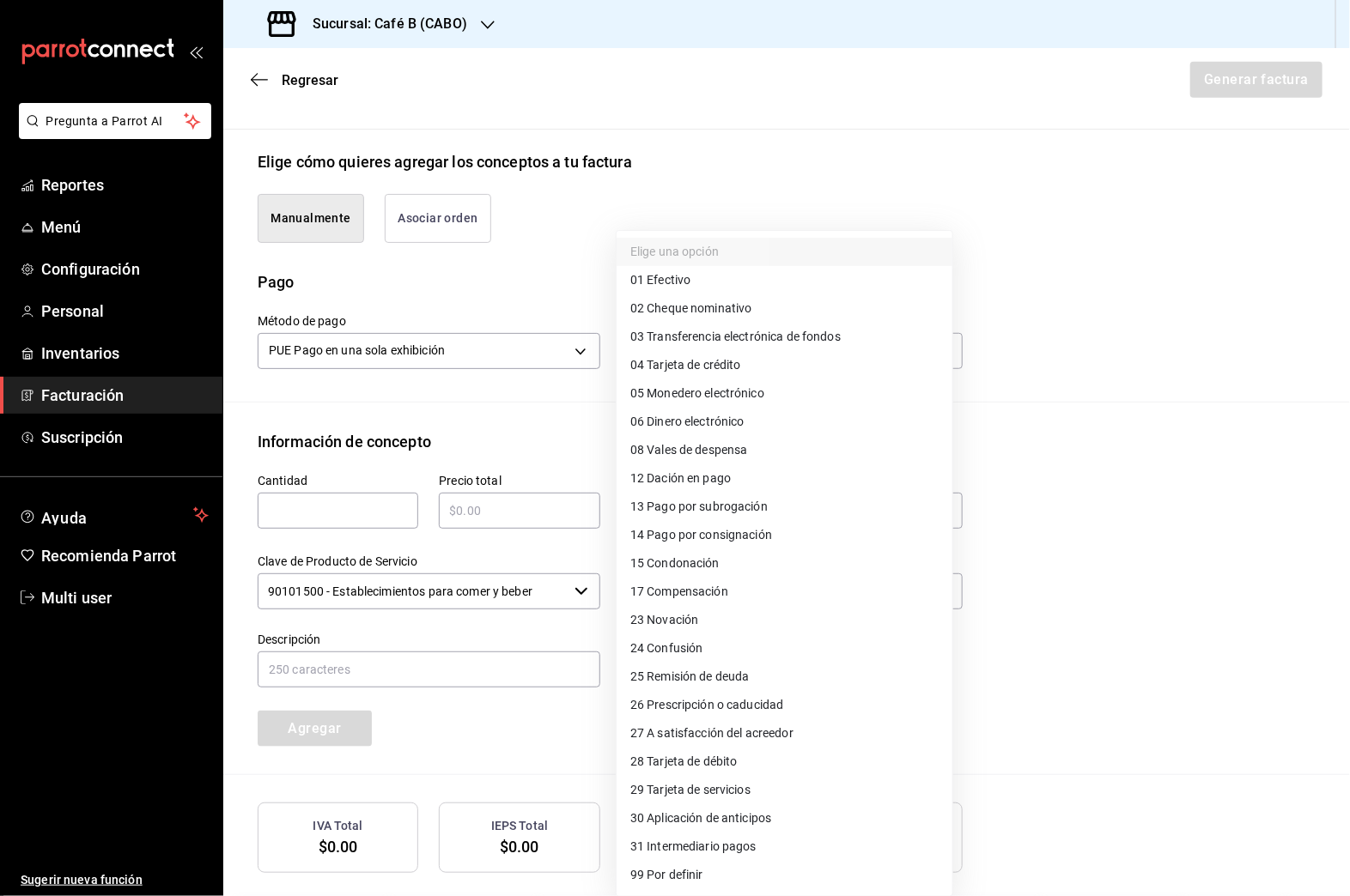
click at [724, 362] on span "04 Tarjeta de crédito" at bounding box center [686, 365] width 111 height 18
type input "04"
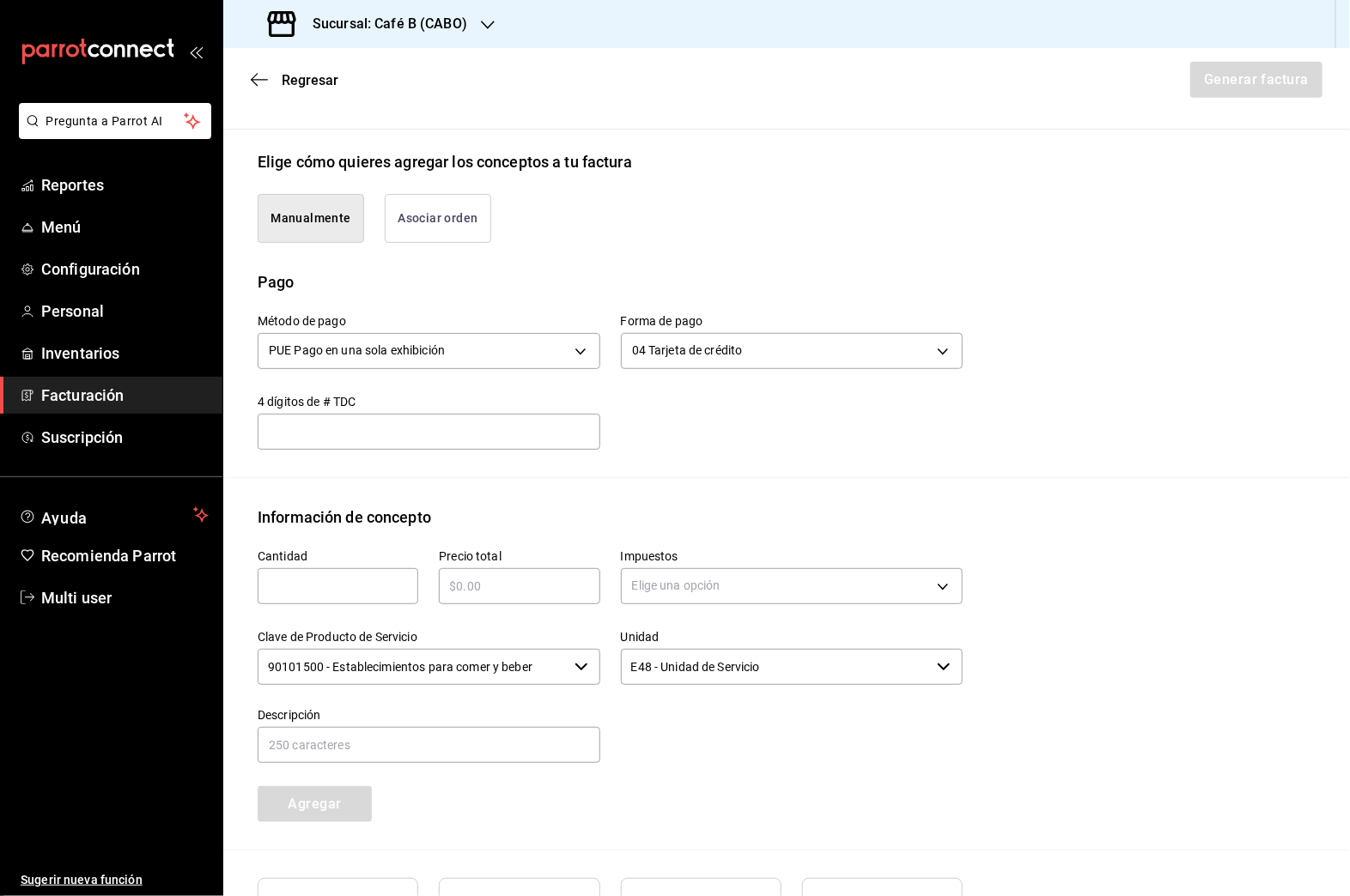
click at [387, 585] on input "text" at bounding box center [338, 586] width 161 height 21
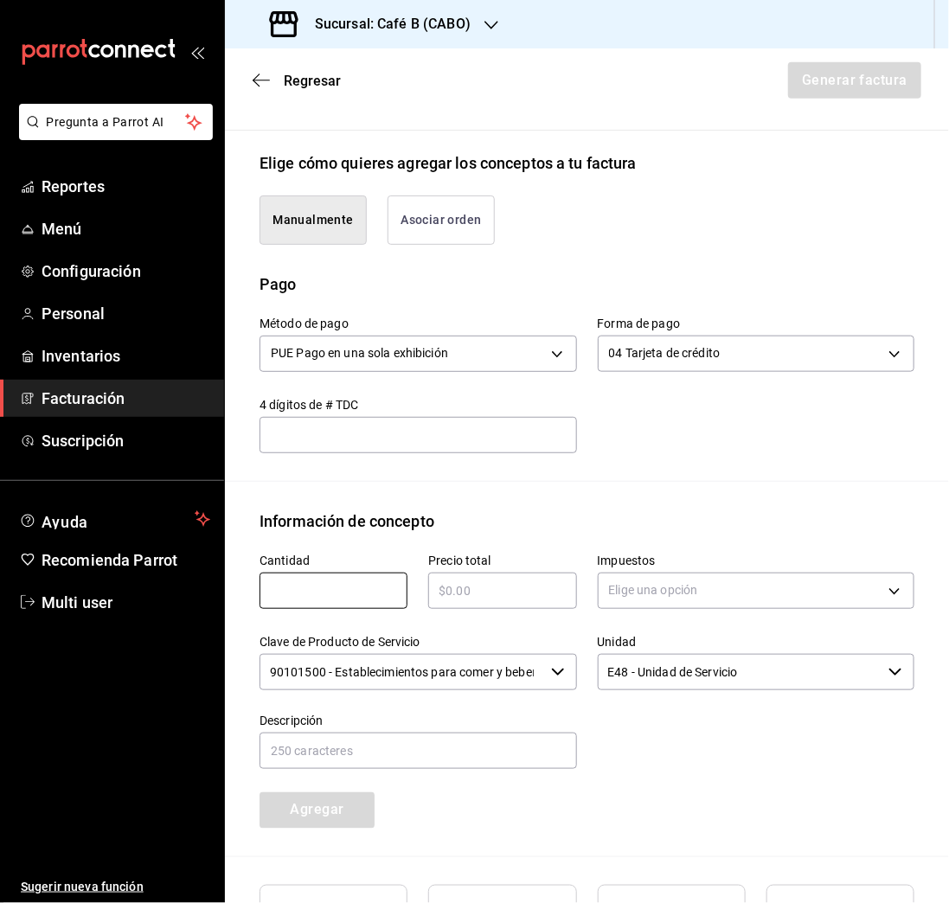
click at [434, 245] on button "Asociar orden" at bounding box center [441, 220] width 107 height 49
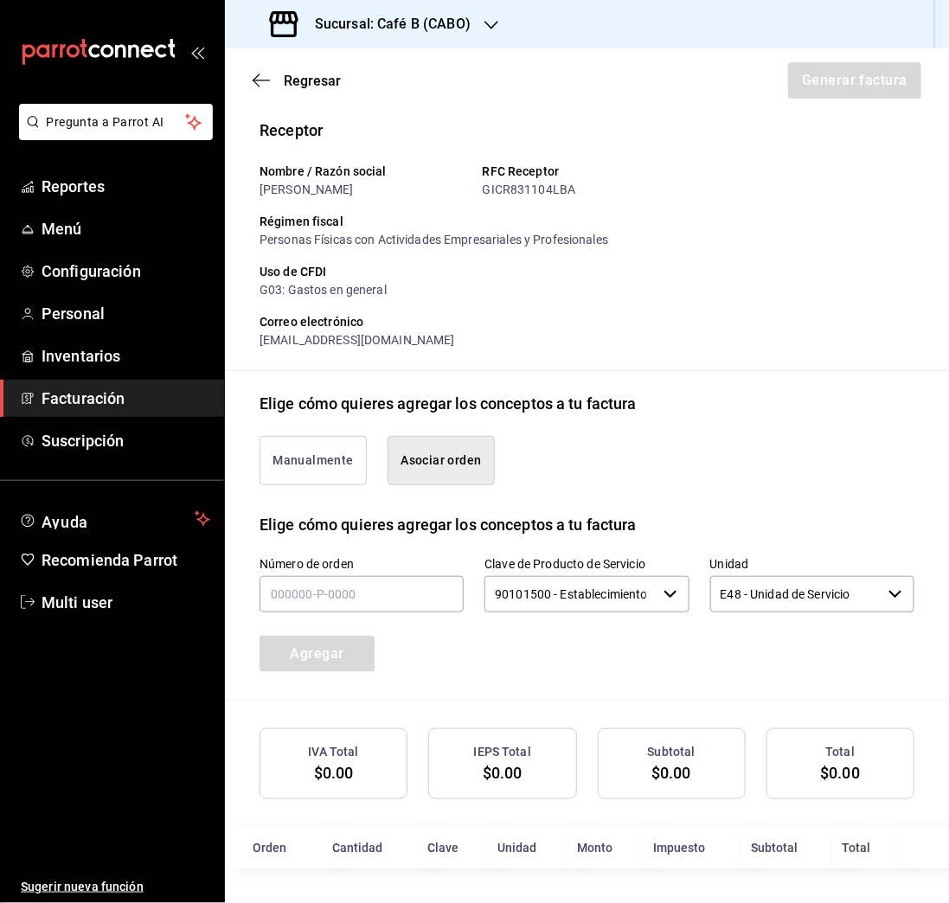
scroll to position [146, 0]
click at [383, 591] on input "text" at bounding box center [362, 594] width 204 height 36
paste input "040825-P-0027"
type input "040825-P-0027"
click at [369, 645] on button "Agregar" at bounding box center [317, 654] width 115 height 36
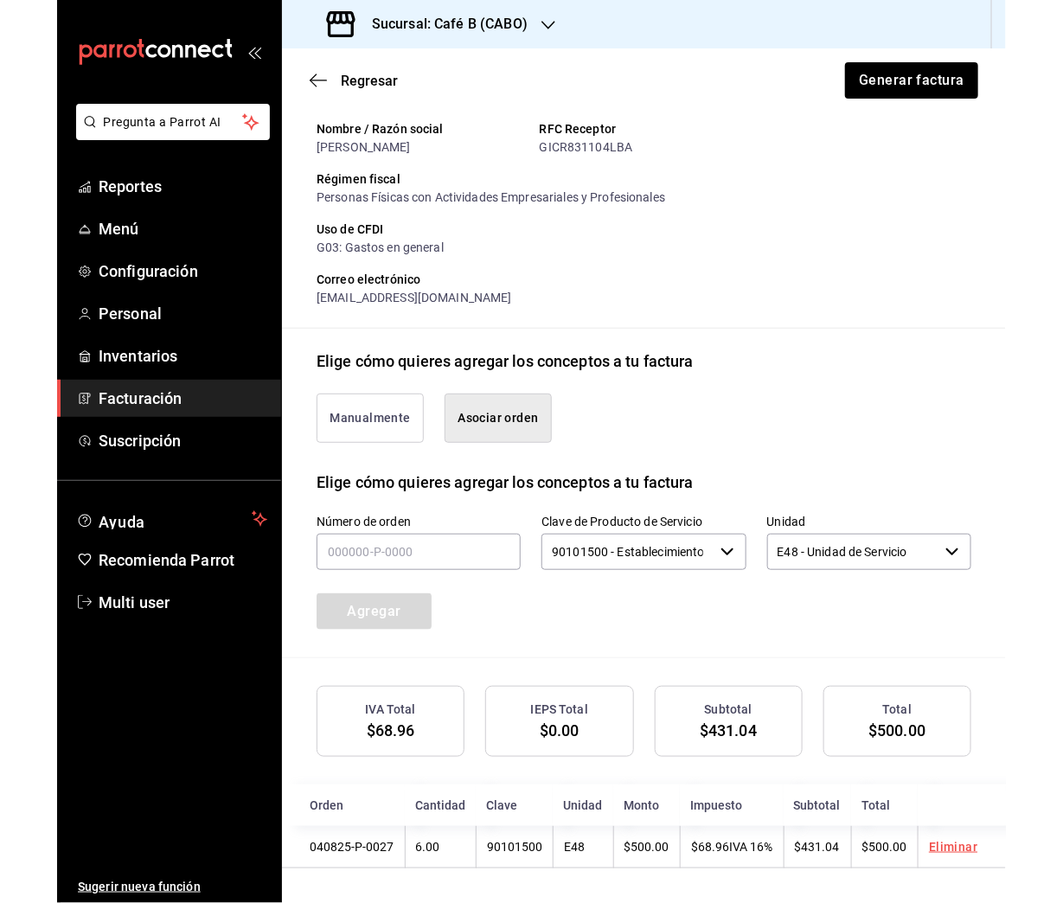
scroll to position [202, 0]
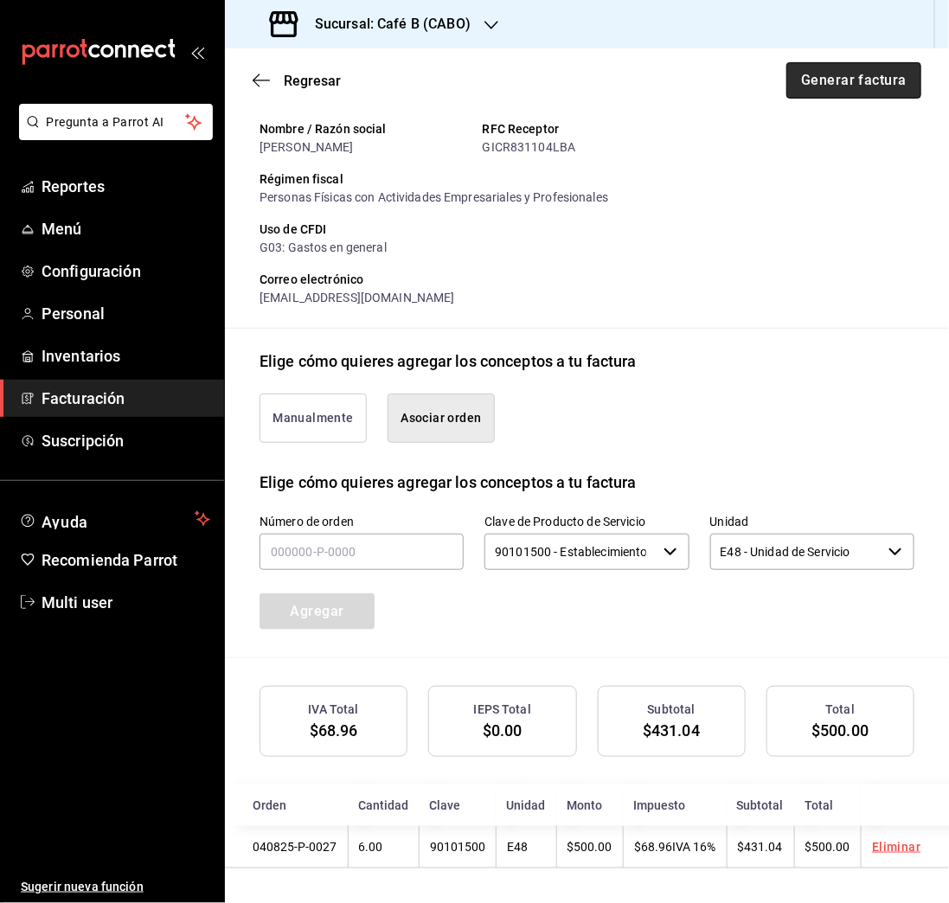
click at [861, 87] on button "Generar factura" at bounding box center [853, 80] width 135 height 36
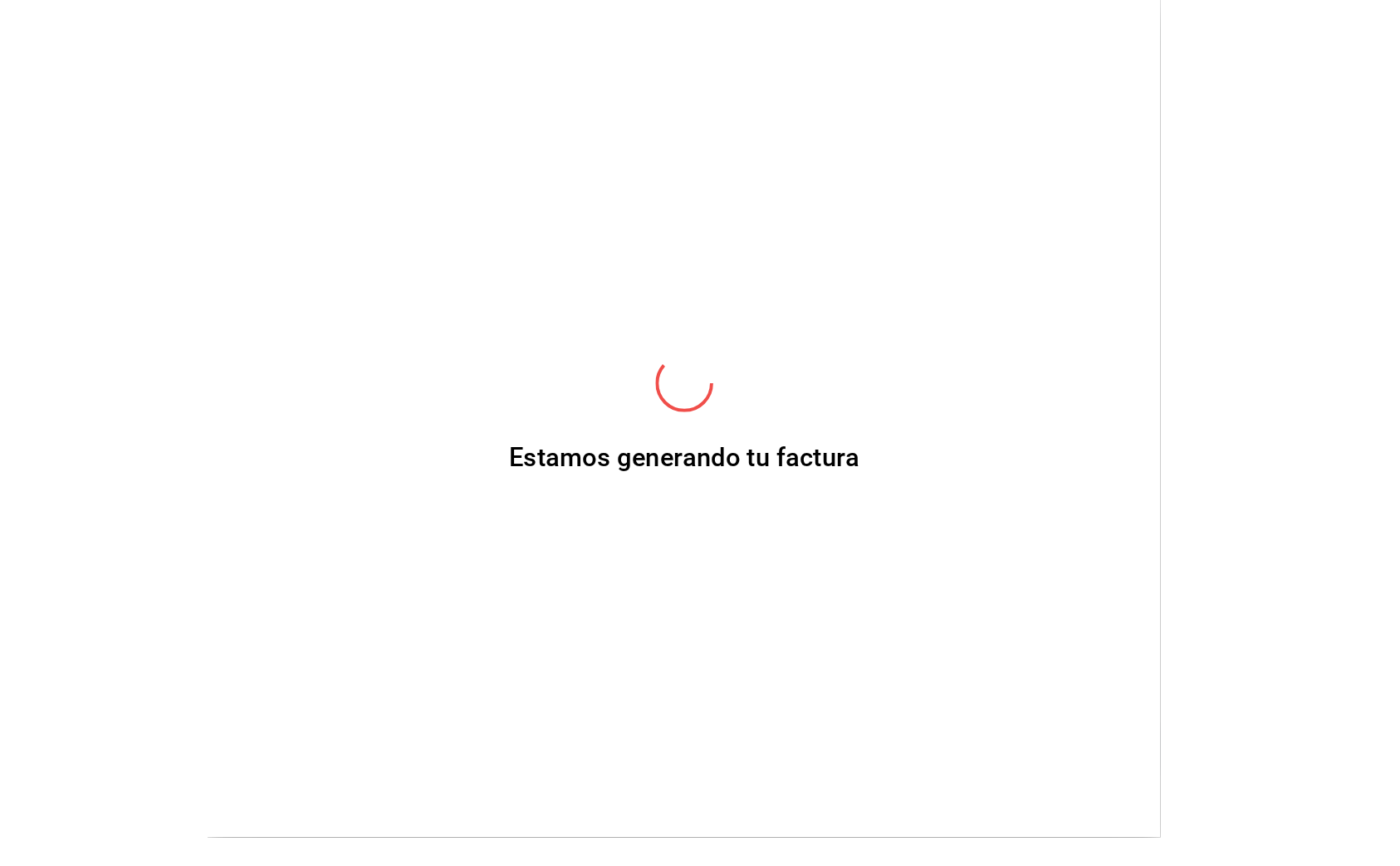
scroll to position [163, 0]
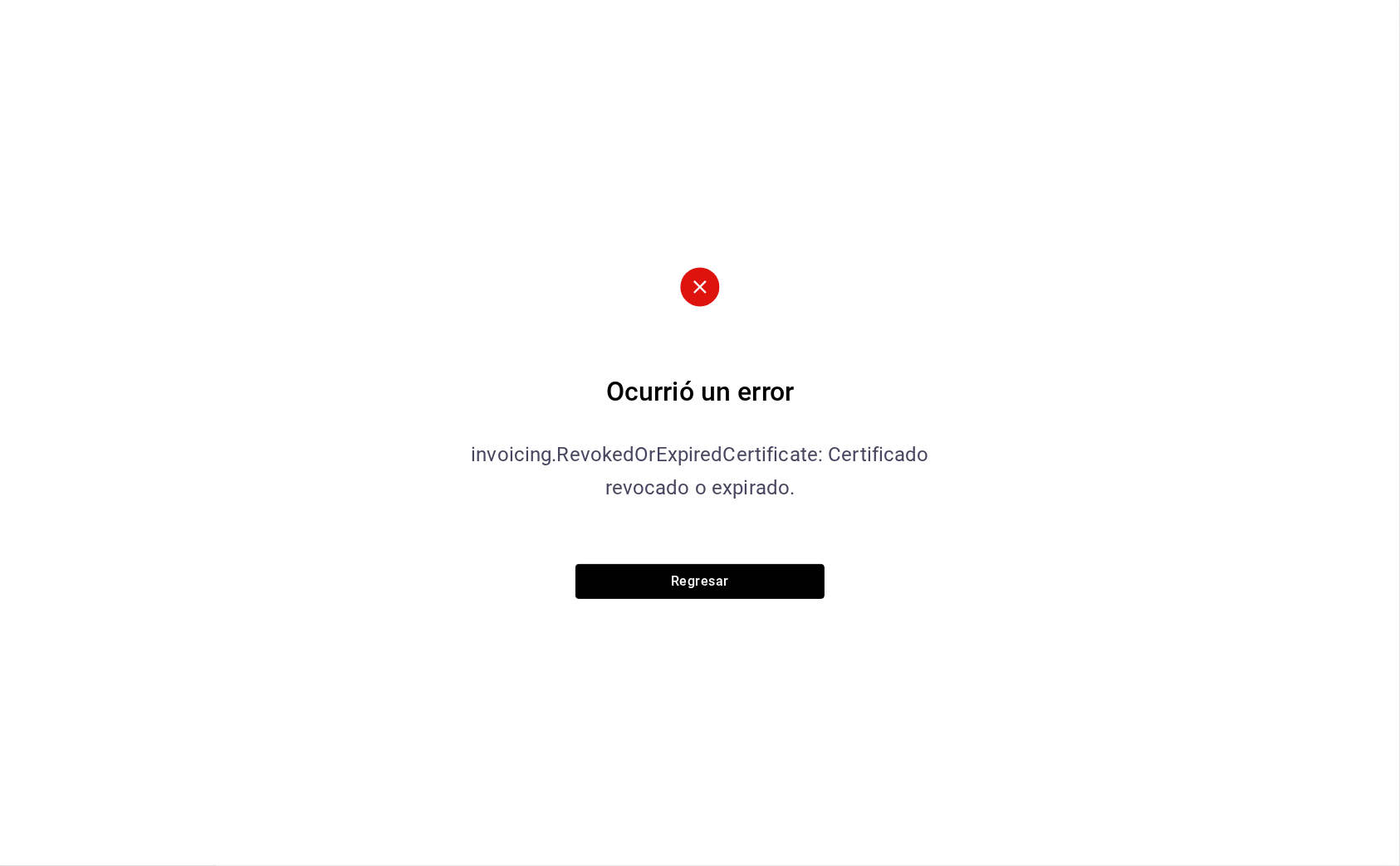
click at [663, 578] on button "Regresar" at bounding box center [700, 581] width 249 height 35
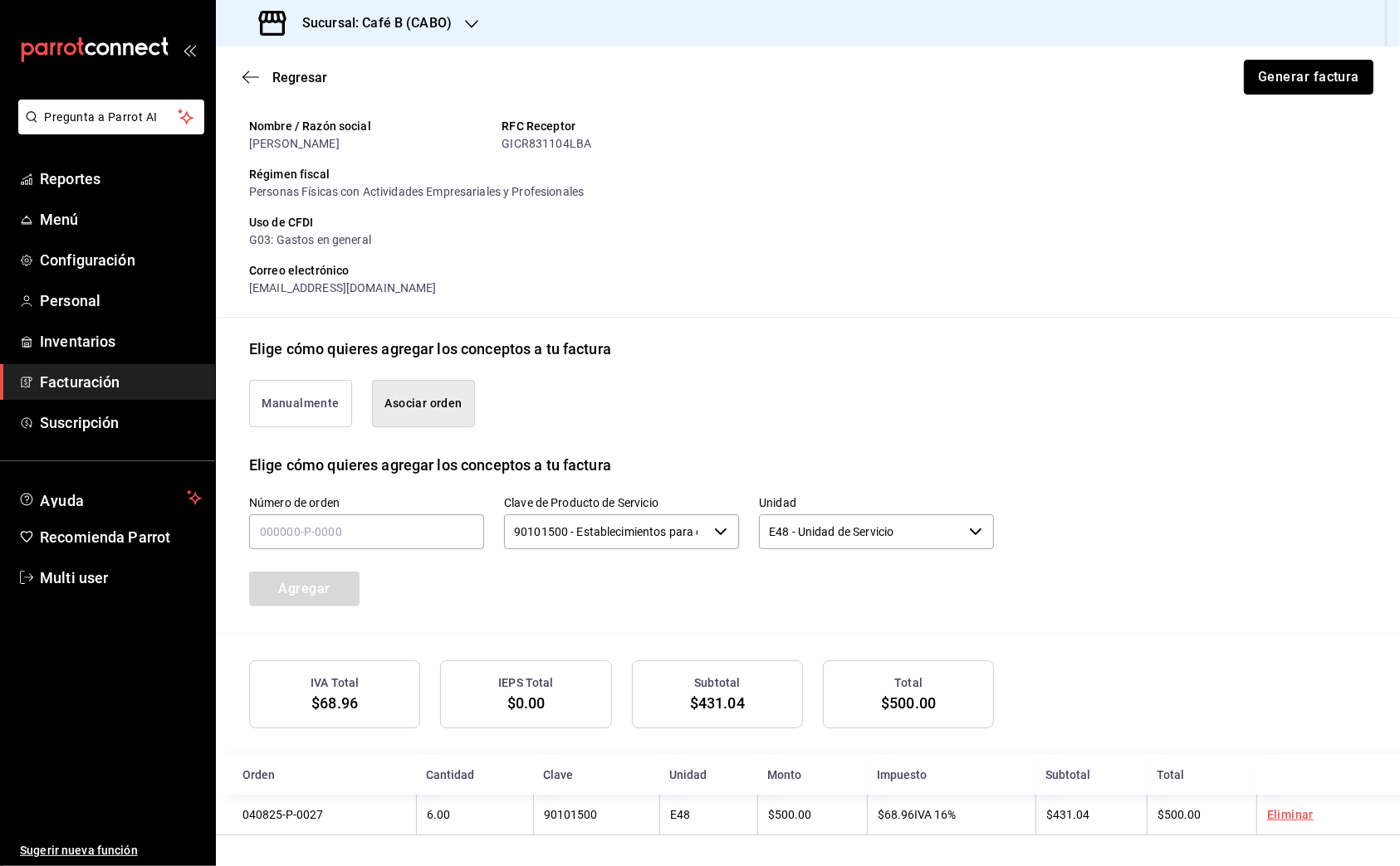
scroll to position [163, 0]
click at [942, 84] on button "Generar factura" at bounding box center [1308, 77] width 130 height 35
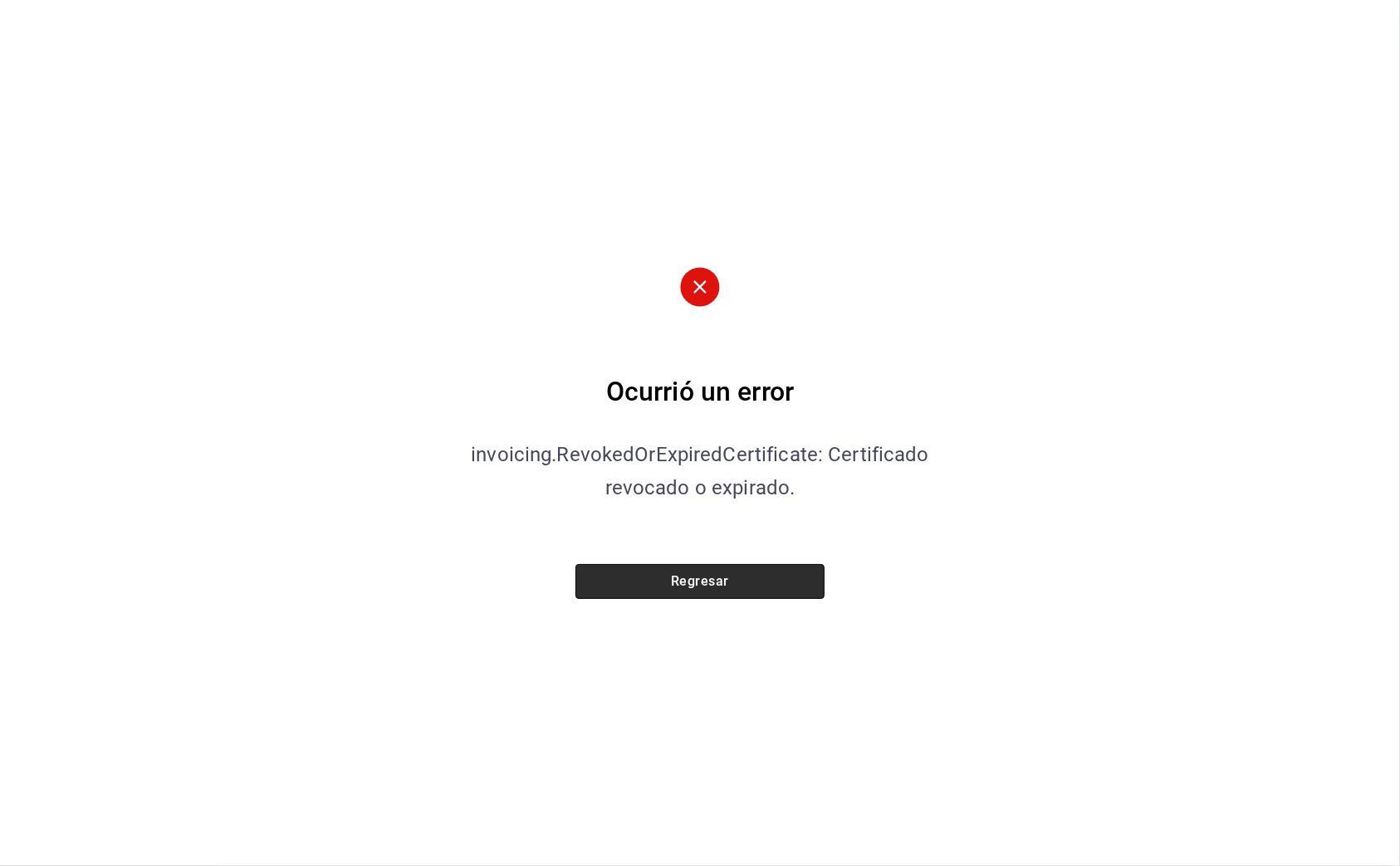
click at [785, 569] on button "Regresar" at bounding box center [700, 581] width 249 height 35
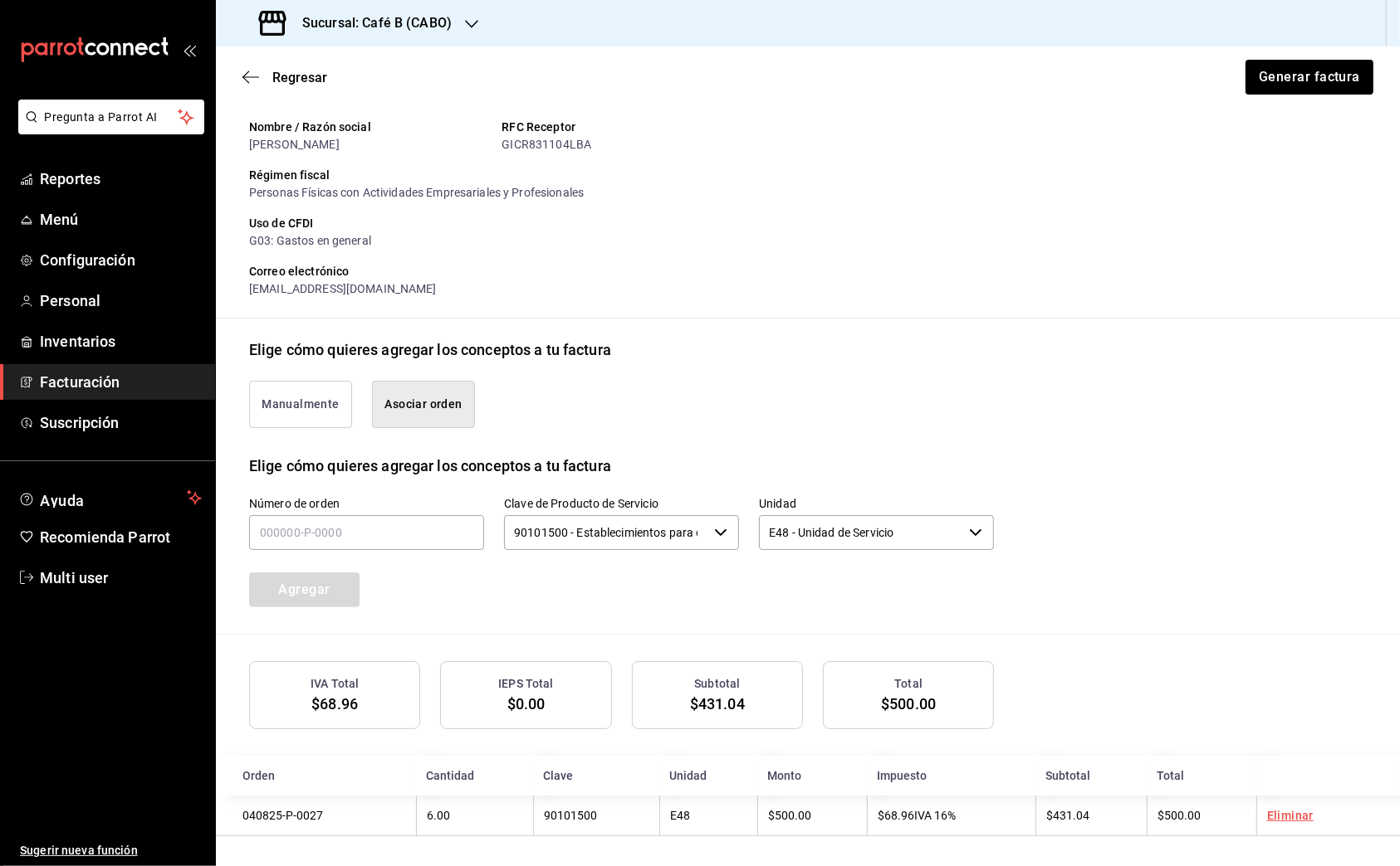
click at [431, 28] on h3 "Sucursal: Café B (CABO)" at bounding box center [370, 23] width 163 height 20
click at [570, 82] on div at bounding box center [700, 433] width 1400 height 866
click at [152, 386] on span "Facturación" at bounding box center [121, 382] width 162 height 22
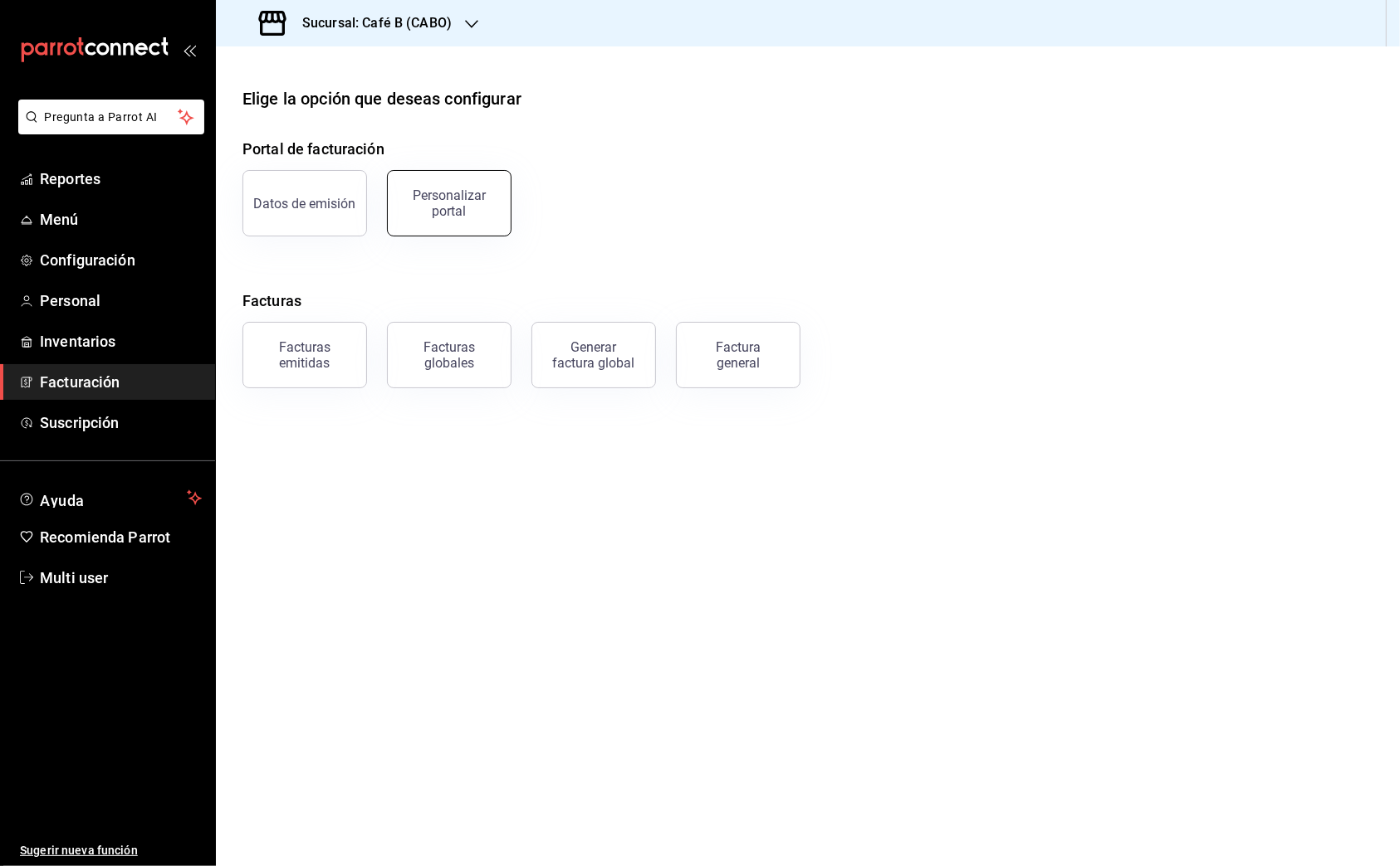
click at [490, 194] on div "Personalizar portal" at bounding box center [448, 203] width 103 height 32
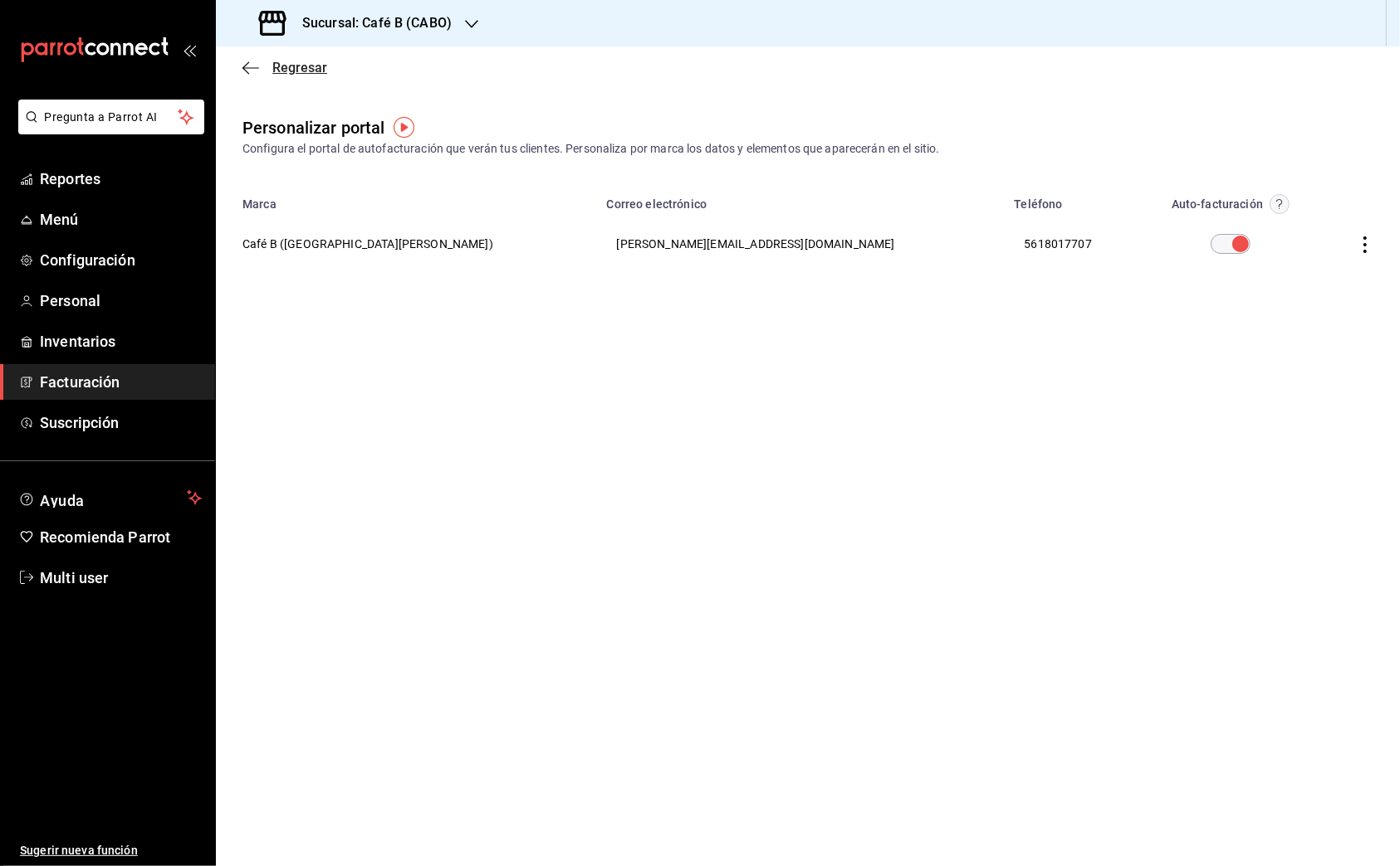
click at [276, 71] on span "Regresar" at bounding box center [299, 67] width 55 height 15
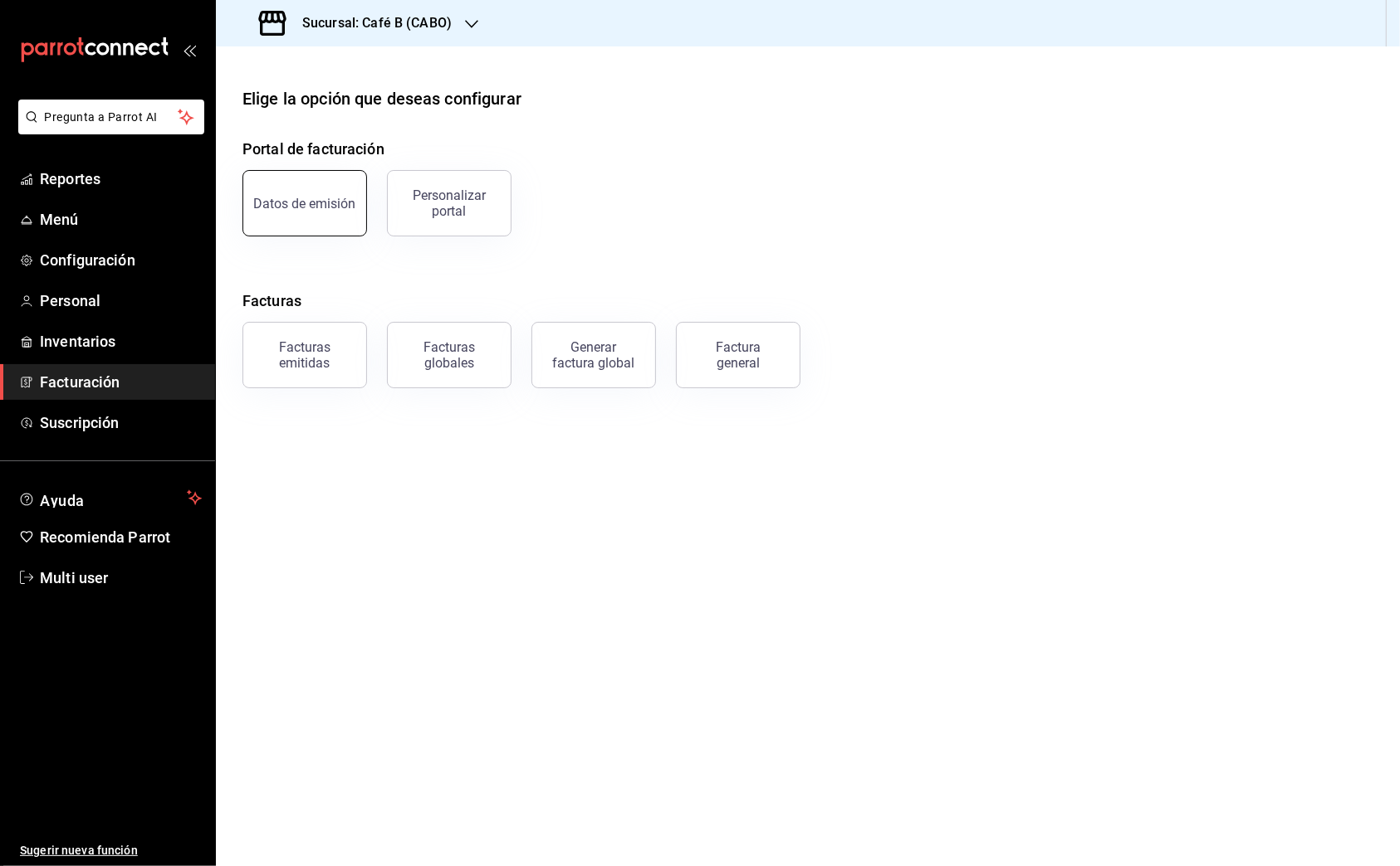
click at [288, 199] on div "Datos de emisión" at bounding box center [305, 203] width 102 height 15
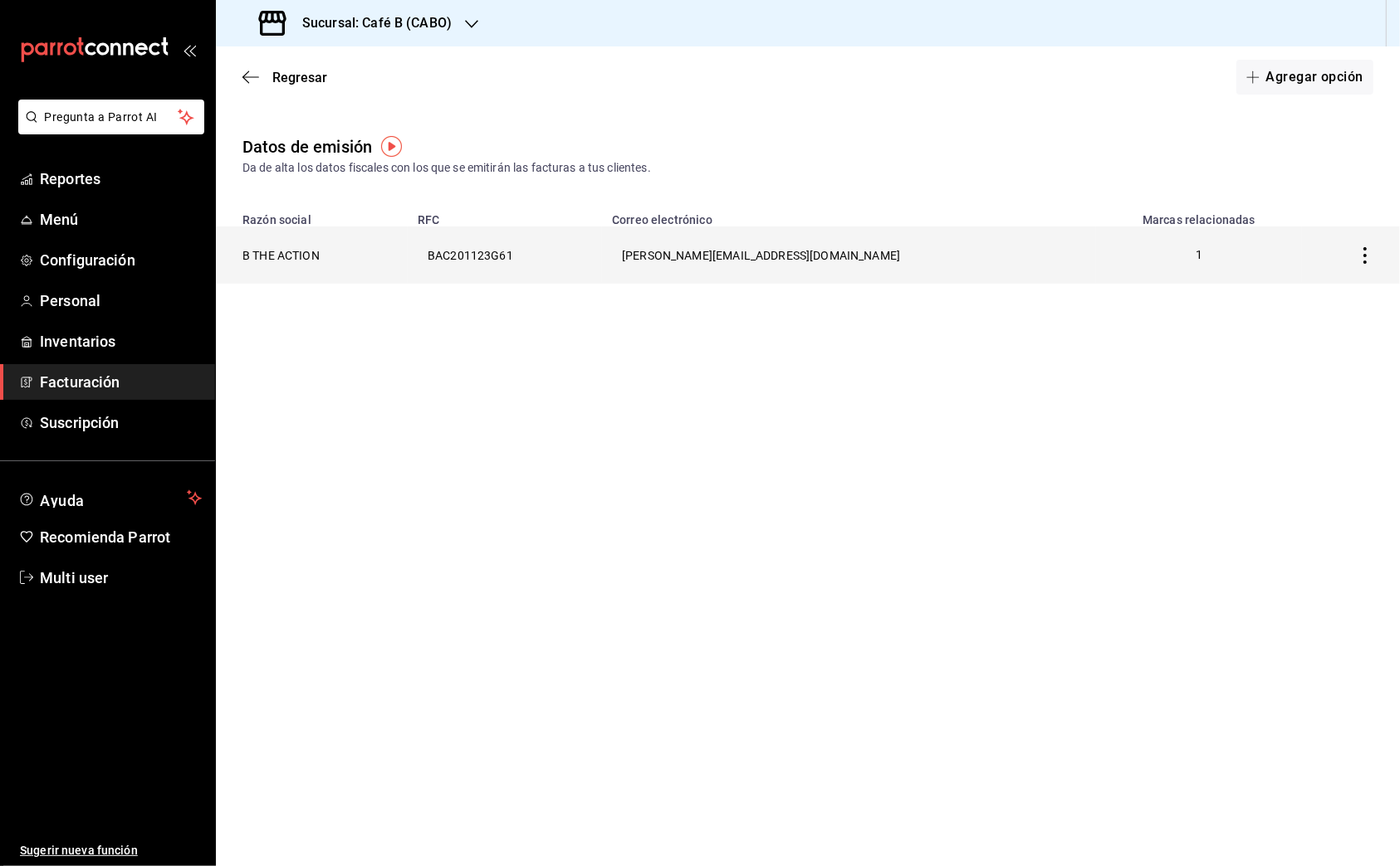
click at [942, 261] on icon "button" at bounding box center [1364, 255] width 16 height 16
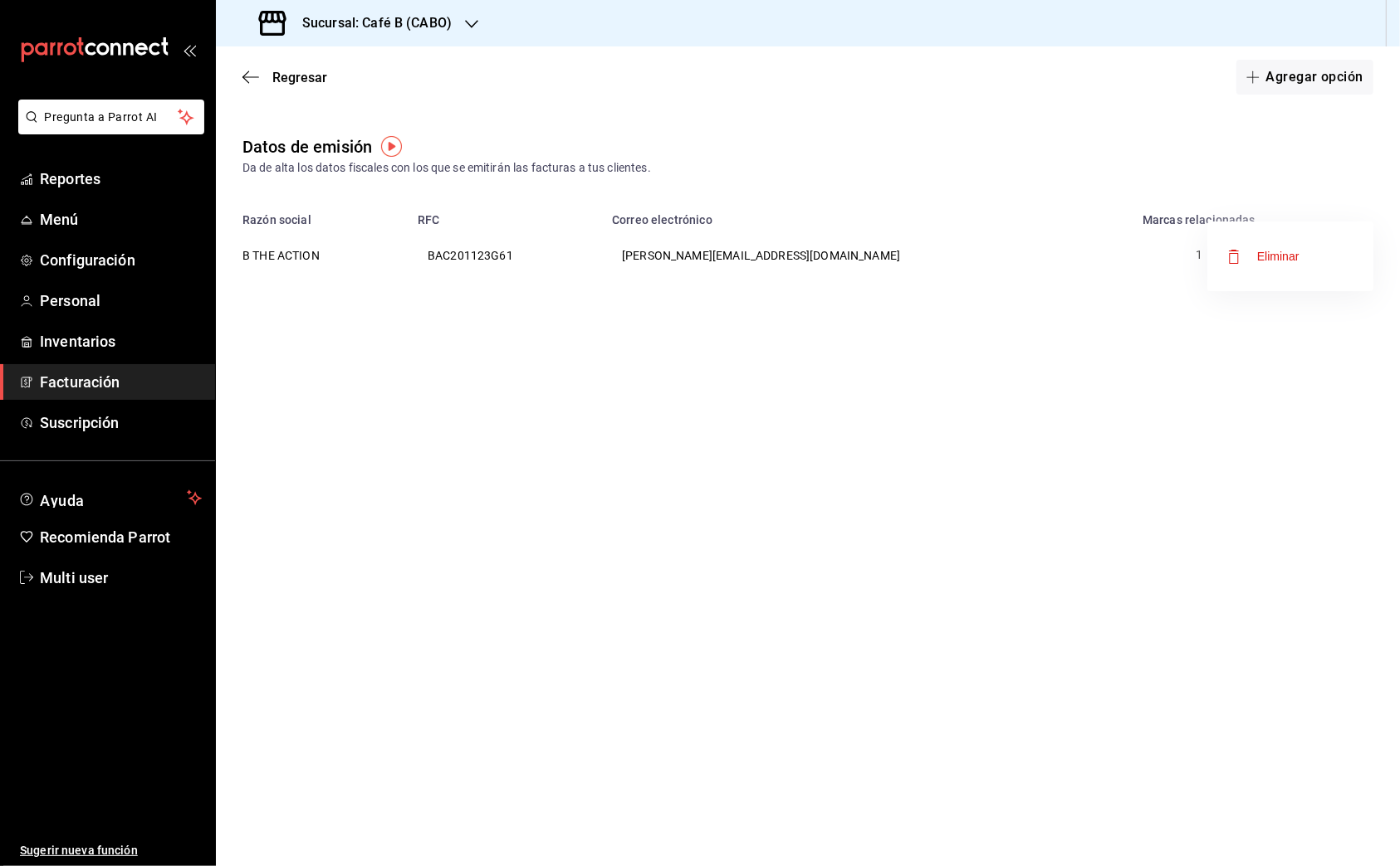
click at [942, 428] on div at bounding box center [700, 433] width 1400 height 866
click at [245, 80] on icon "button" at bounding box center [246, 77] width 7 height 12
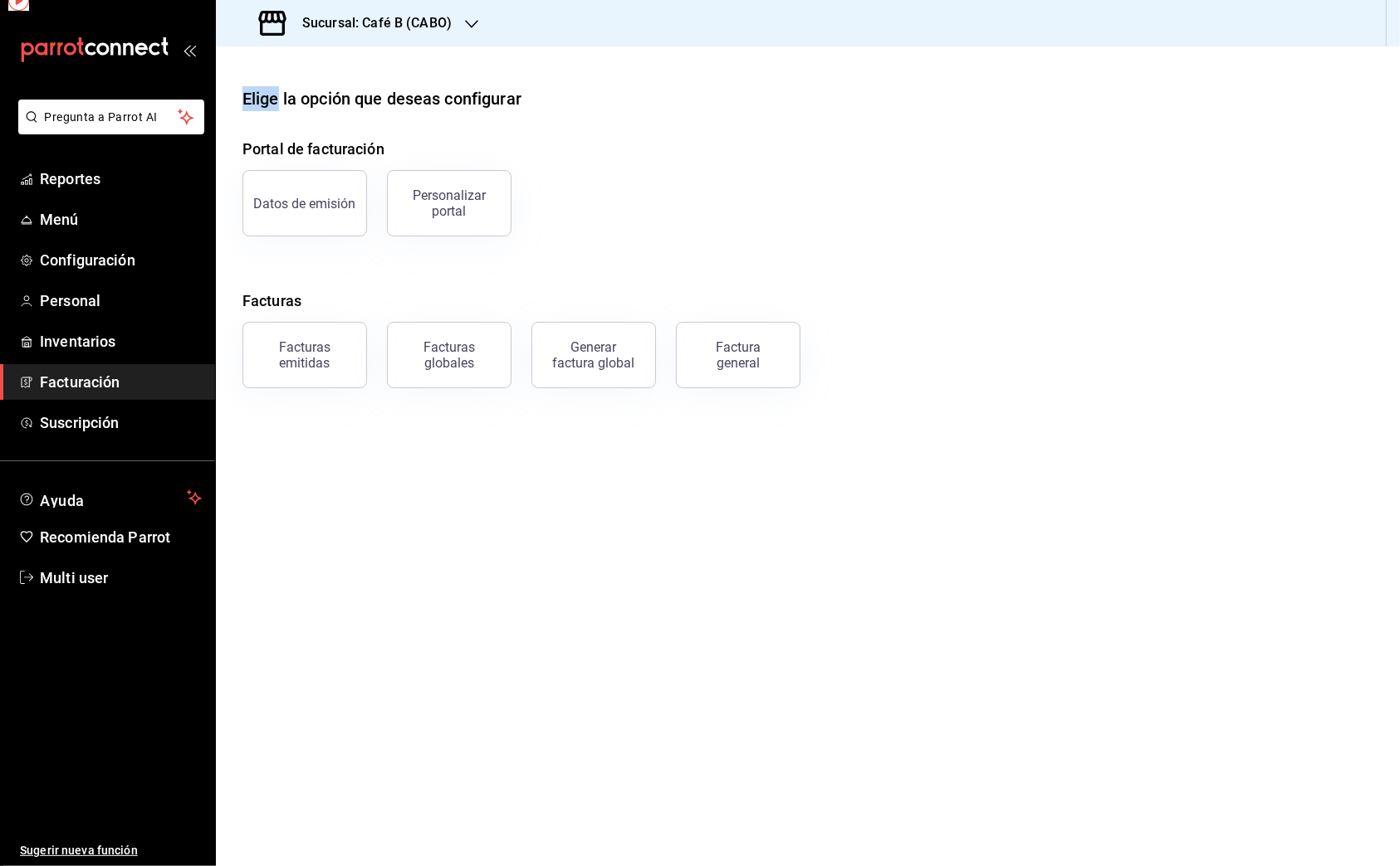
click at [245, 80] on main "Elige la opción que deseas configurar Portal de facturación Datos de emisión Pe…" at bounding box center [808, 456] width 1184 height 820
click at [54, 224] on span "Menú" at bounding box center [121, 219] width 162 height 22
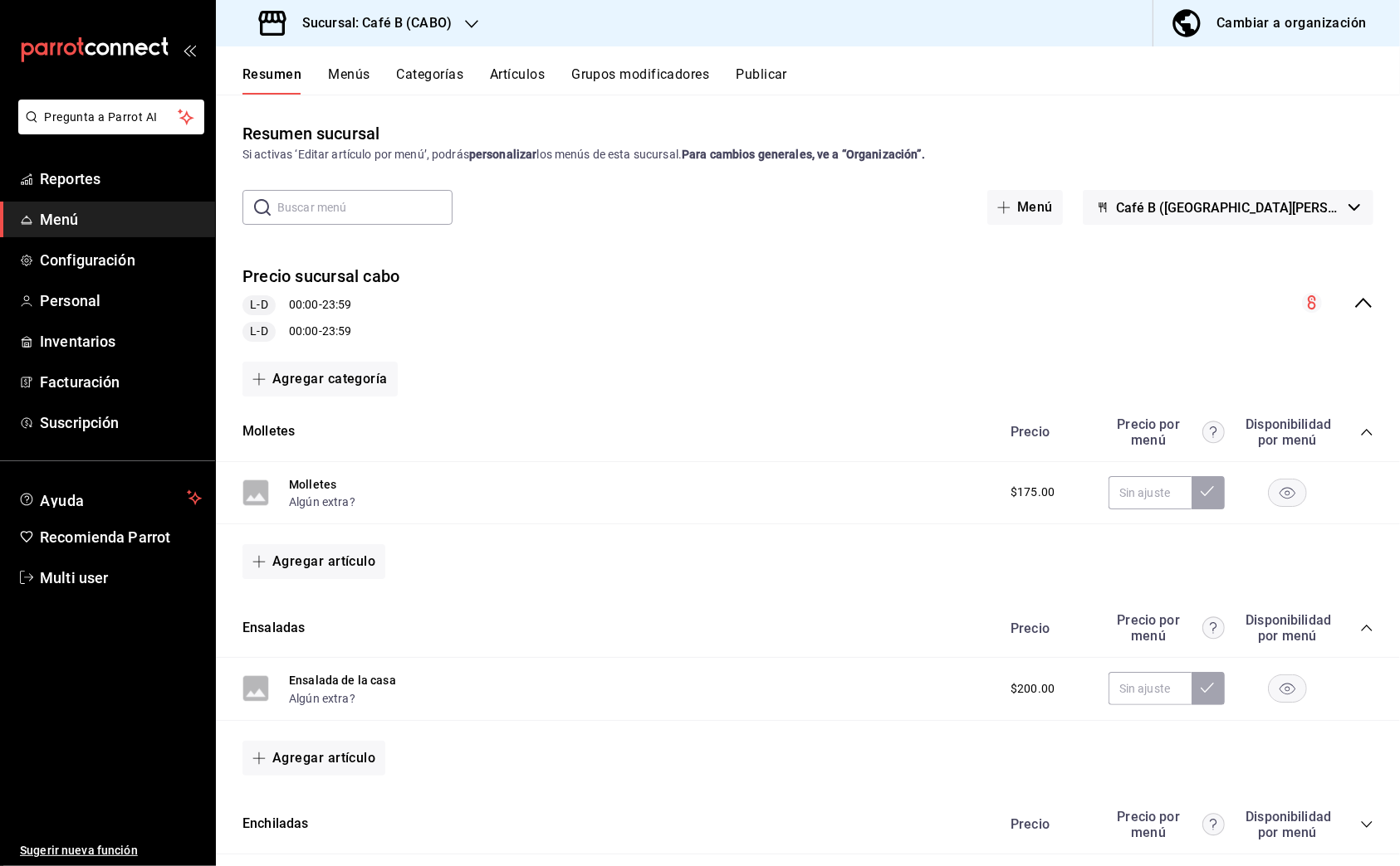
click at [942, 25] on div "Cambiar a organización" at bounding box center [1292, 23] width 151 height 23
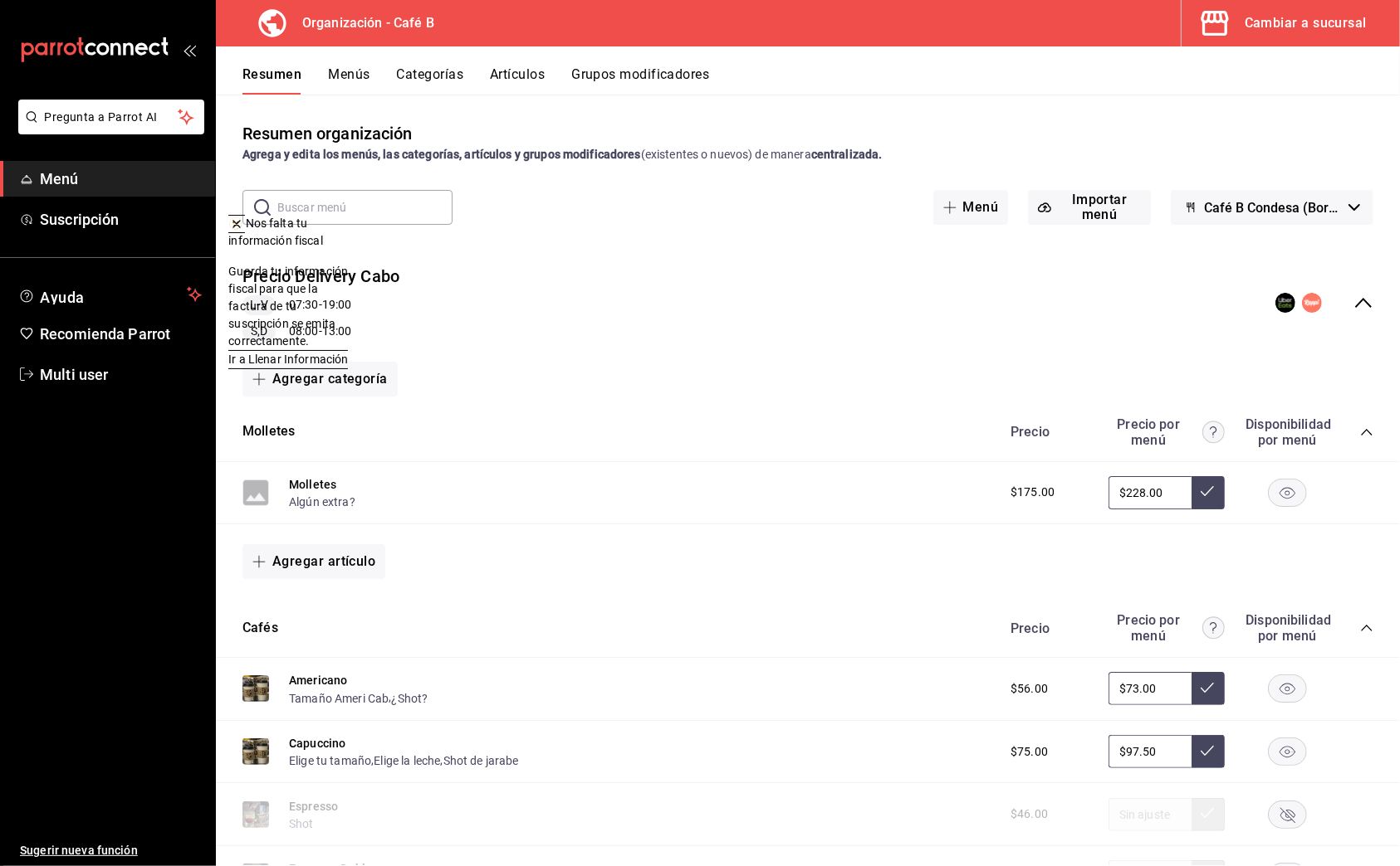
click at [348, 351] on span "Ir a Llenar Información" at bounding box center [288, 360] width 120 height 17
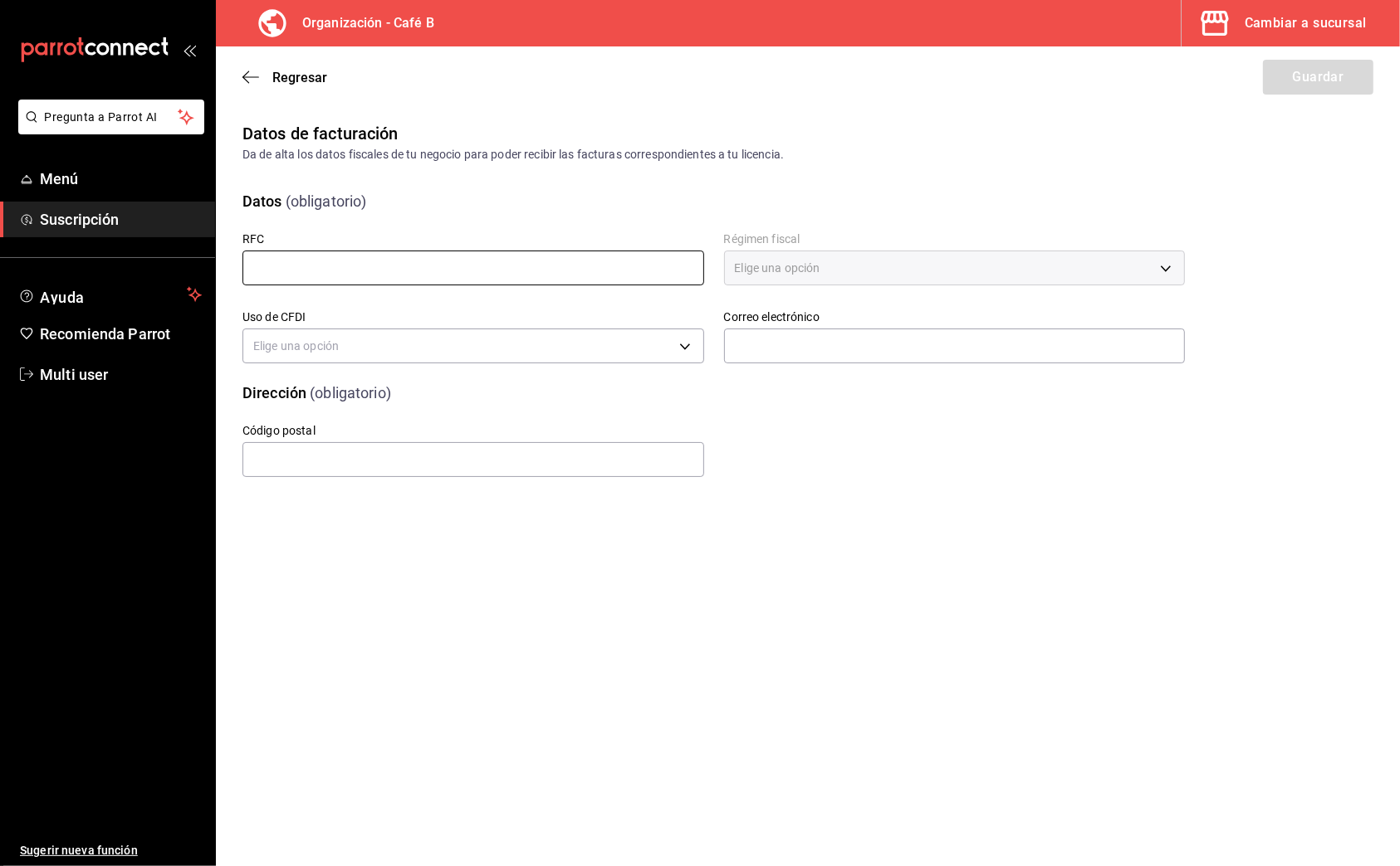
click at [432, 275] on input "text" at bounding box center [473, 268] width 462 height 35
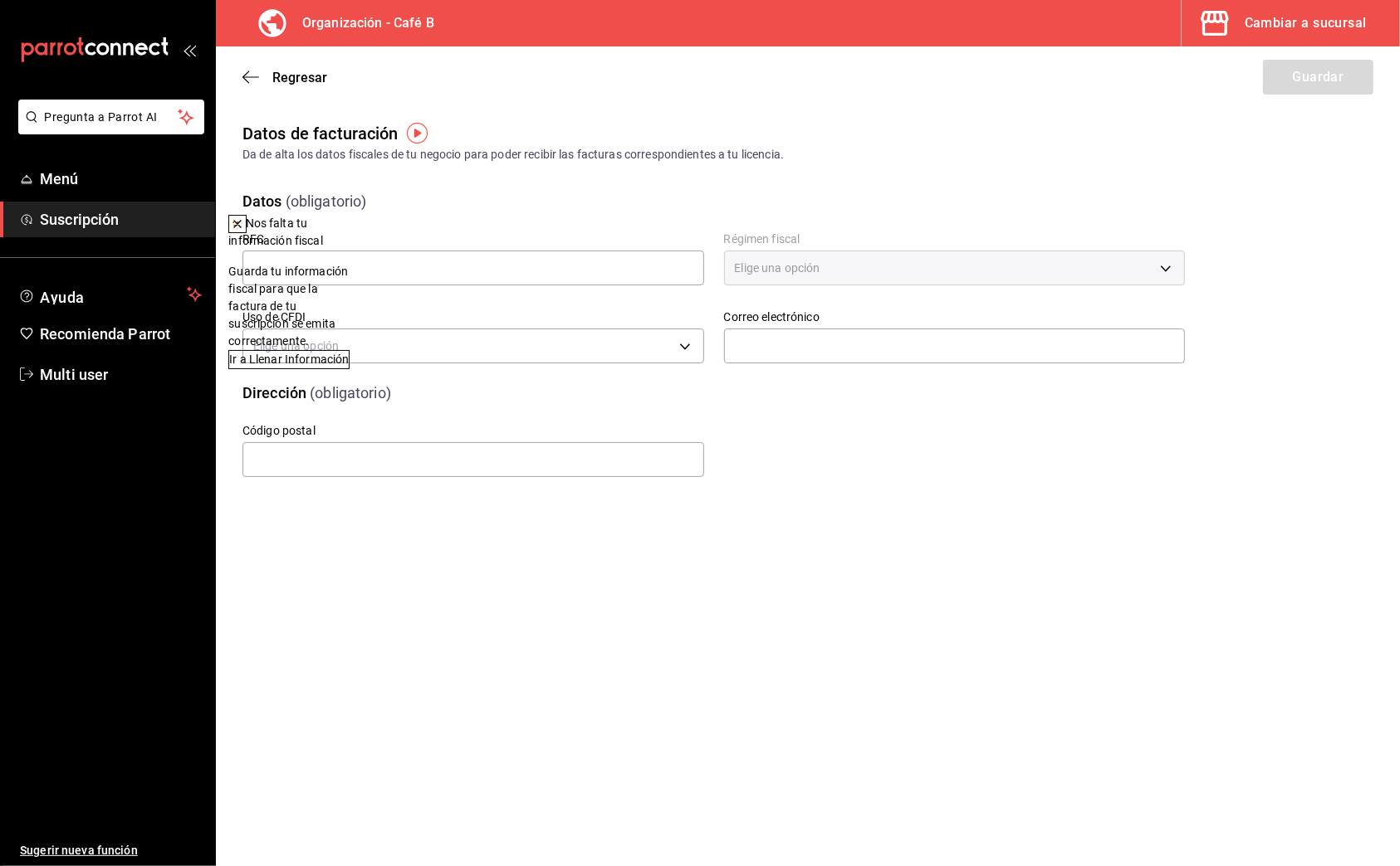
click at [241, 225] on icon at bounding box center [237, 223] width 7 height 7
click at [554, 265] on input "text" at bounding box center [473, 268] width 462 height 35
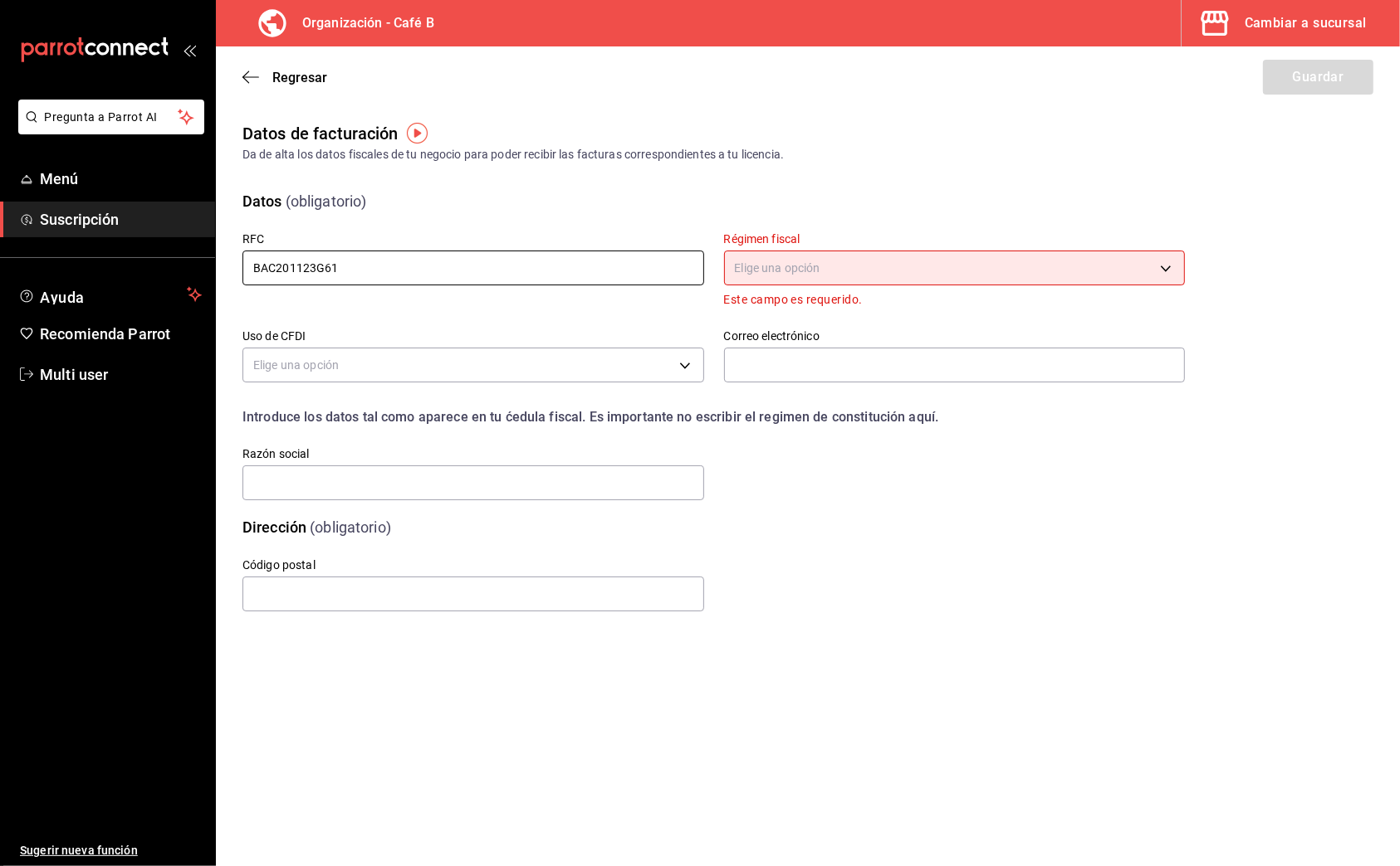
type input "BAC201123G61"
click at [847, 286] on div "Elige una opción" at bounding box center [954, 266] width 462 height 44
click at [854, 270] on body "Pregunta a Parrot AI Menú Suscripción Ayuda Recomienda Parrot Multi user Sugeri…" at bounding box center [700, 433] width 1400 height 866
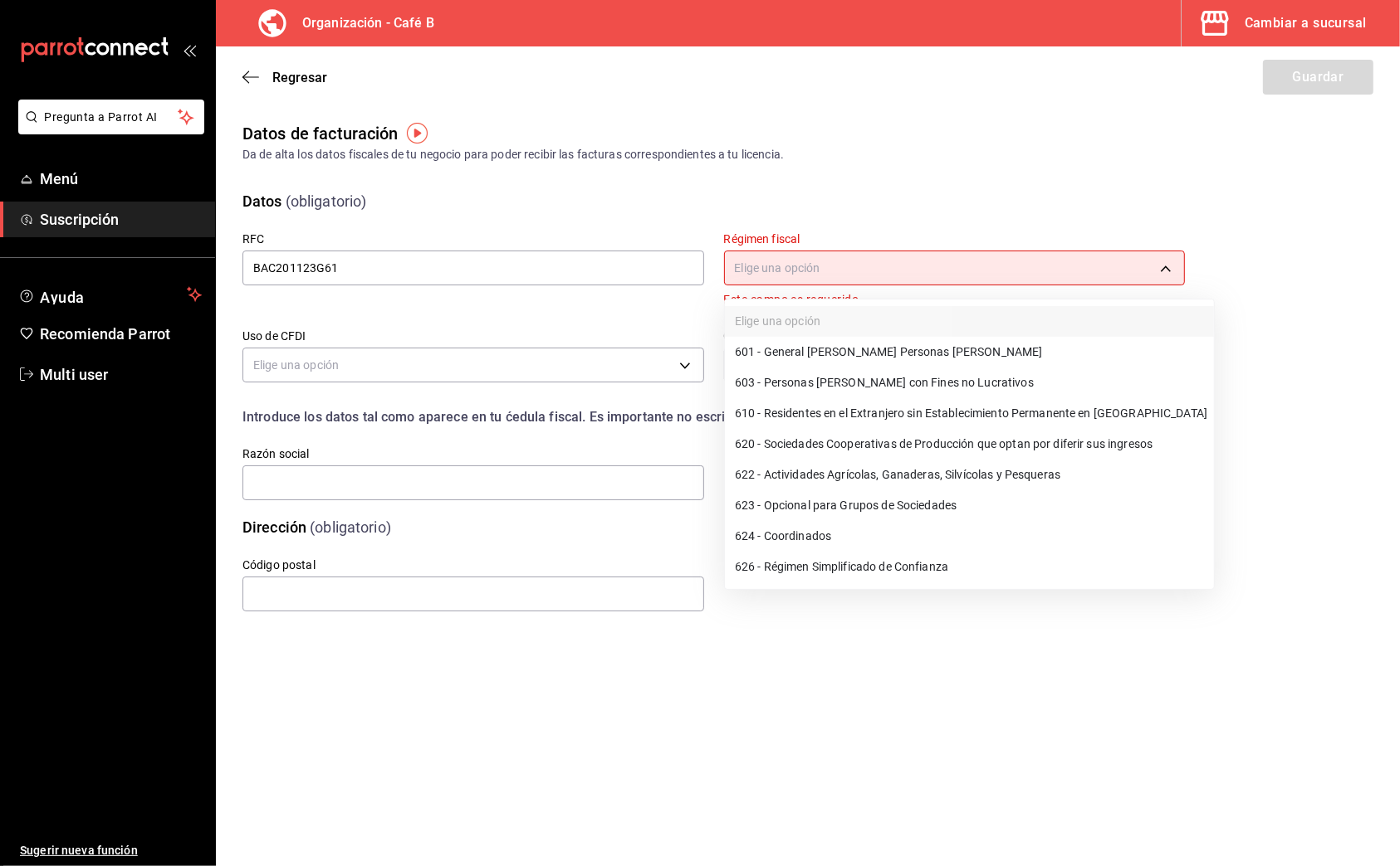
click at [860, 346] on li "601 - General de Ley Personas Morales" at bounding box center [969, 352] width 489 height 31
type input "601"
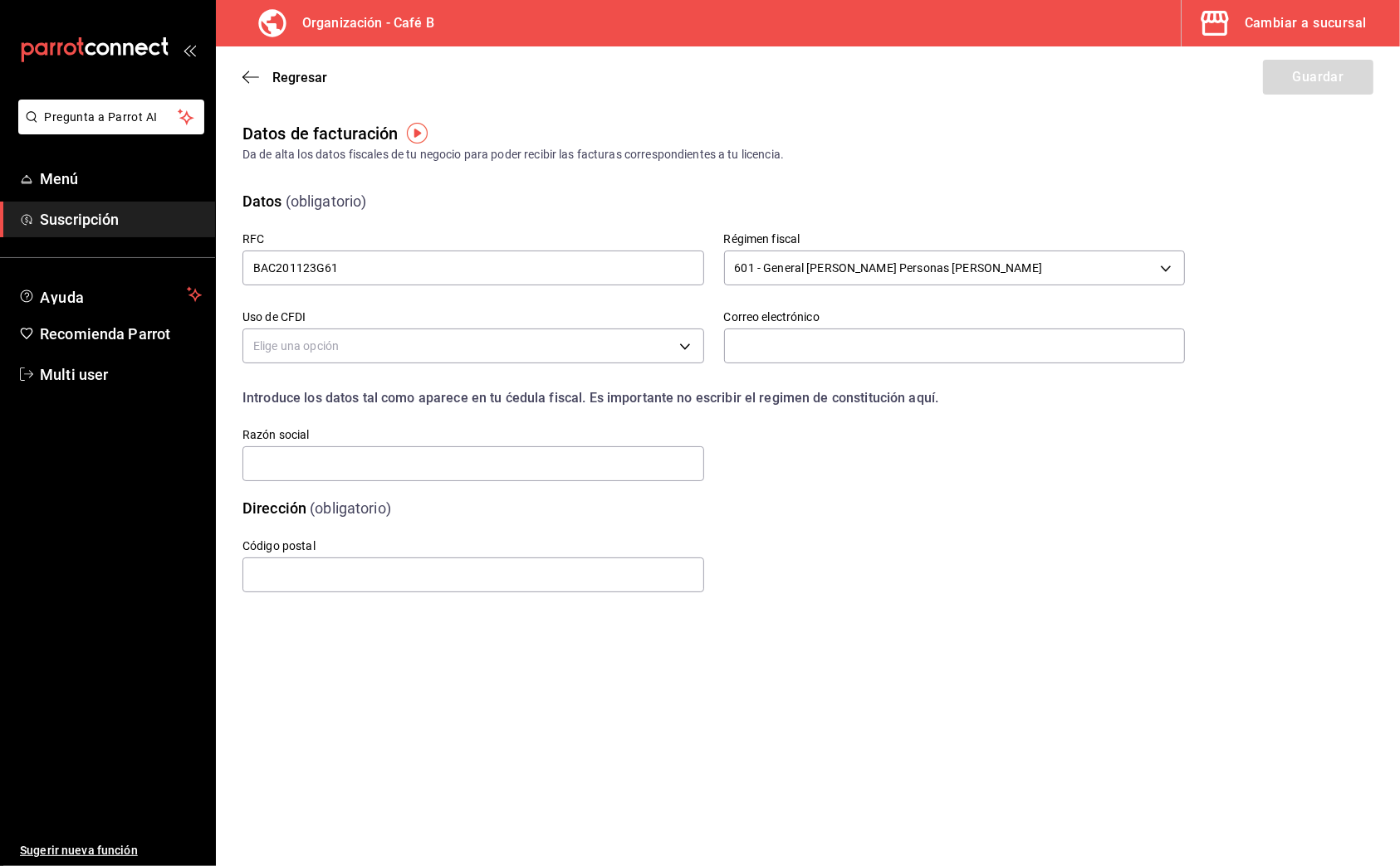
click at [658, 327] on div "Elige una opción" at bounding box center [473, 344] width 462 height 44
click at [658, 341] on body "Pregunta a Parrot AI Menú Suscripción Ayuda Recomienda Parrot Multi user Sugeri…" at bounding box center [700, 433] width 1400 height 866
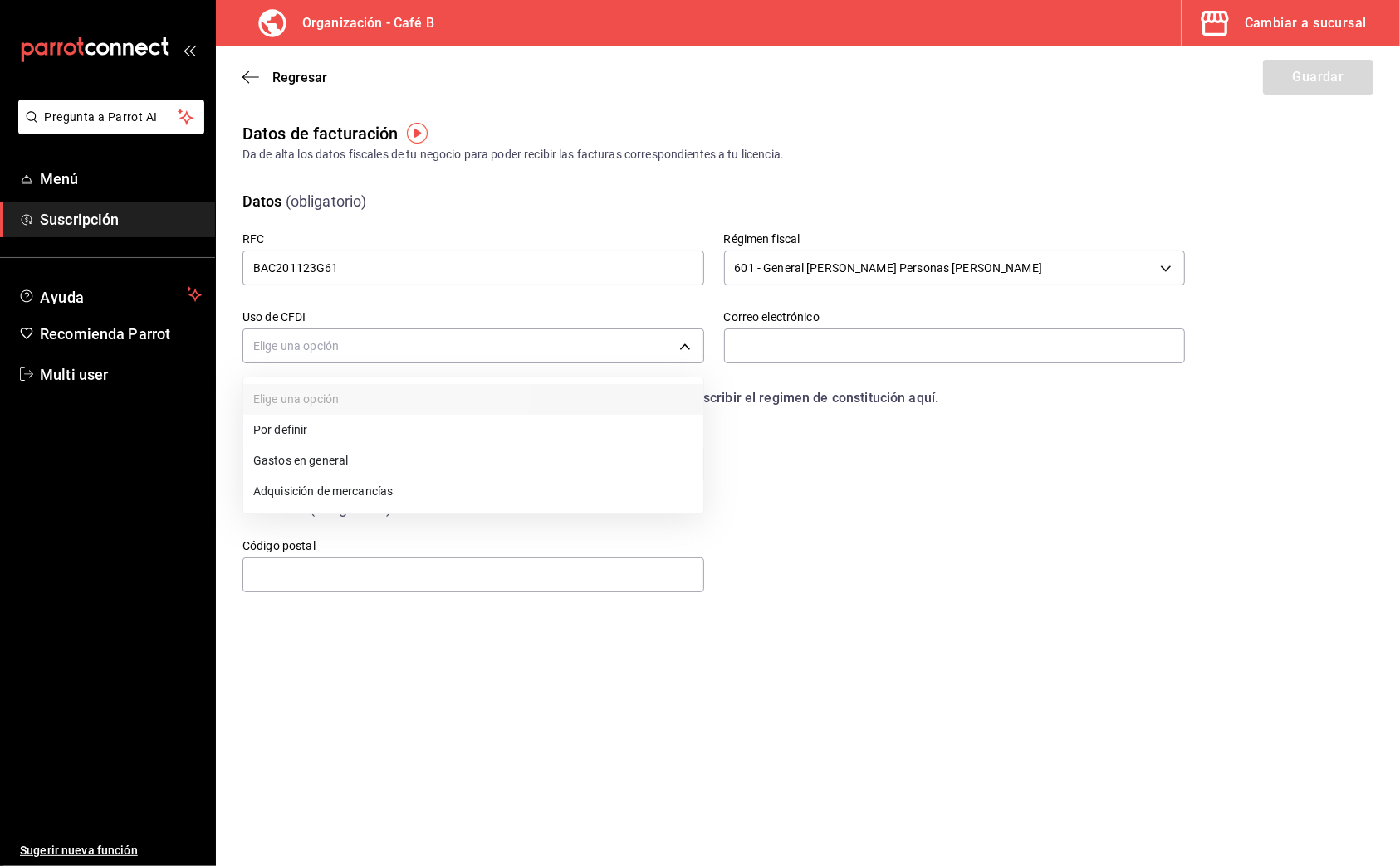
click at [623, 462] on li "Gastos en general" at bounding box center [473, 461] width 460 height 31
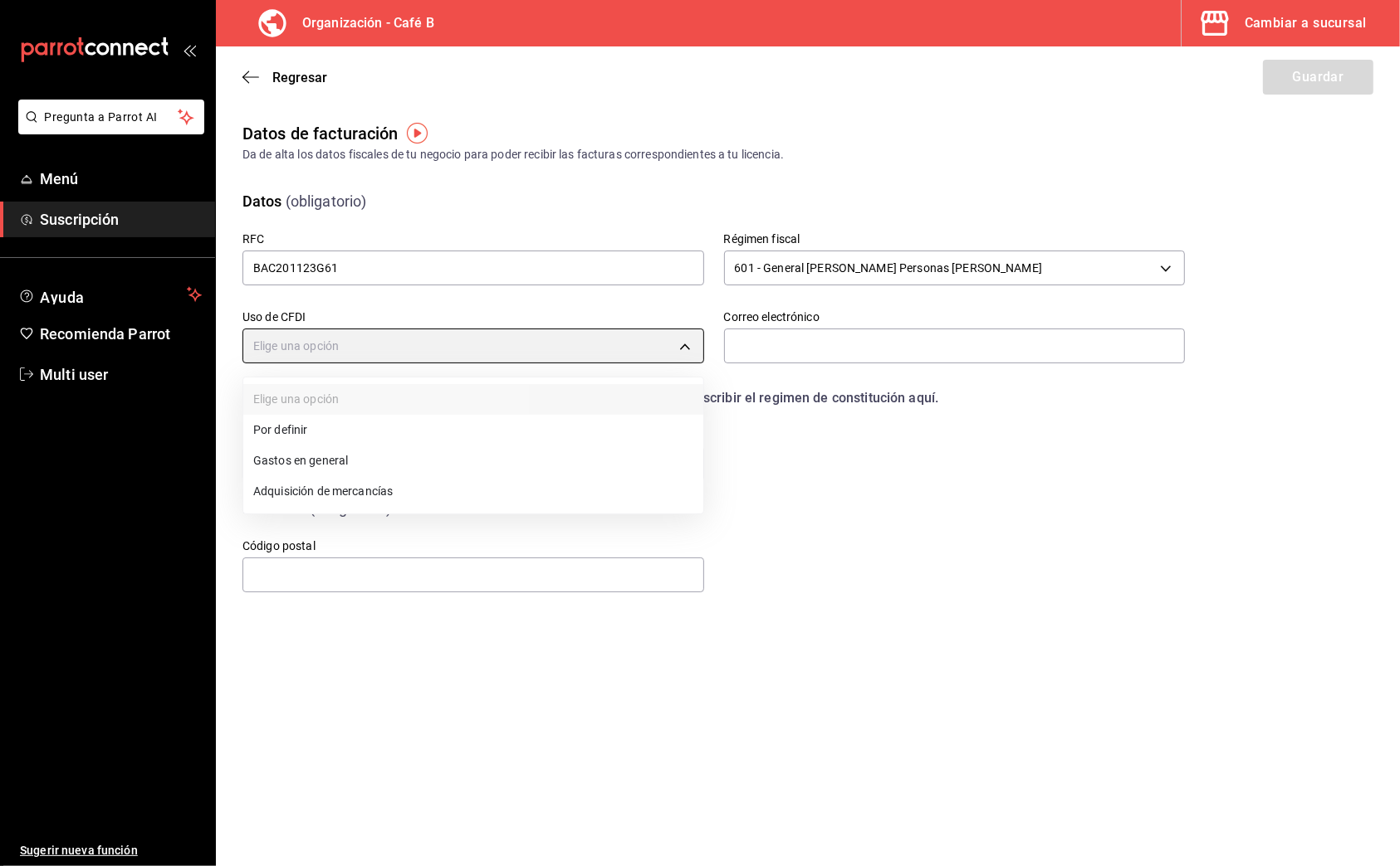
type input "G03"
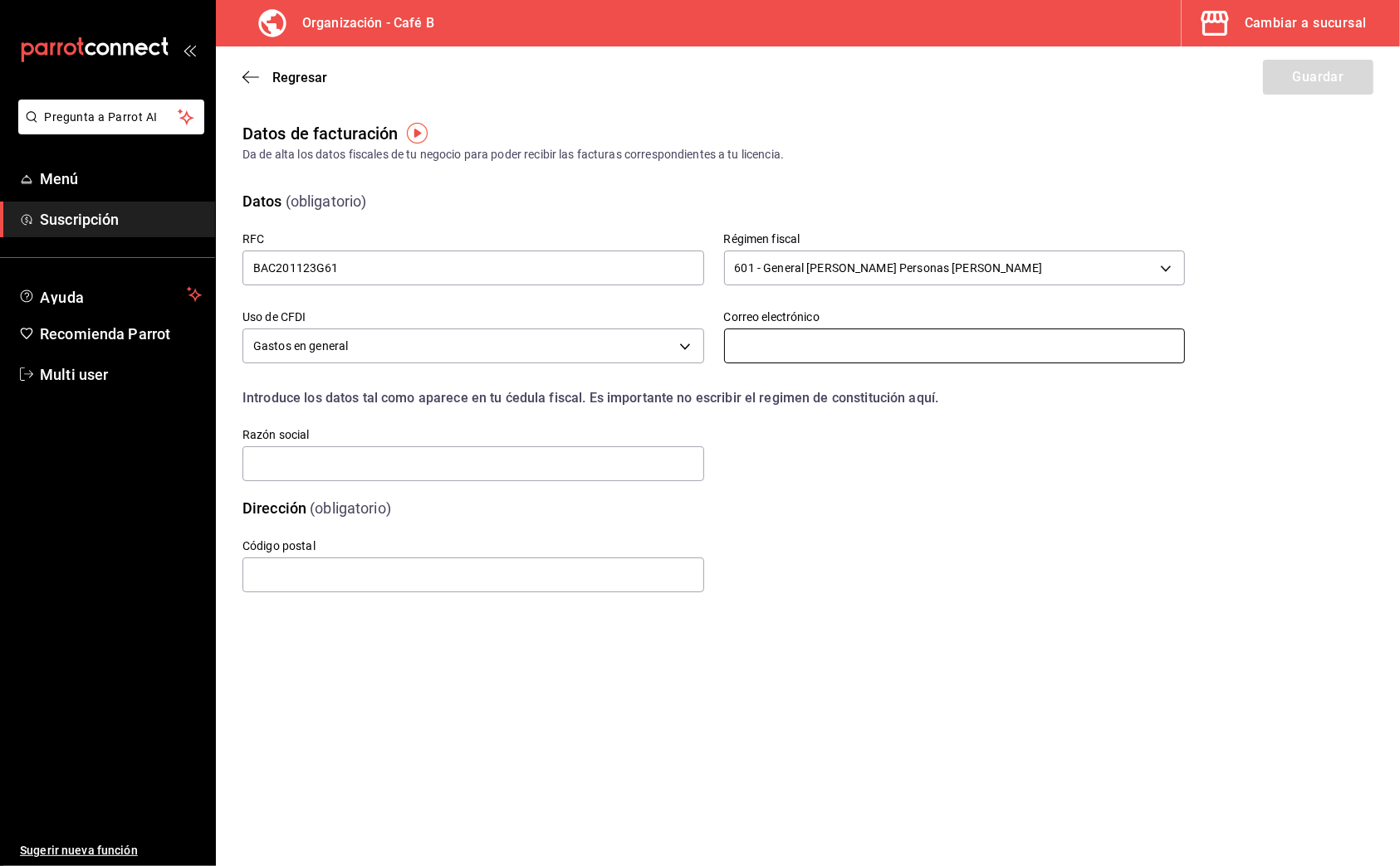
click at [896, 349] on input "text" at bounding box center [954, 346] width 462 height 35
type input "[PERSON_NAME][EMAIL_ADDRESS][DOMAIN_NAME]"
type input "23474"
click at [515, 473] on input "text" at bounding box center [473, 463] width 462 height 35
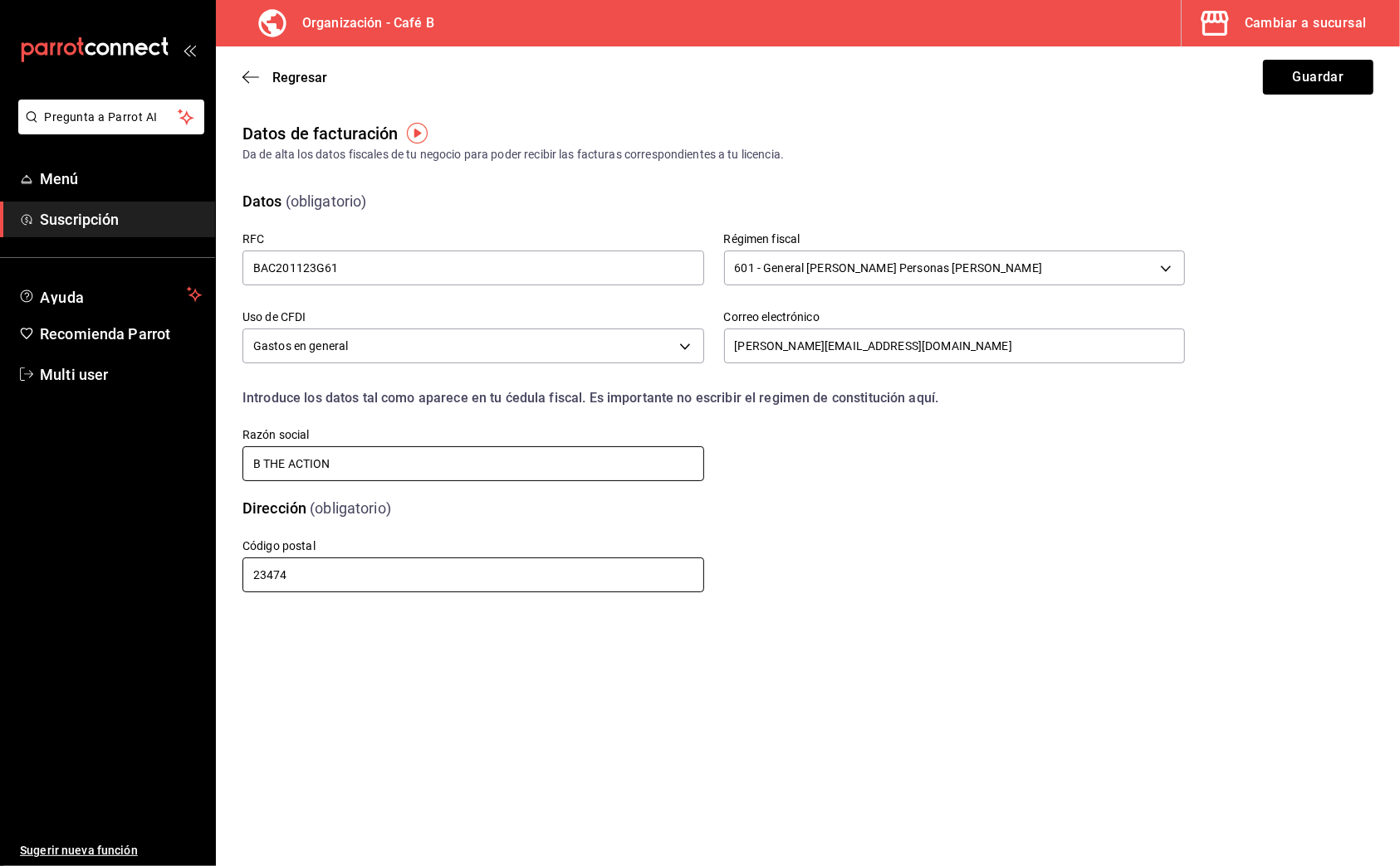
type input "B THE ACTION"
click at [404, 577] on input "23474" at bounding box center [473, 574] width 462 height 35
click at [439, 647] on main "Regresar Guardar Datos de facturación Da de alta los datos fiscales de tu negoc…" at bounding box center [808, 456] width 1184 height 820
click at [325, 579] on input "23474" at bounding box center [473, 574] width 462 height 35
type input "23455"
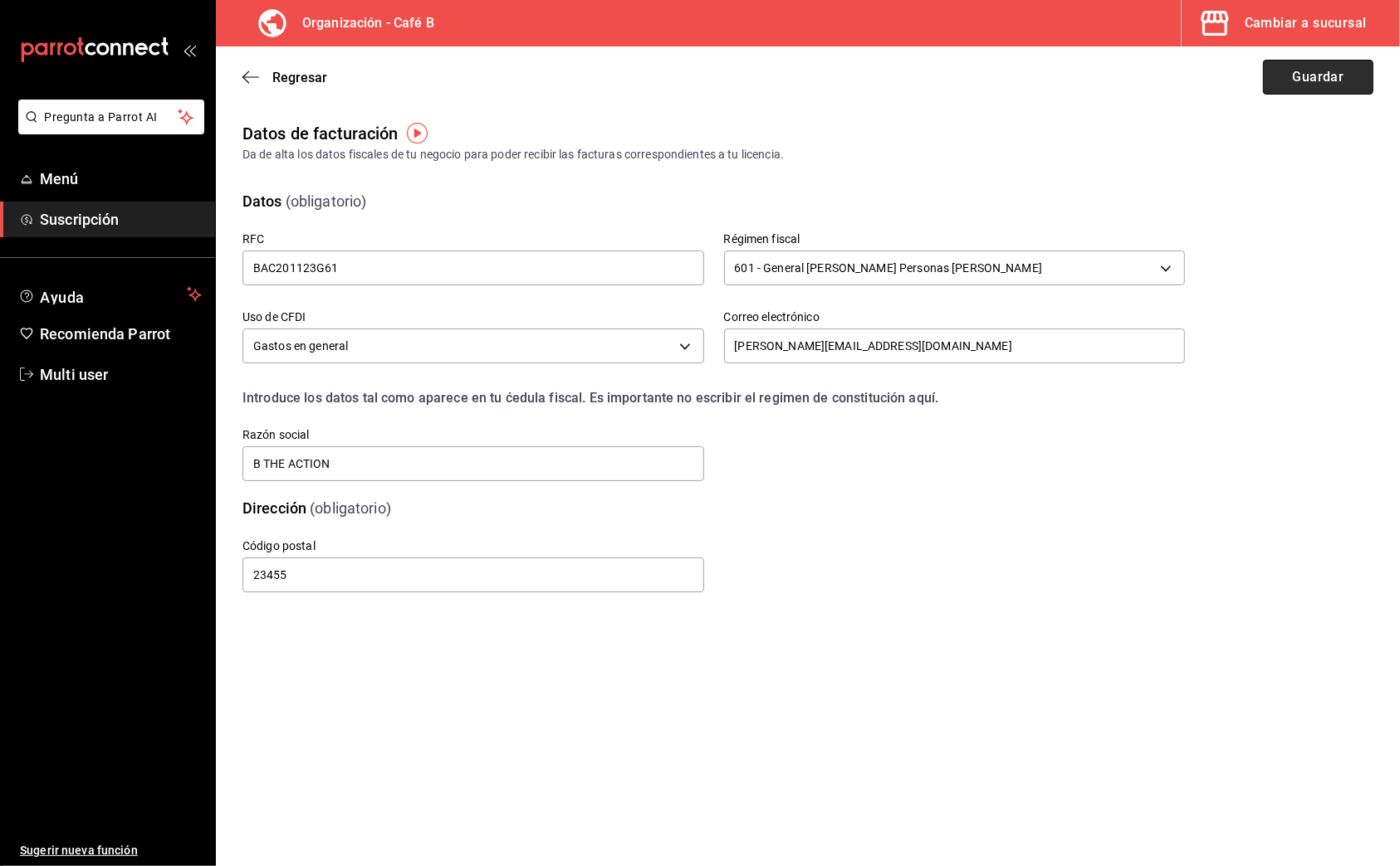
click at [1337, 85] on button "Guardar" at bounding box center [1317, 77] width 110 height 35
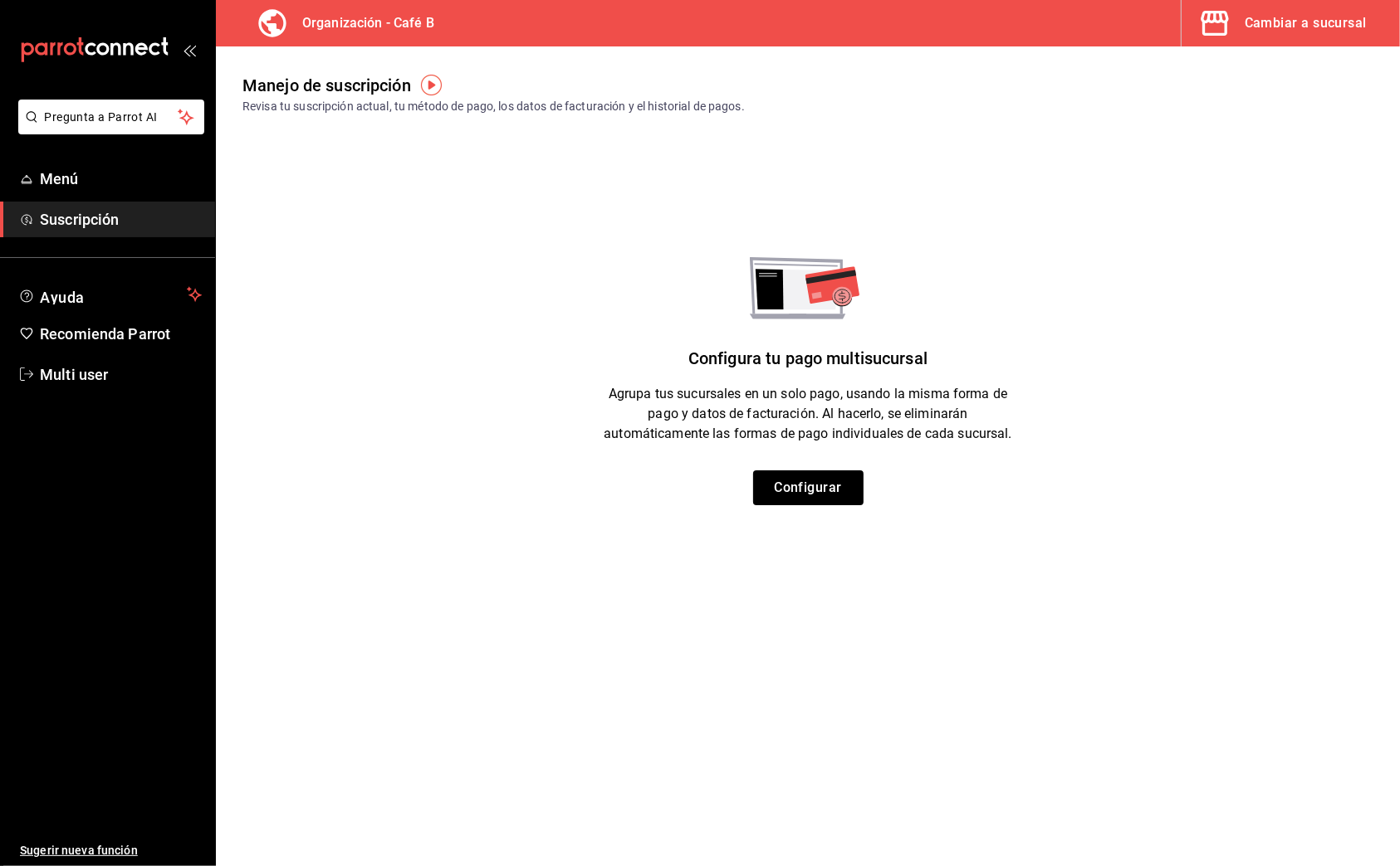
click at [1275, 37] on button "Cambiar a sucursal" at bounding box center [1284, 23] width 205 height 46
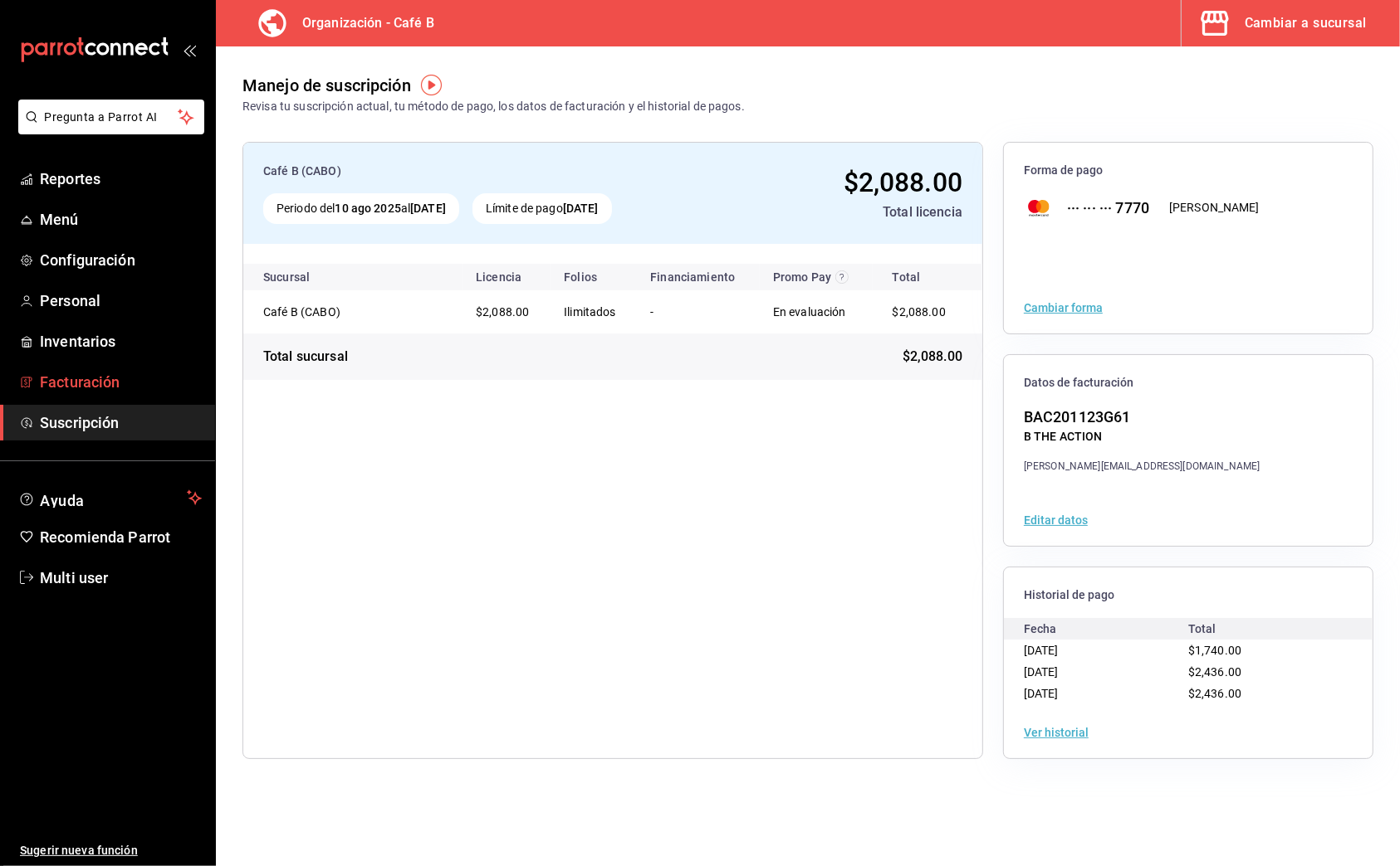
click at [95, 386] on span "Facturación" at bounding box center [121, 382] width 162 height 22
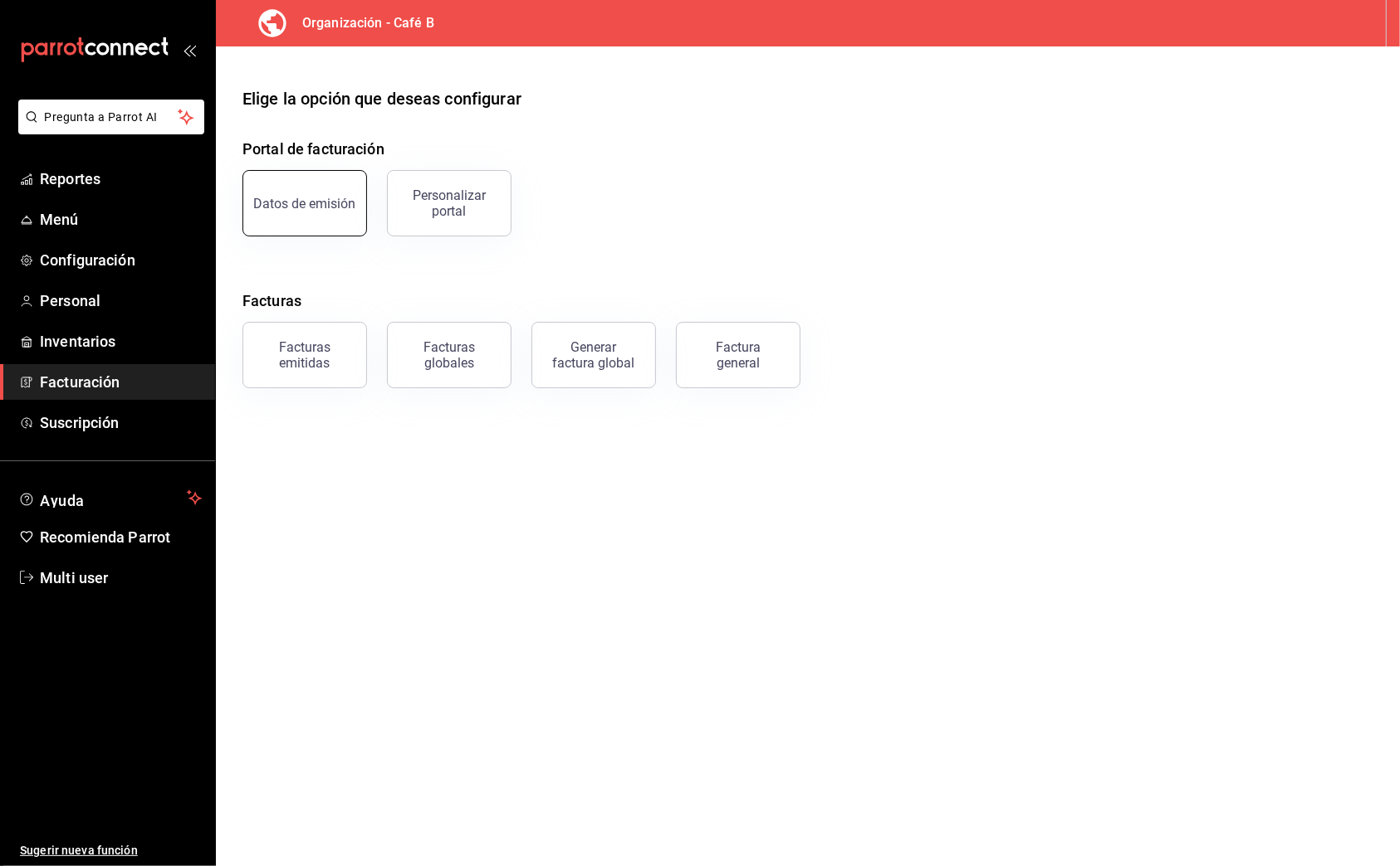
click at [325, 221] on button "Datos de emisión" at bounding box center [305, 202] width 125 height 66
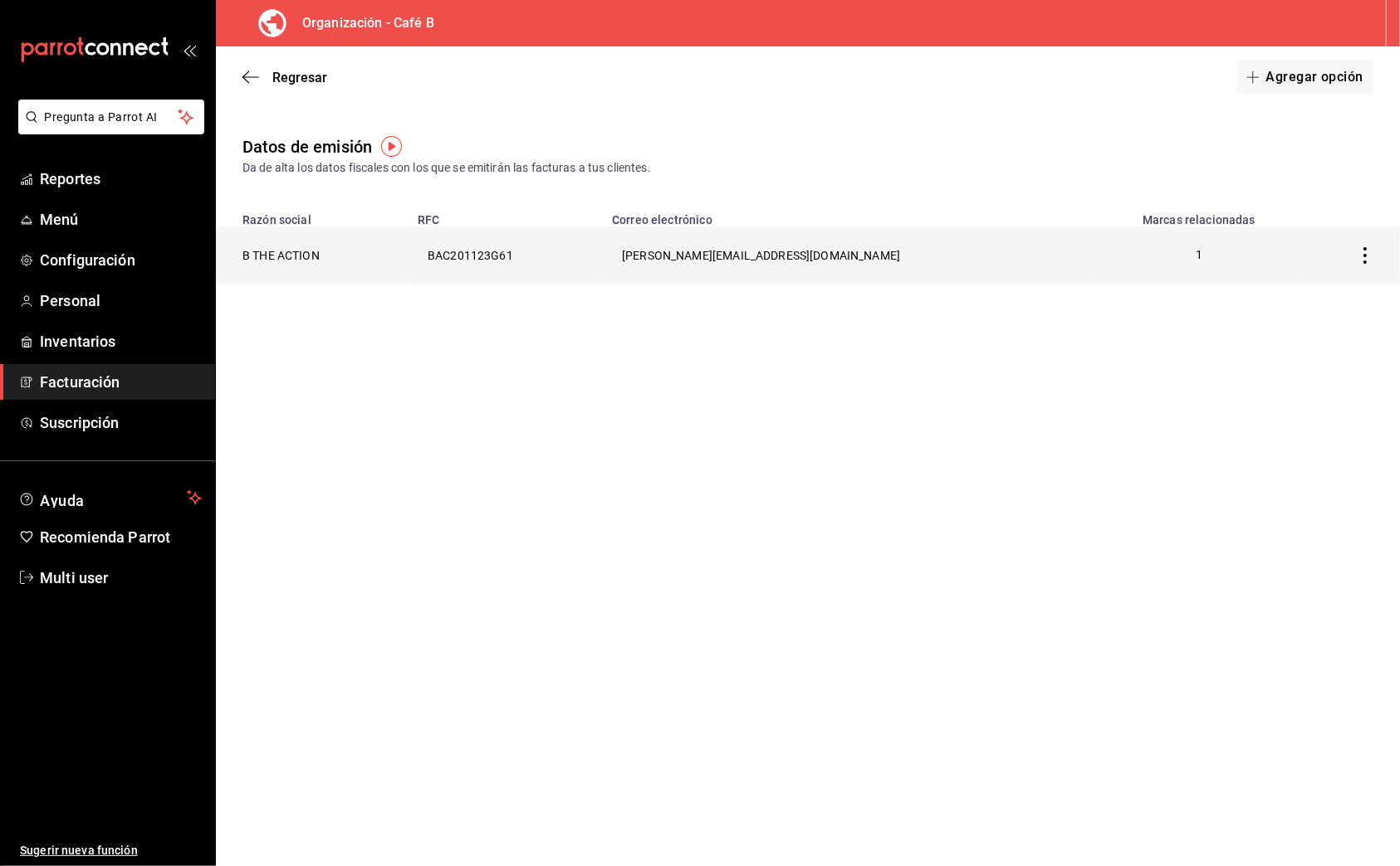
click at [527, 255] on th "BAC201123G61" at bounding box center [505, 255] width 194 height 58
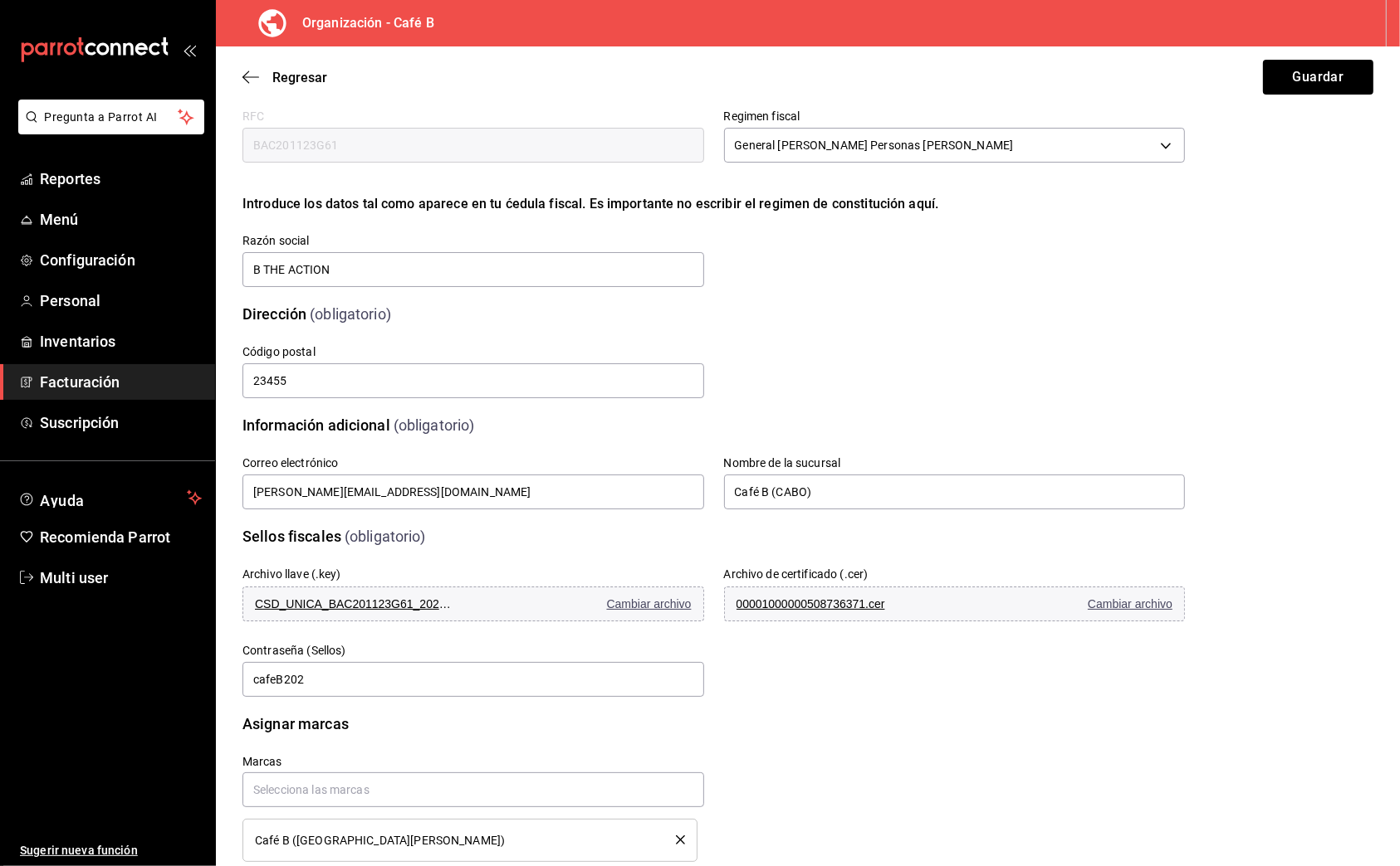
scroll to position [89, 0]
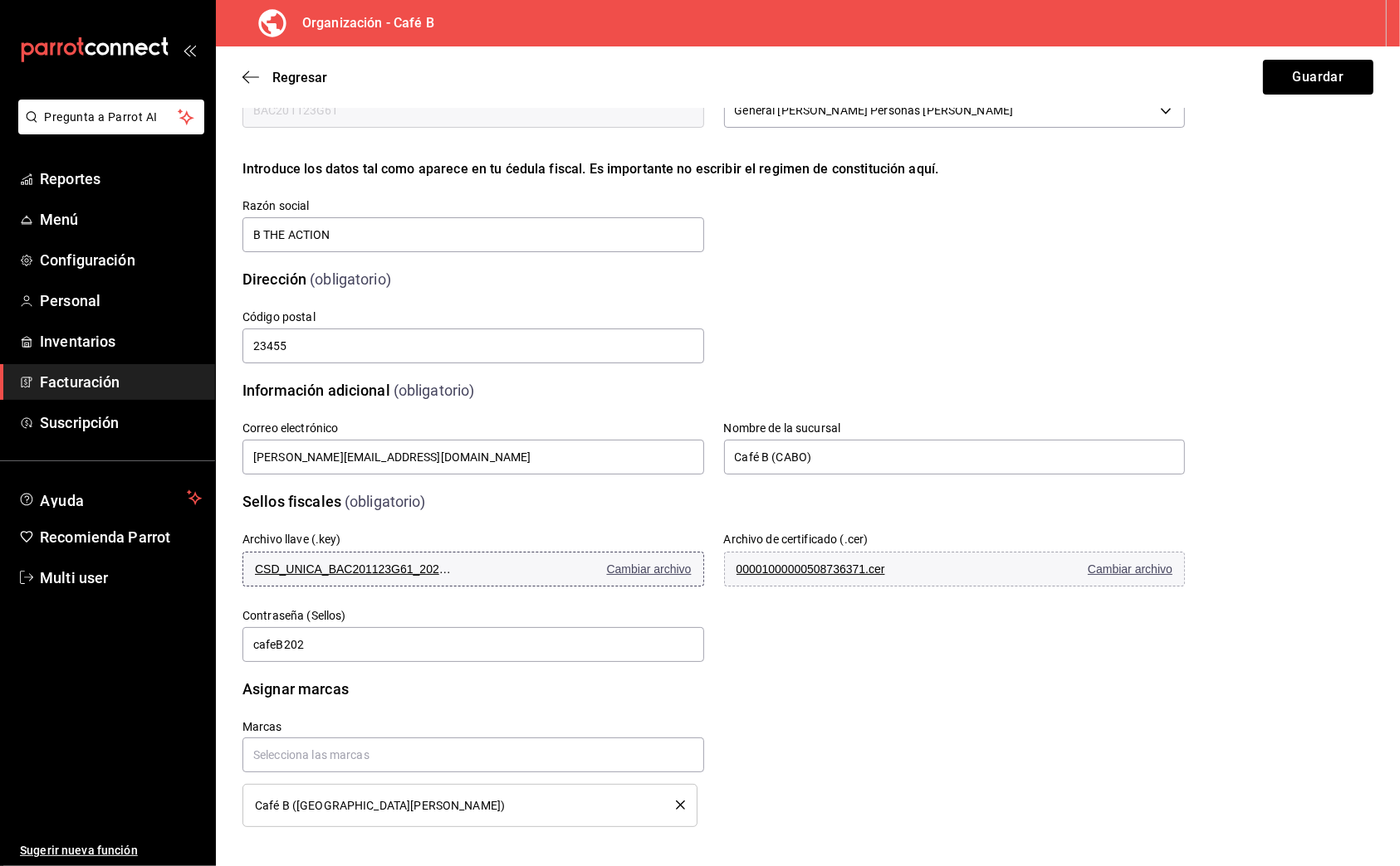
click at [669, 573] on span "Cambiar archivo" at bounding box center [649, 570] width 84 height 13
click at [1107, 569] on span "Cambiar archivo" at bounding box center [1129, 570] width 84 height 13
click at [1285, 75] on button "Guardar" at bounding box center [1317, 77] width 110 height 35
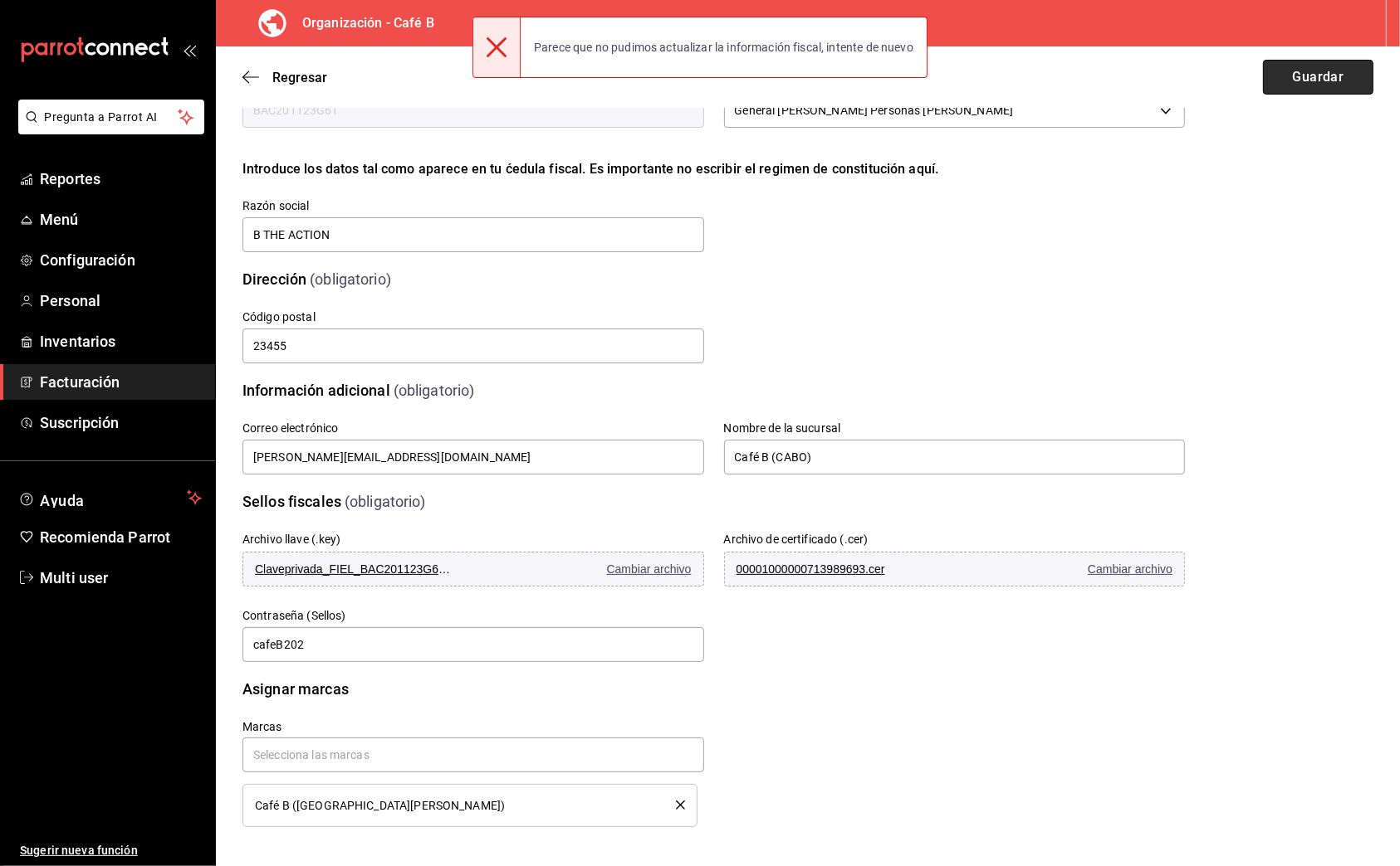
click at [1285, 75] on button "Guardar" at bounding box center [1317, 77] width 110 height 35
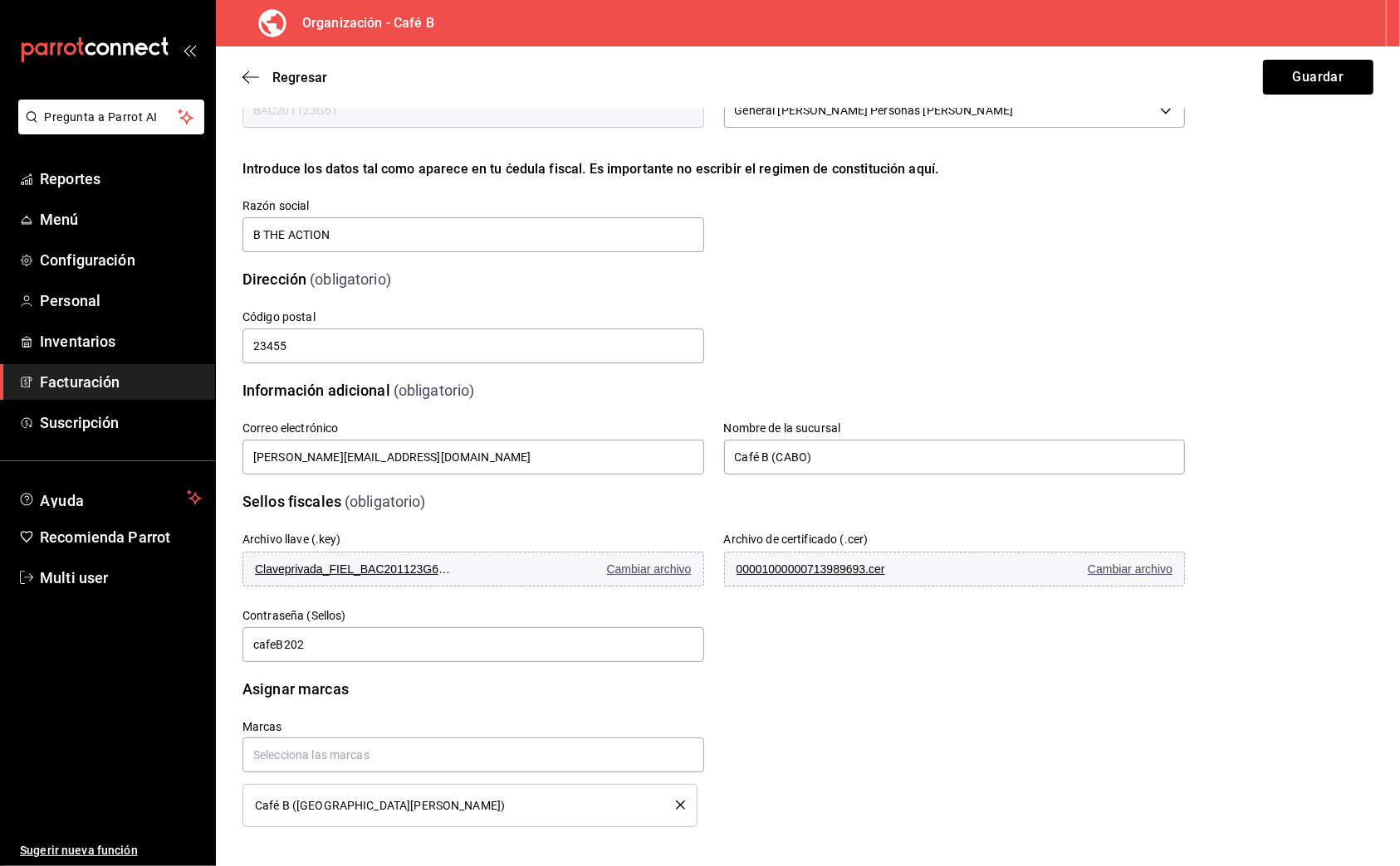
scroll to position [0, 0]
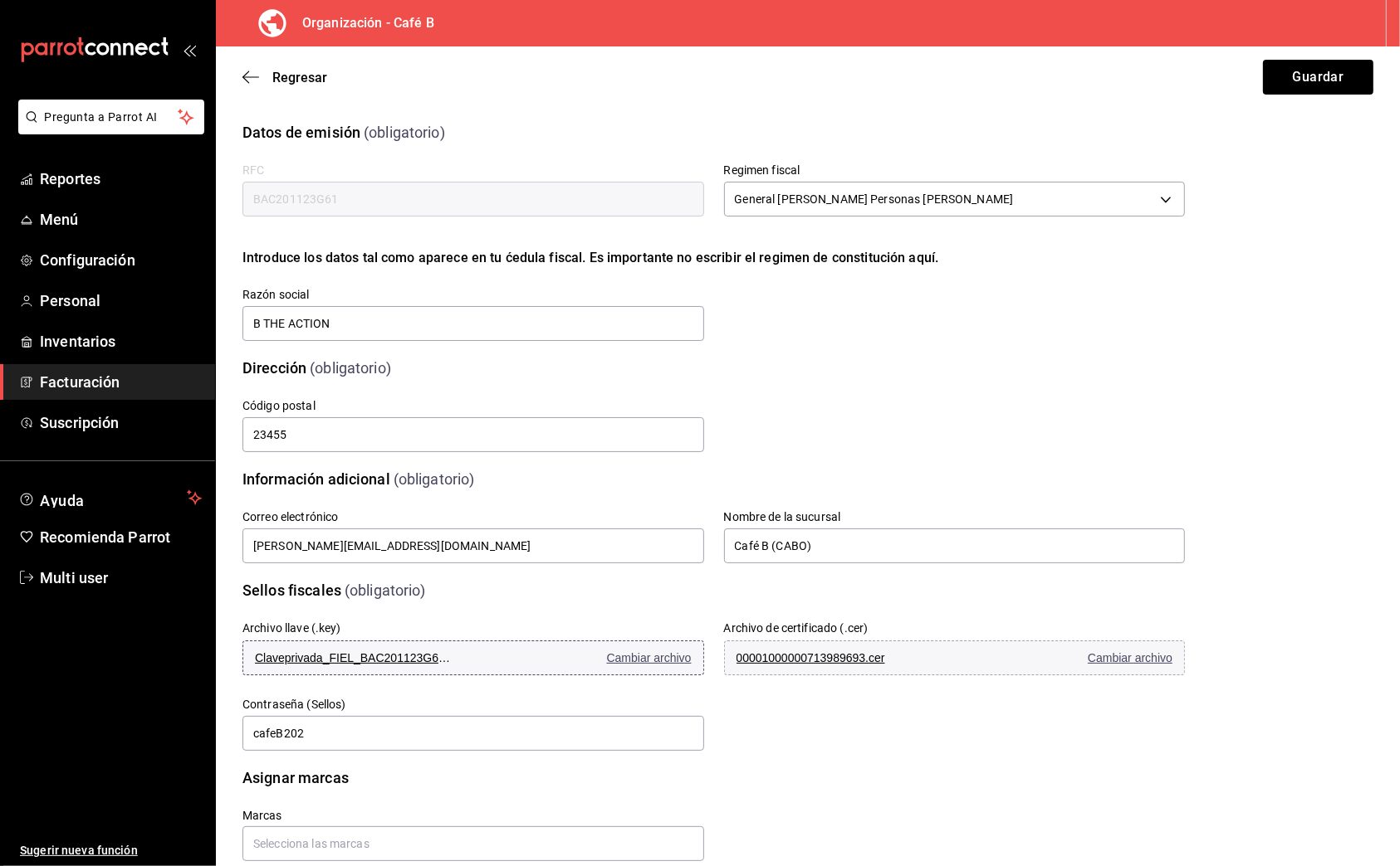
click at [634, 661] on span "Cambiar archivo" at bounding box center [649, 658] width 84 height 13
click at [1123, 657] on span "Cambiar archivo" at bounding box center [1129, 658] width 84 height 13
drag, startPoint x: 309, startPoint y: 736, endPoint x: 195, endPoint y: 721, distance: 115.0
click at [195, 721] on div "Pregunta a Parrot AI Reportes Menú Configuración Personal Inventarios Facturaci…" at bounding box center [700, 433] width 1400 height 866
click at [936, 812] on div "Marcas Café B (Plaza Santa Carmela)" at bounding box center [694, 842] width 983 height 147
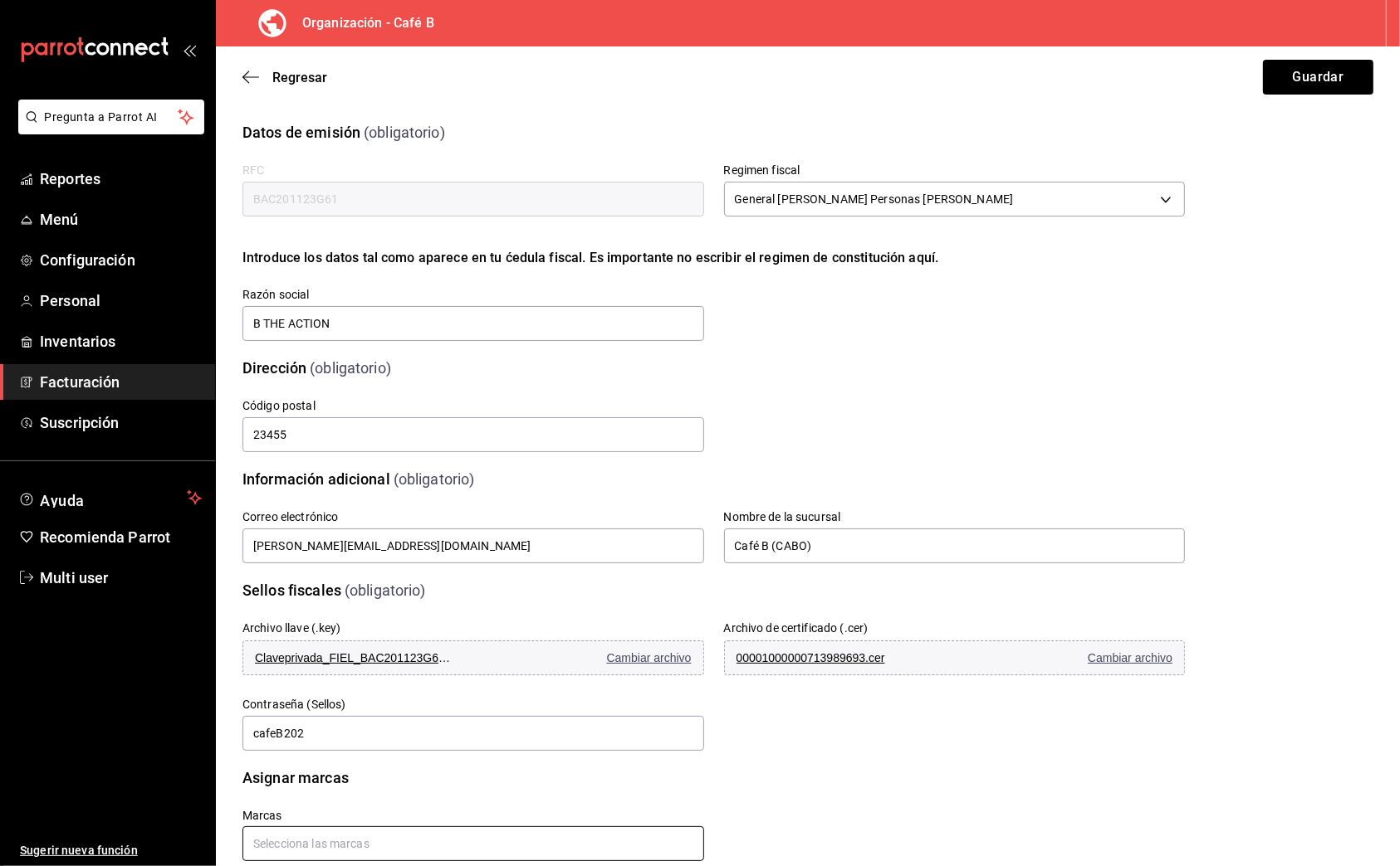
click at [660, 844] on input "text" at bounding box center [473, 844] width 462 height 35
click at [599, 816] on div "No hay marcas" at bounding box center [470, 806] width 455 height 40
click at [822, 817] on div "Marcas Café B (Plaza Santa Carmela)" at bounding box center [694, 842] width 983 height 147
click at [610, 196] on input "BAC201123G61" at bounding box center [473, 199] width 462 height 35
click at [1263, 84] on button "Guardar" at bounding box center [1317, 77] width 110 height 35
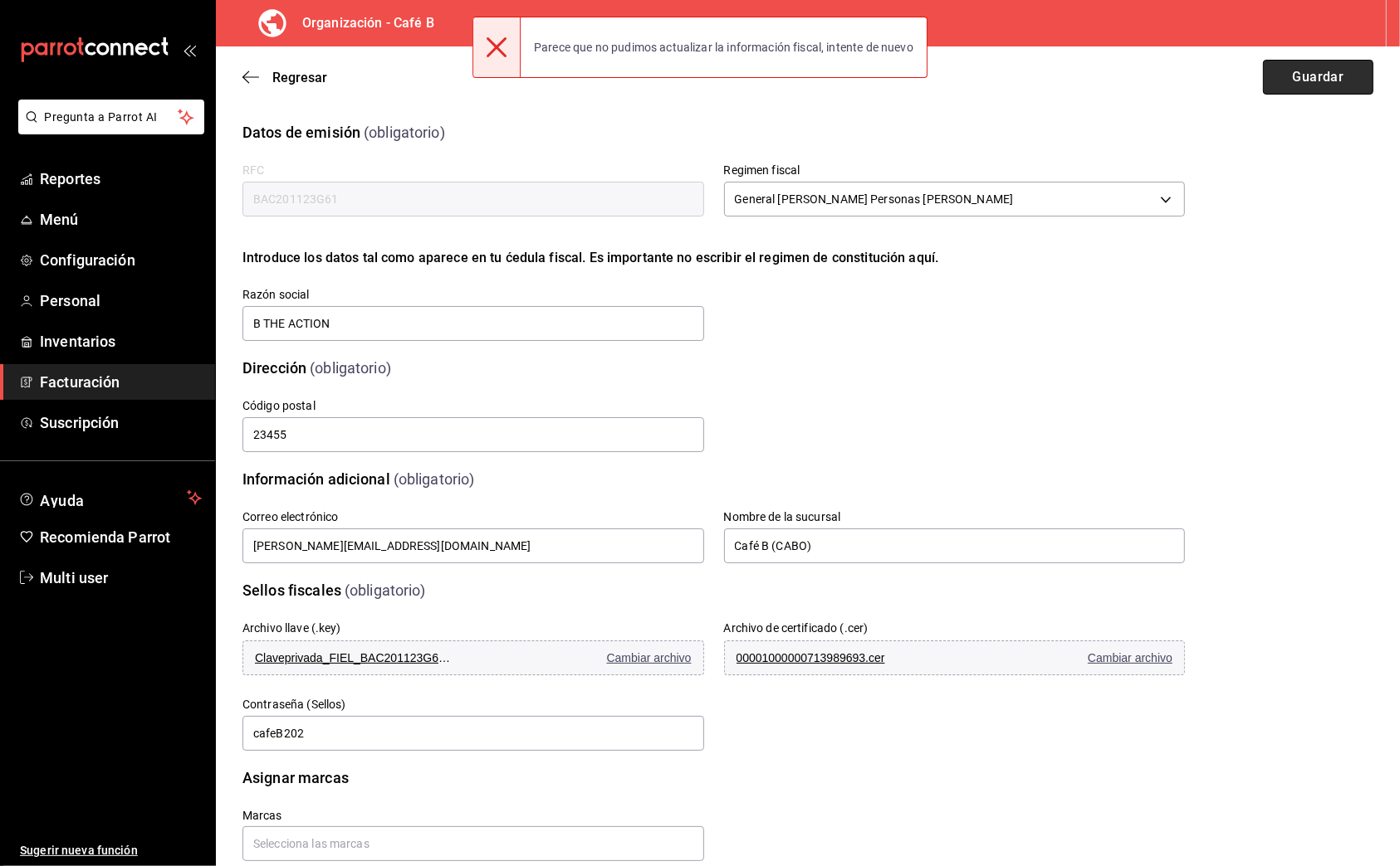
click at [1263, 84] on button "Guardar" at bounding box center [1317, 77] width 110 height 35
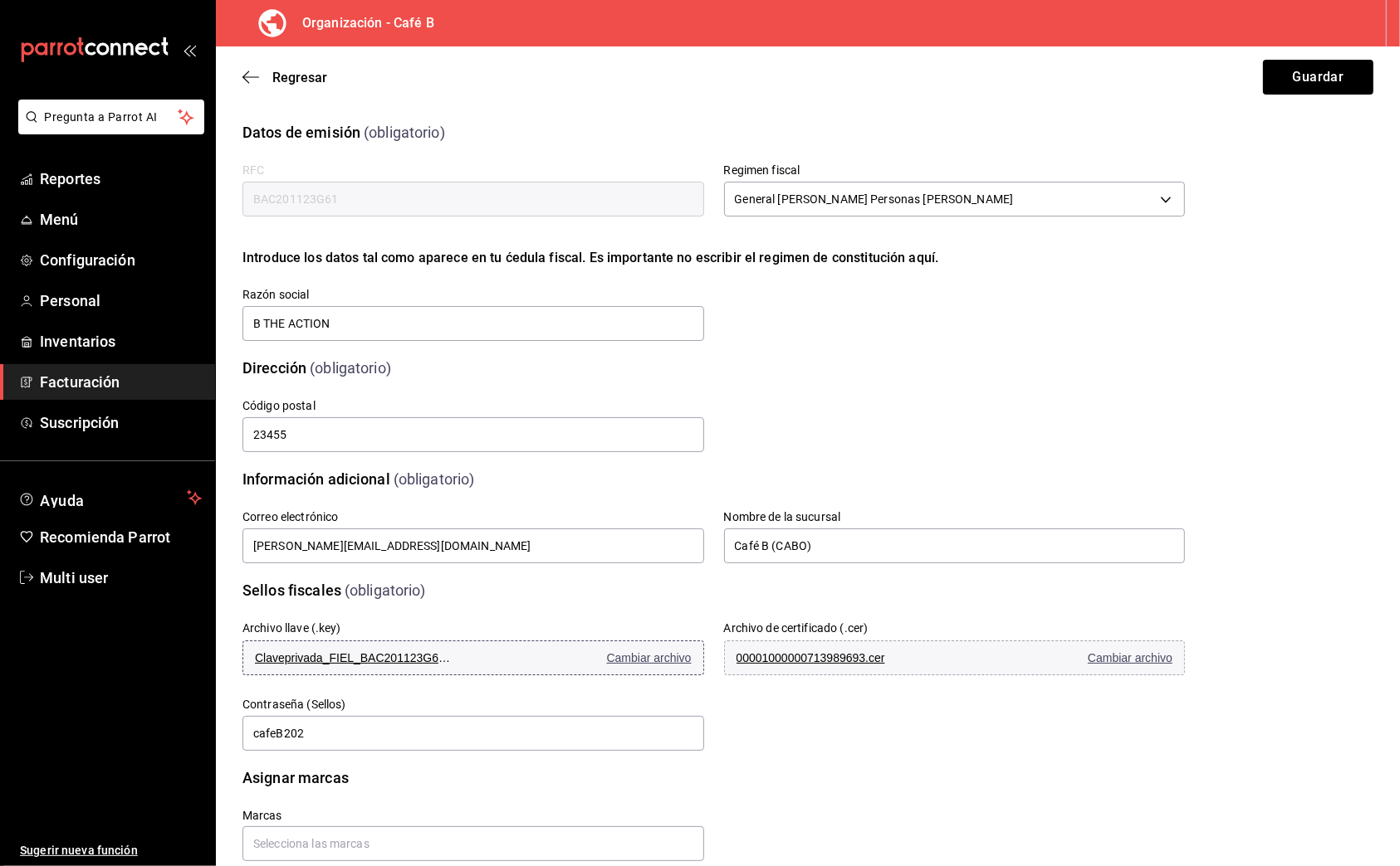
click at [627, 656] on span "Cambiar archivo" at bounding box center [649, 658] width 84 height 13
click at [1087, 656] on span "Cambiar archivo" at bounding box center [1129, 658] width 84 height 13
click at [1288, 48] on div "Regresar Guardar" at bounding box center [808, 77] width 1184 height 61
click at [1288, 66] on button "Guardar" at bounding box center [1317, 77] width 110 height 35
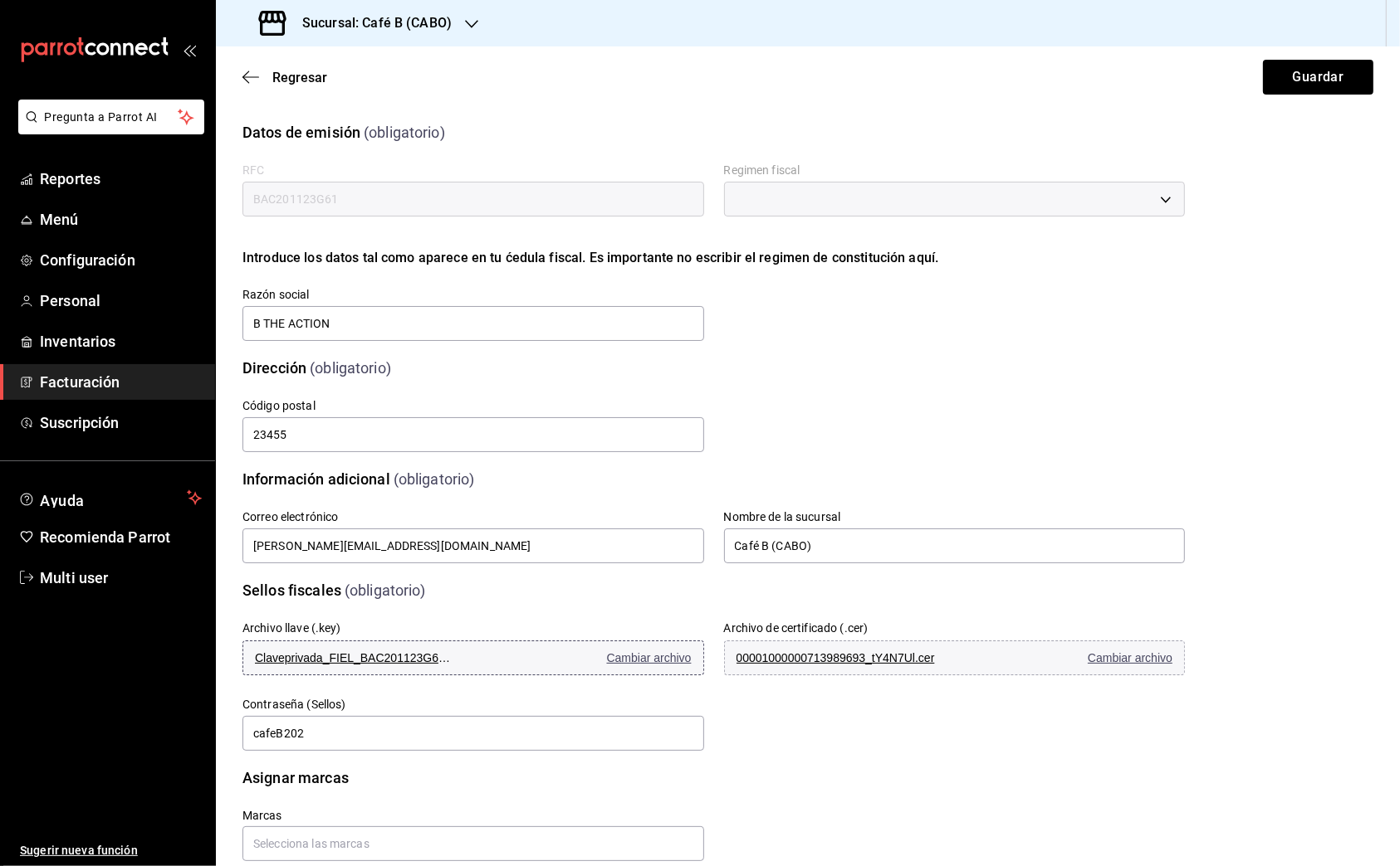
click at [630, 656] on span "Cambiar archivo" at bounding box center [649, 658] width 84 height 13
click at [1291, 71] on button "Guardar" at bounding box center [1317, 77] width 110 height 35
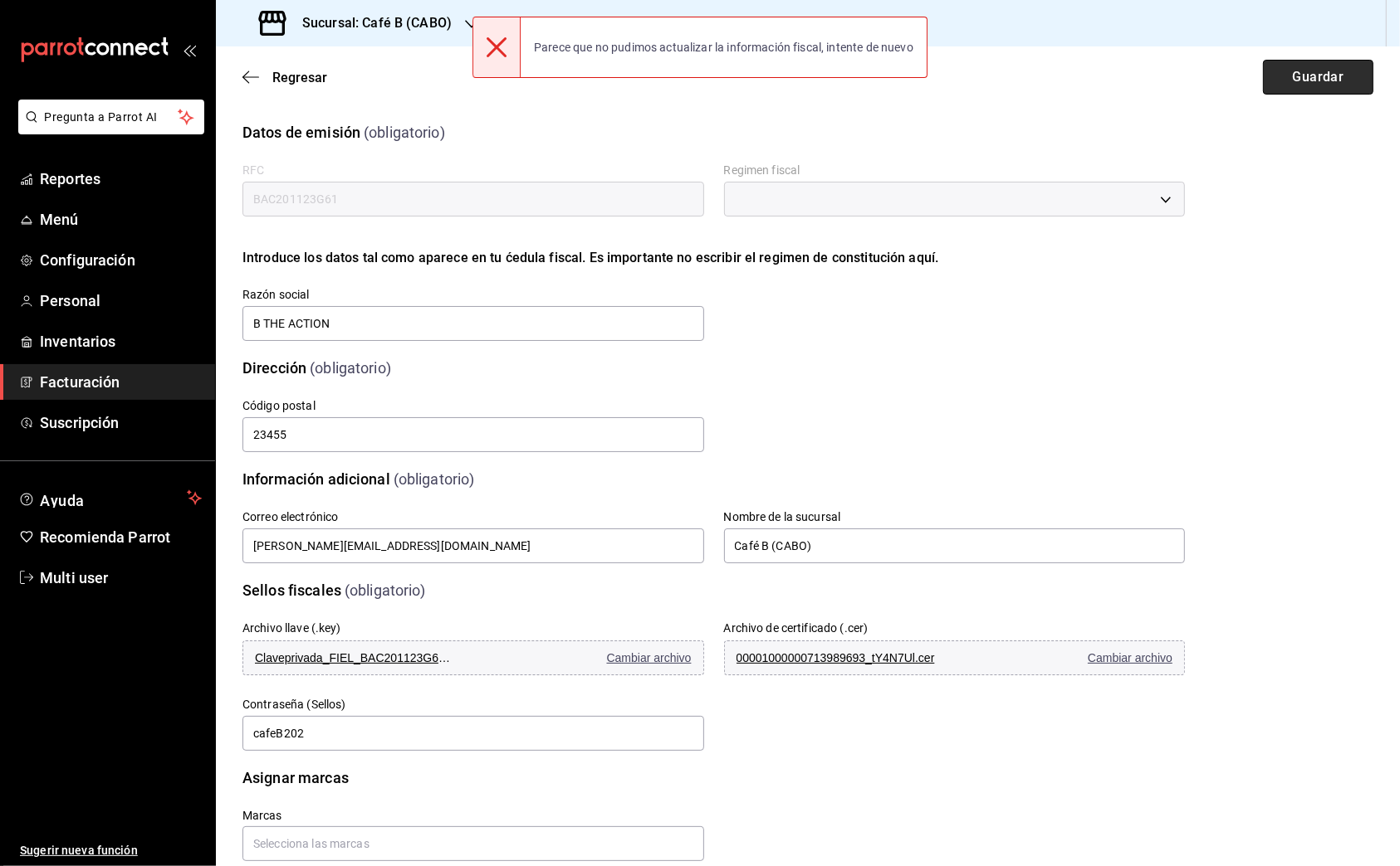
click at [1291, 71] on button "Guardar" at bounding box center [1317, 77] width 110 height 35
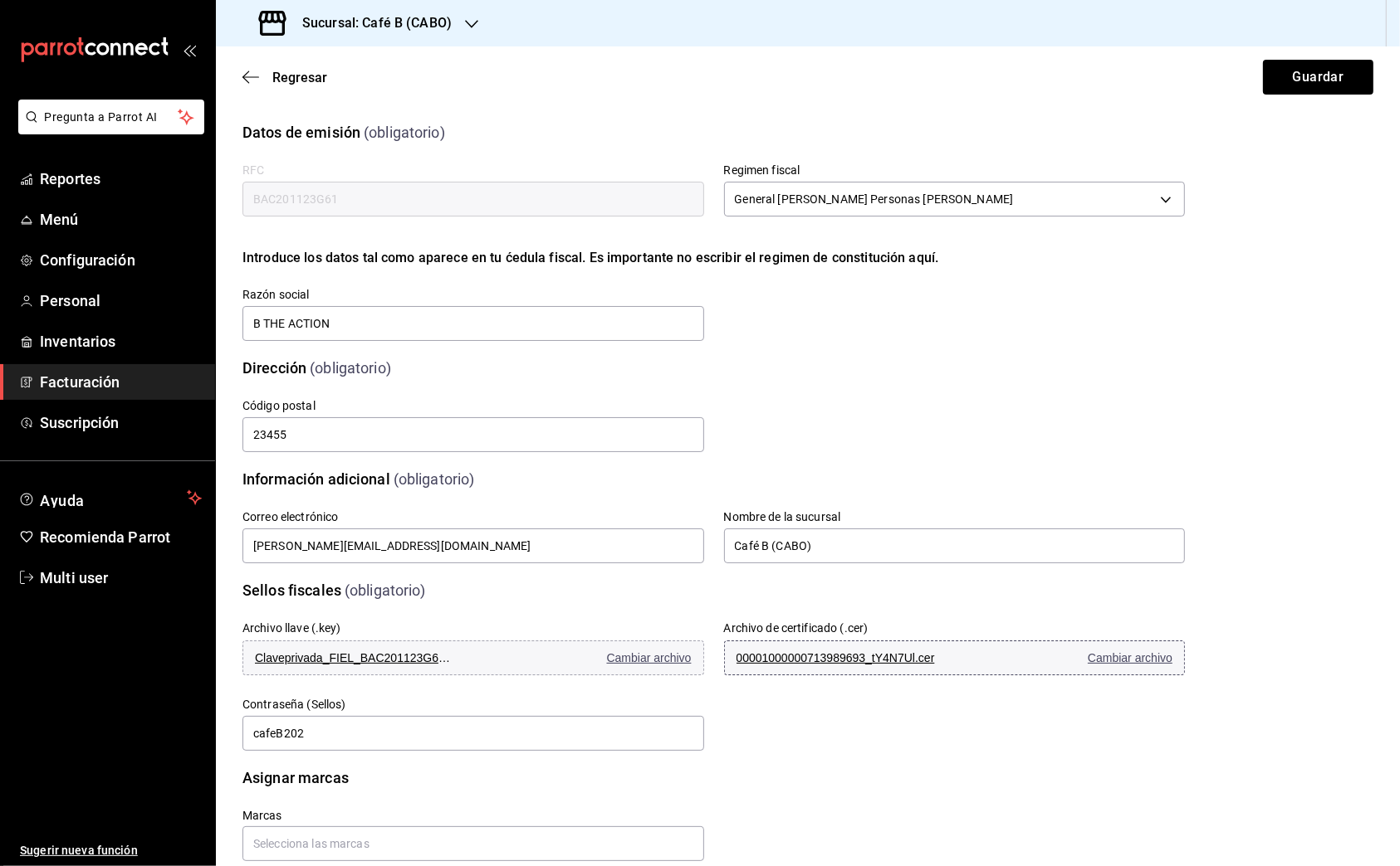
click at [1090, 662] on span "Cambiar archivo" at bounding box center [1129, 658] width 84 height 13
click at [1331, 76] on button "Guardar" at bounding box center [1317, 77] width 110 height 35
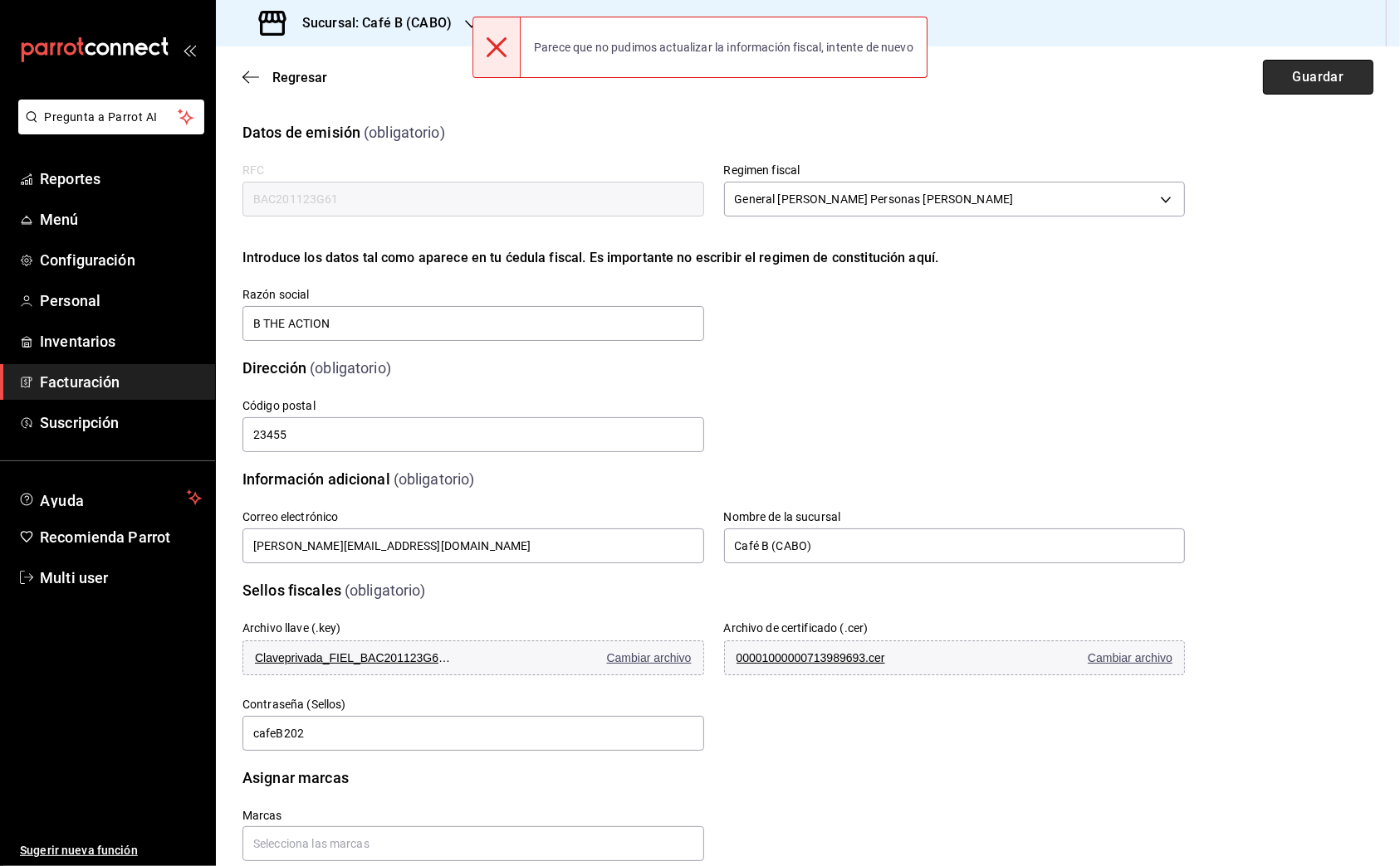
click at [1331, 76] on button "Guardar" at bounding box center [1317, 77] width 110 height 35
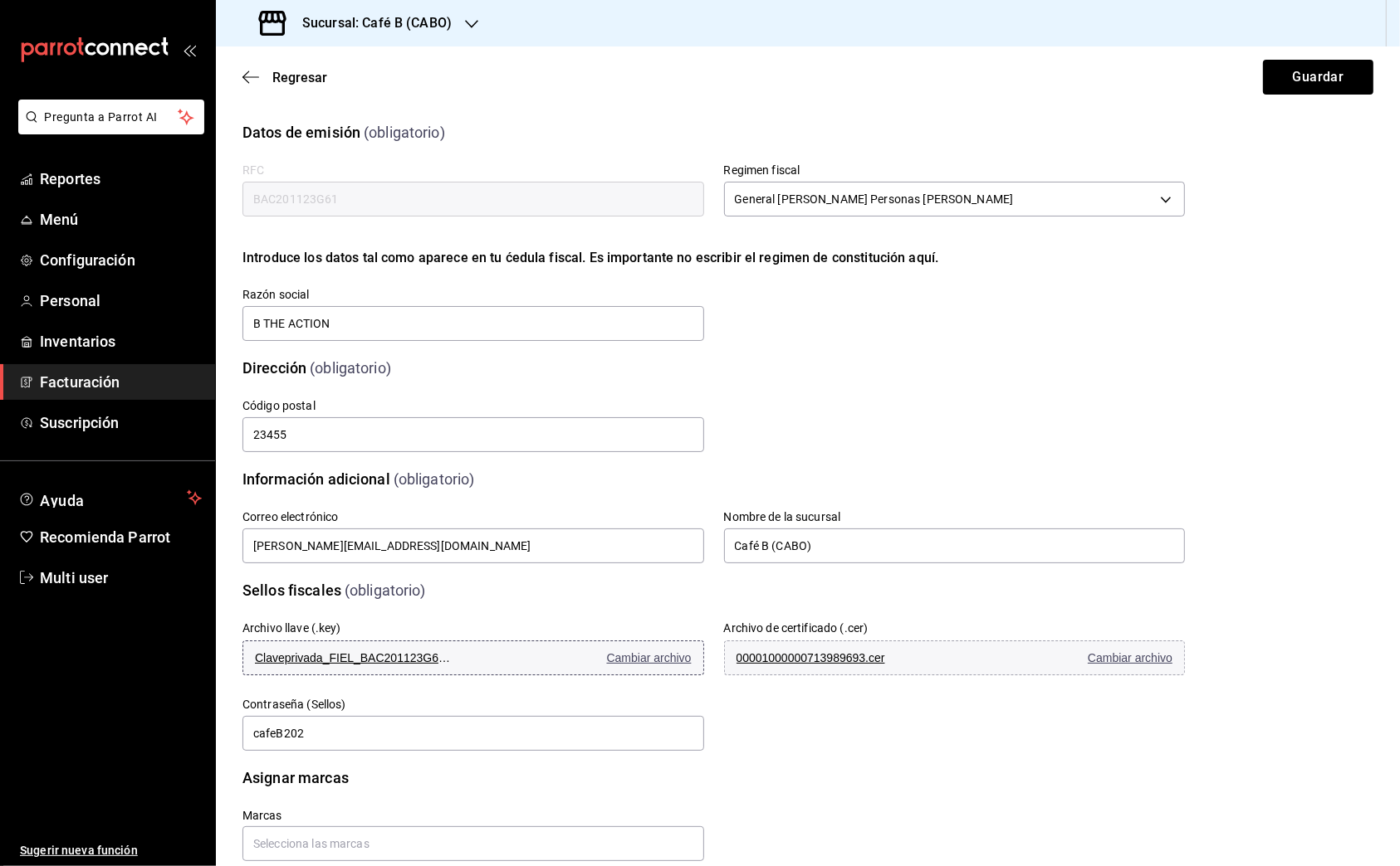
click at [687, 657] on button "Claveprivada_FIEL_BAC201123G61_20250310_190516_p8iSwvP.key Cambiar archivo" at bounding box center [473, 658] width 462 height 35
click at [1295, 65] on button "Guardar" at bounding box center [1317, 77] width 110 height 35
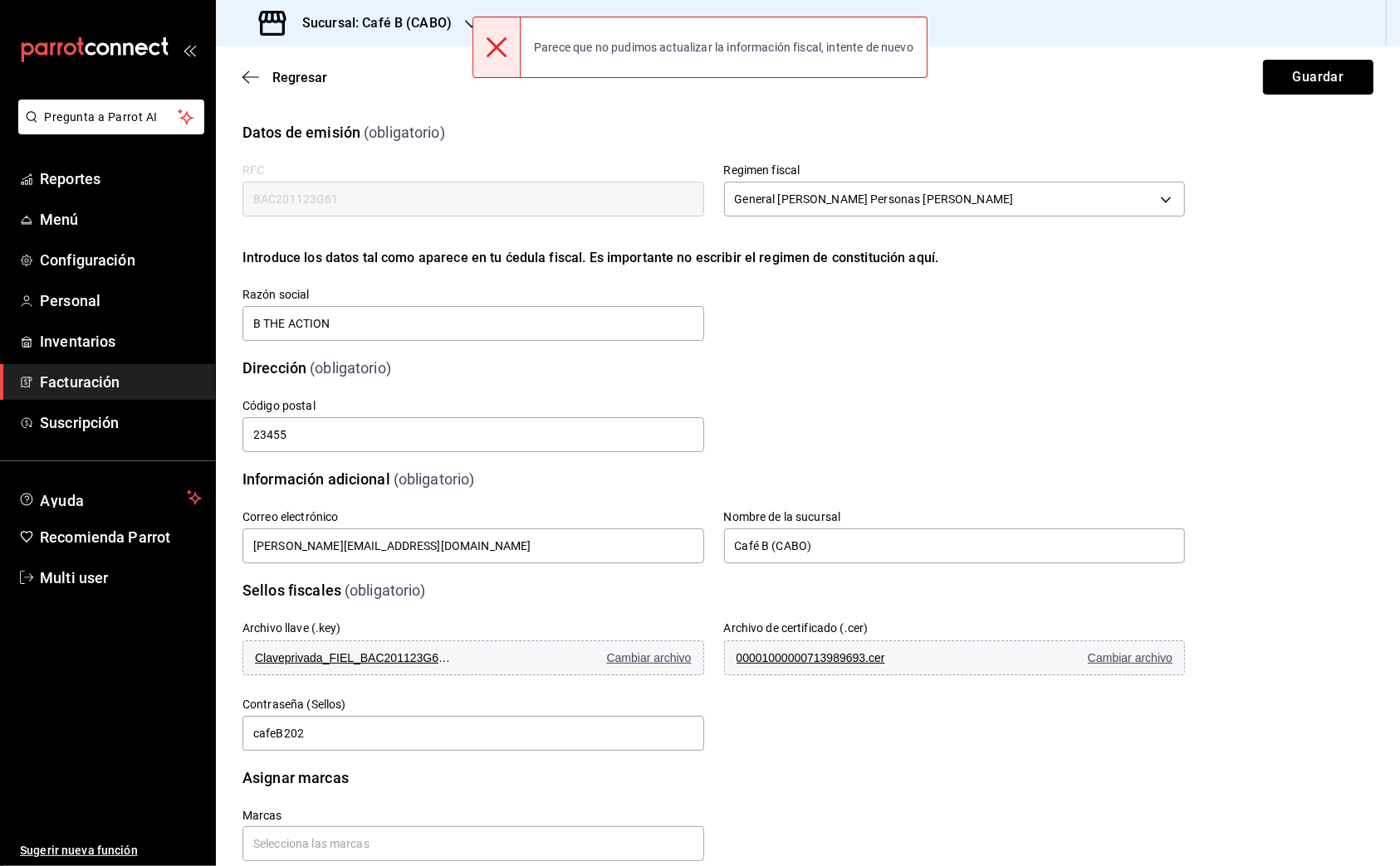
click at [1295, 64] on button "Guardar" at bounding box center [1317, 77] width 110 height 35
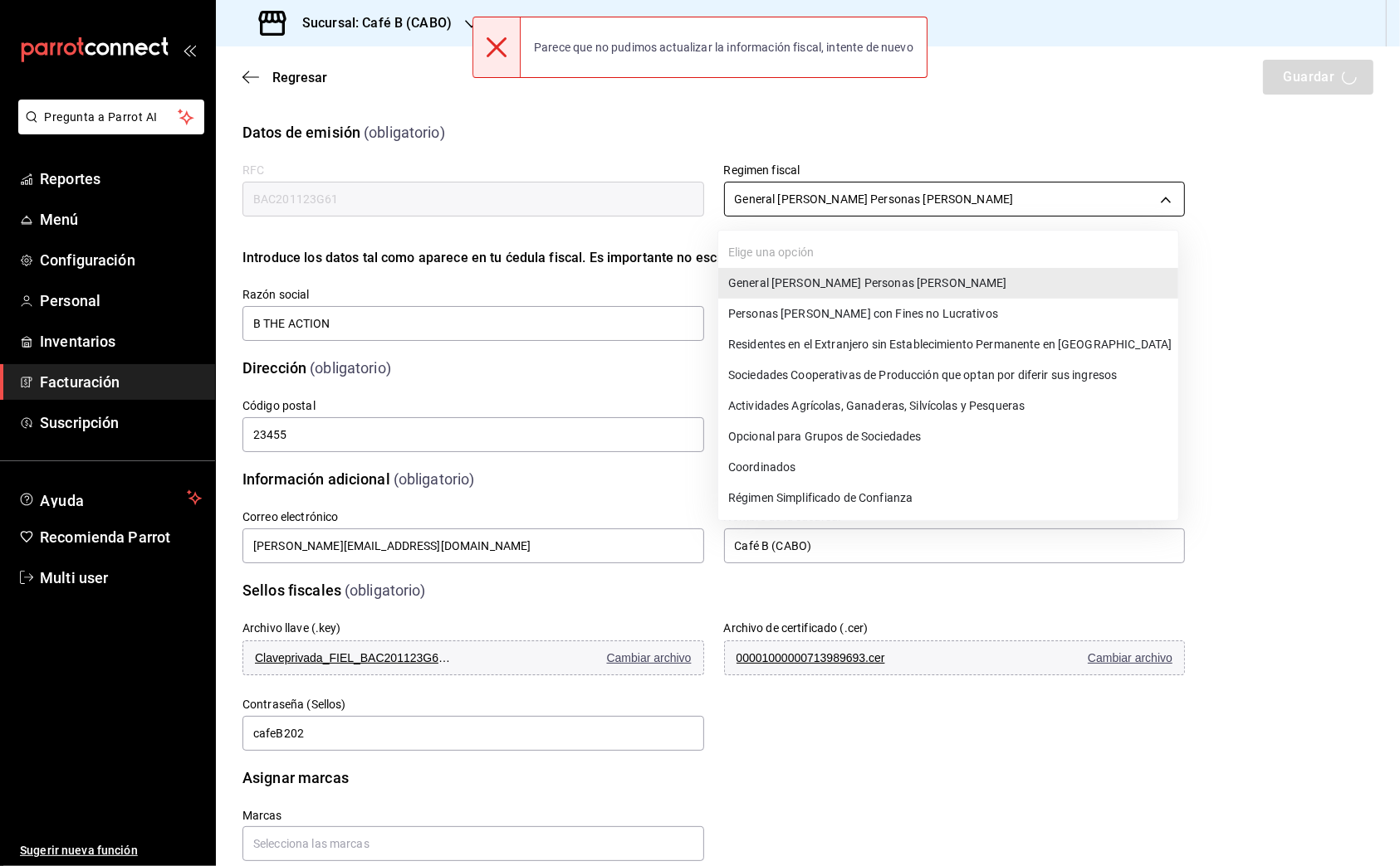
click at [1026, 186] on body "Pregunta a Parrot AI Reportes Menú Configuración Personal Inventarios Facturaci…" at bounding box center [700, 433] width 1400 height 866
click at [994, 270] on li "General [PERSON_NAME] Personas [PERSON_NAME]" at bounding box center [947, 283] width 460 height 31
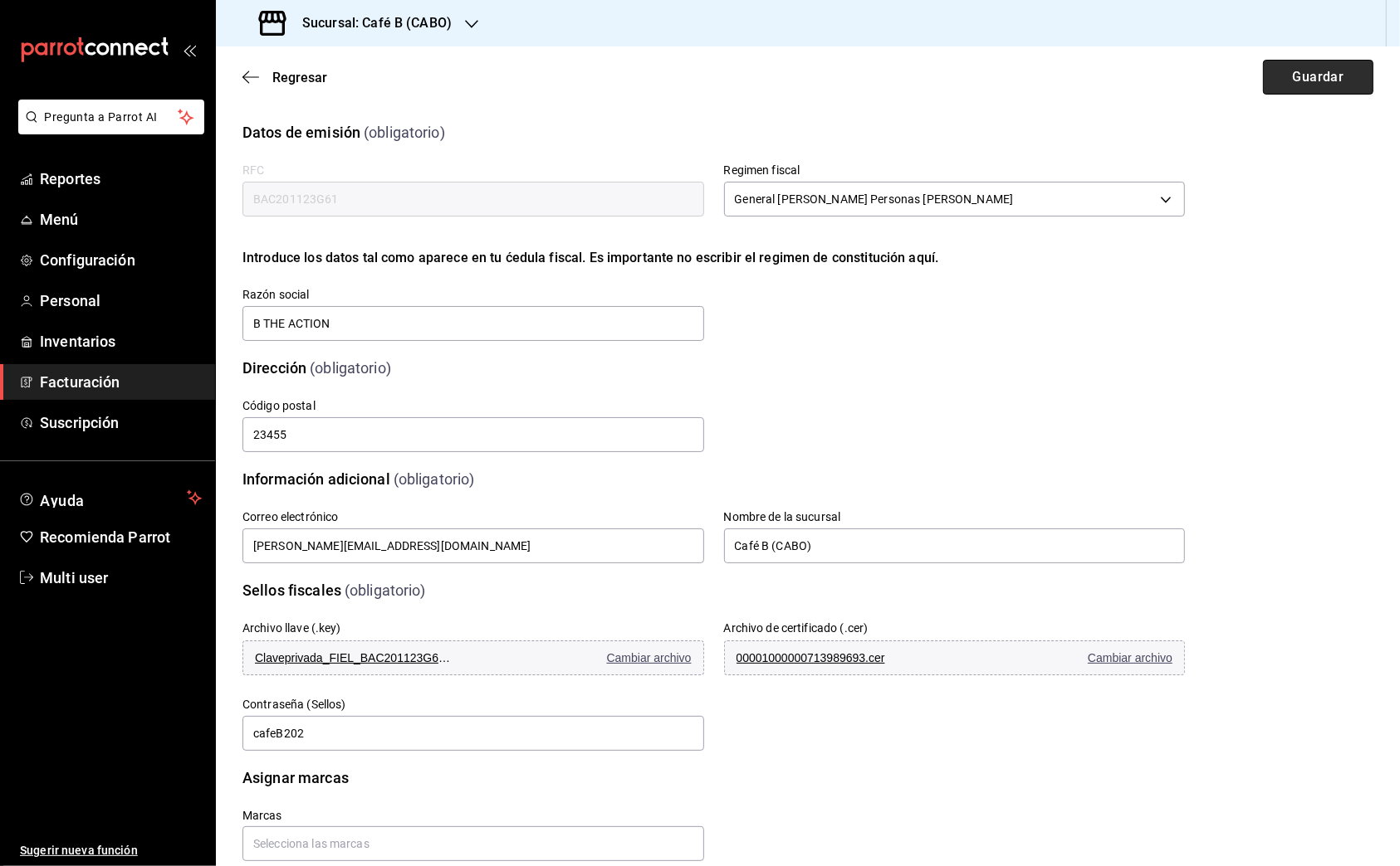
click at [1318, 72] on button "Guardar" at bounding box center [1317, 77] width 110 height 35
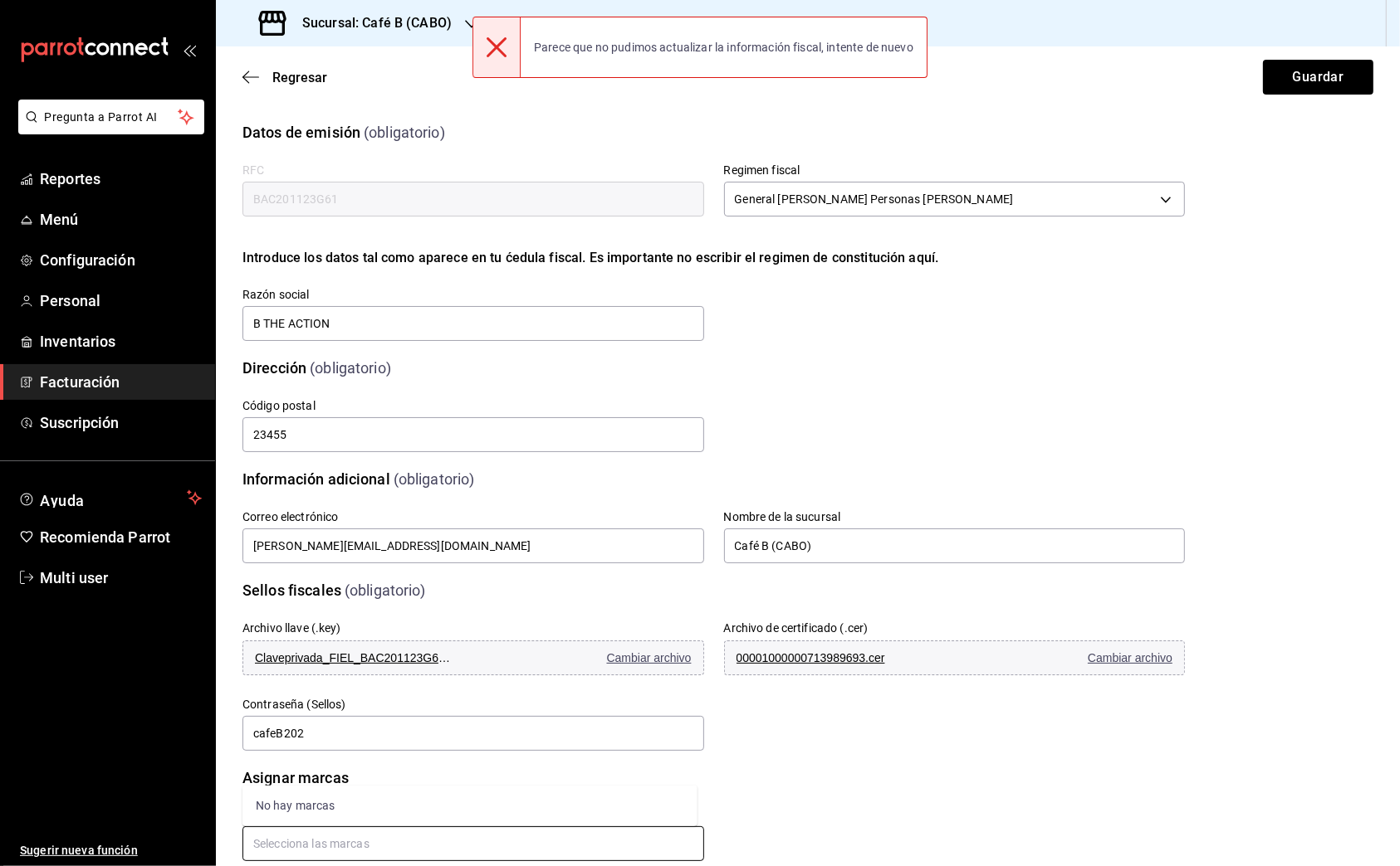
click at [393, 845] on input "text" at bounding box center [473, 844] width 462 height 35
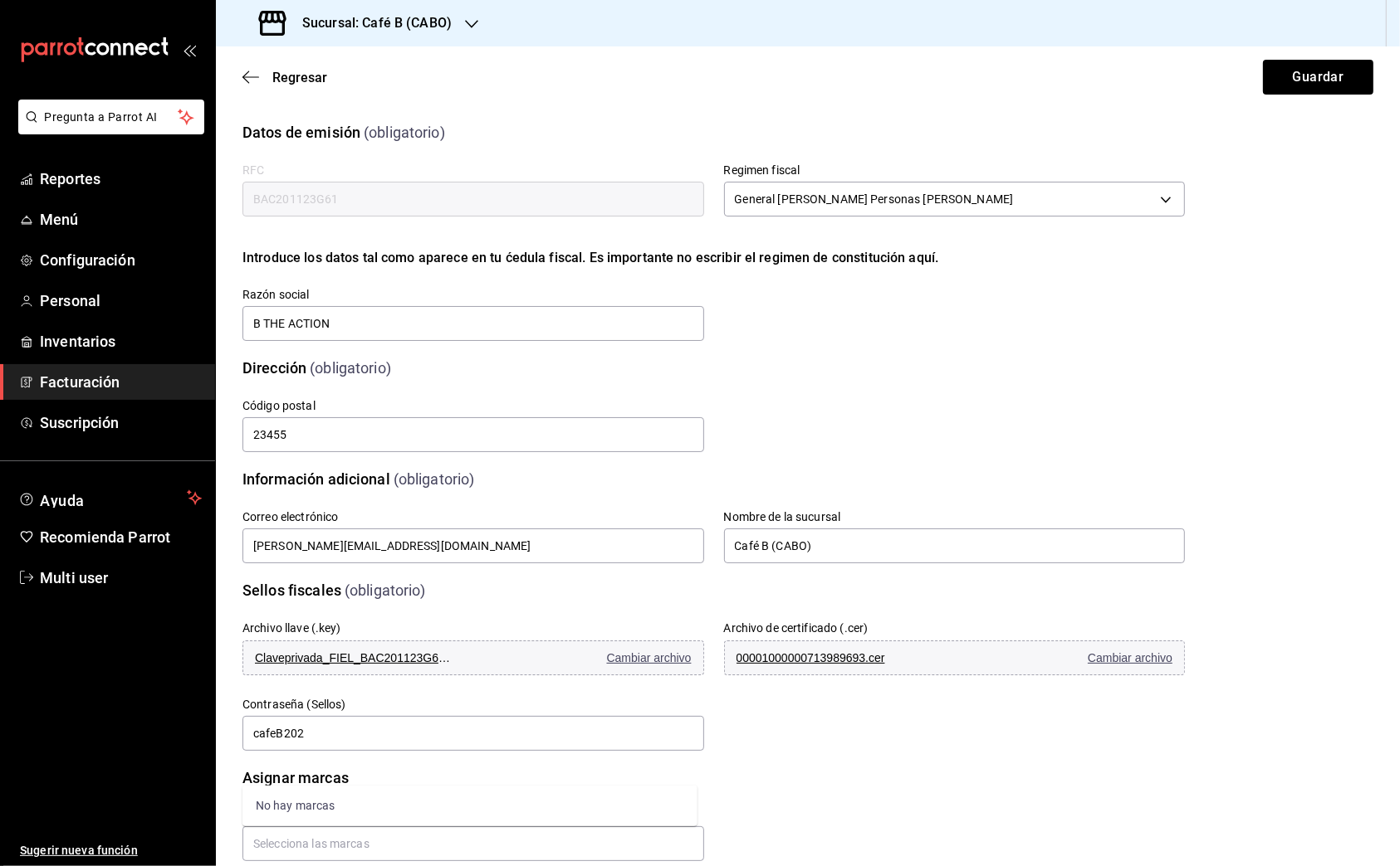
click at [762, 790] on div "Marcas Café B (Plaza Santa Carmela)" at bounding box center [694, 842] width 983 height 147
click at [461, 658] on button "Claveprivada_FIEL_BAC201123G61_20250310_190516.key Cambiar archivo" at bounding box center [473, 658] width 462 height 35
click at [1118, 657] on span "Cambiar archivo" at bounding box center [1129, 658] width 84 height 13
click at [1285, 77] on button "Guardar" at bounding box center [1317, 77] width 110 height 35
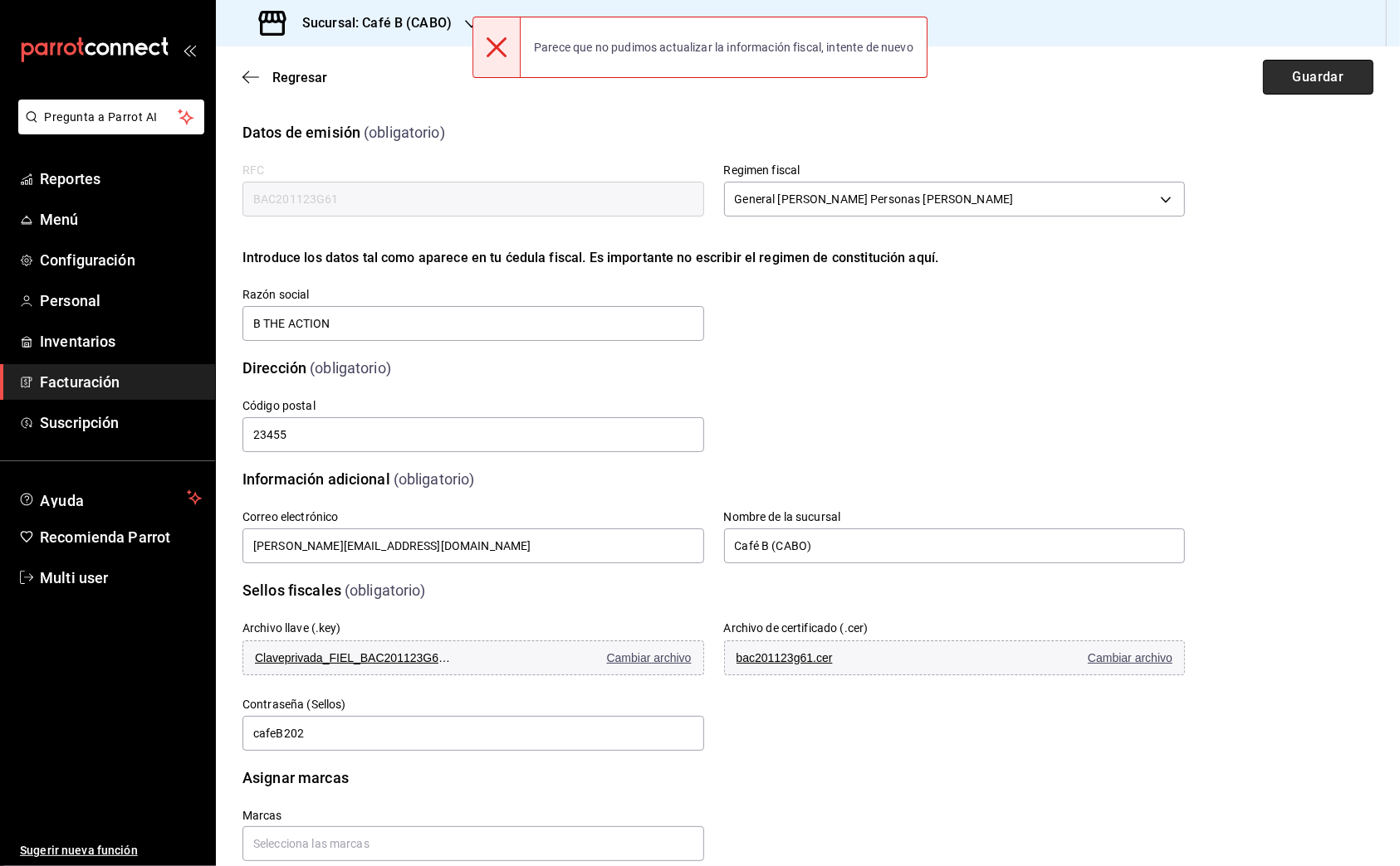
click at [1285, 77] on button "Guardar" at bounding box center [1317, 77] width 110 height 35
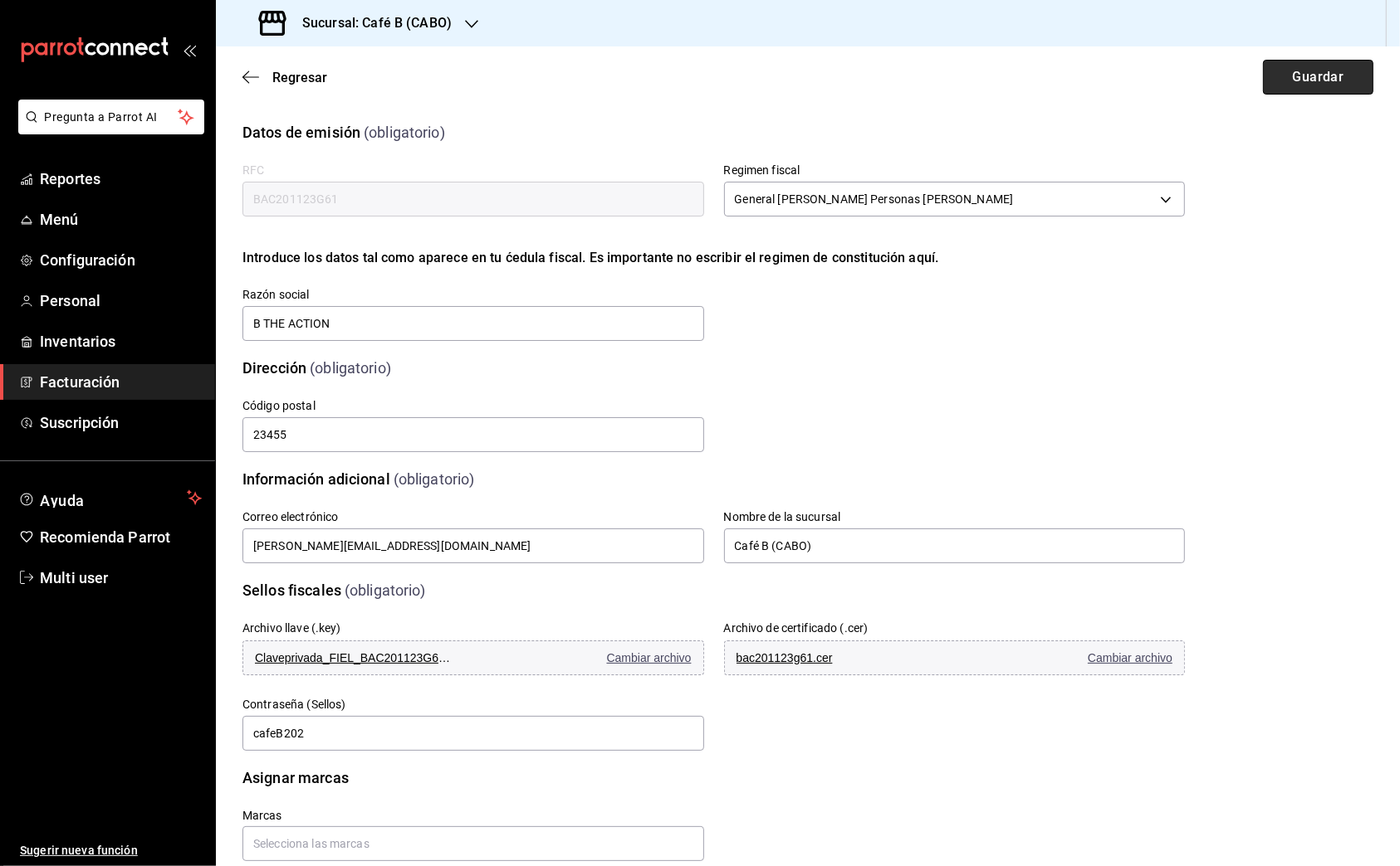
click at [1302, 65] on button "Guardar" at bounding box center [1317, 77] width 110 height 35
click at [424, 17] on h3 "Sucursal: Café B (CABO)" at bounding box center [370, 23] width 163 height 20
click at [392, 72] on div "Café B (CABO)" at bounding box center [341, 72] width 223 height 17
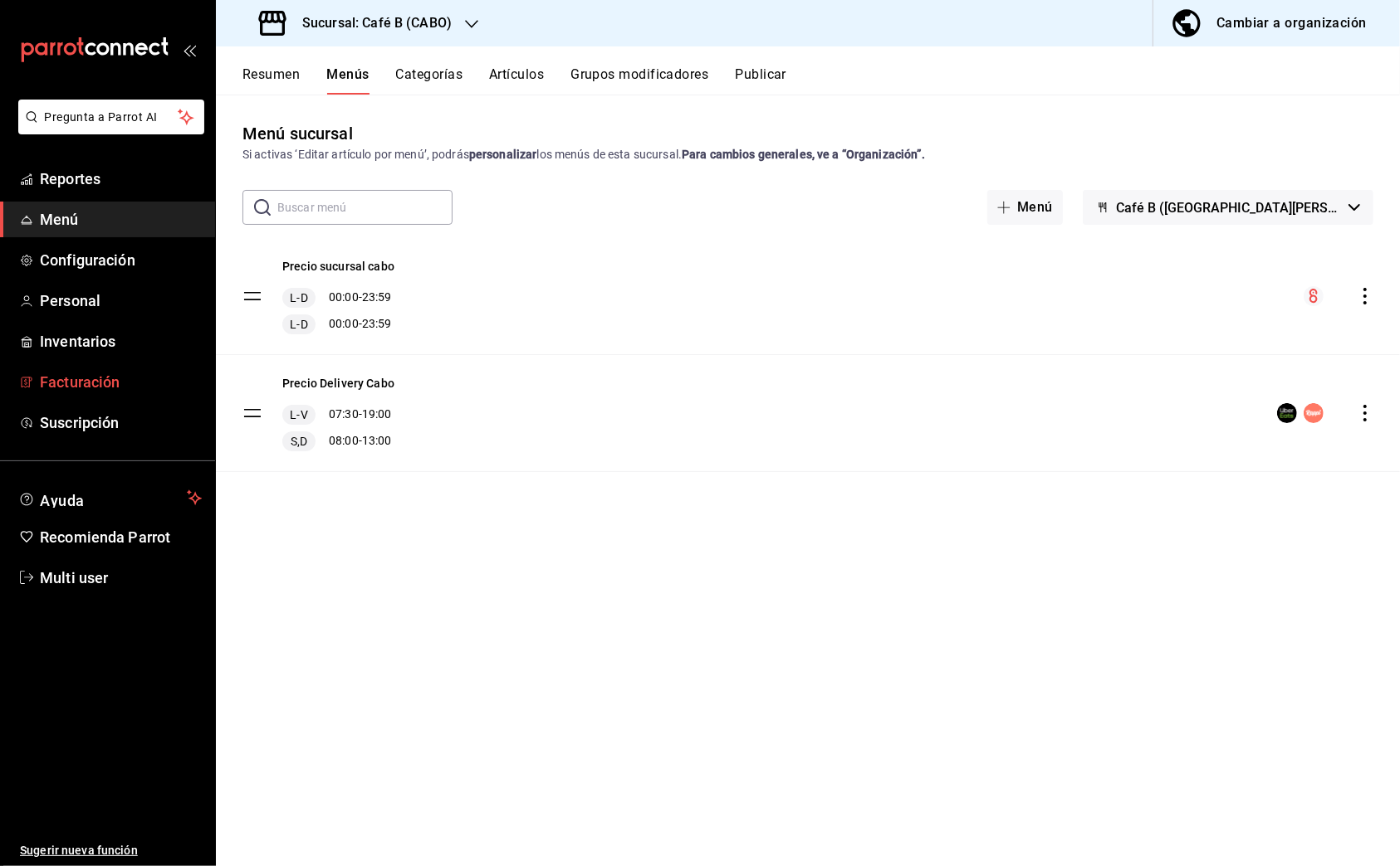
click at [122, 394] on link "Facturación" at bounding box center [107, 382] width 215 height 35
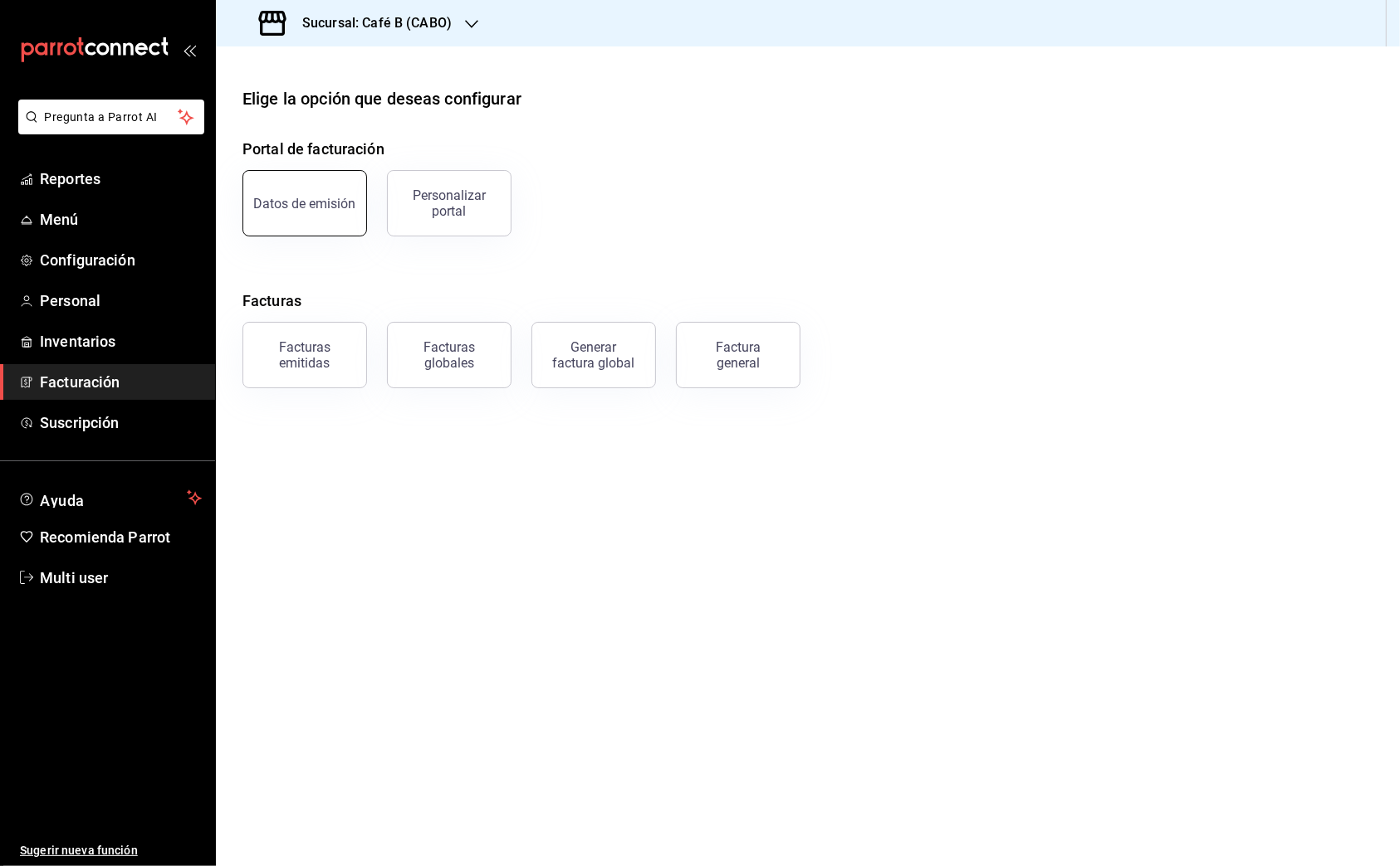
click at [338, 206] on div "Datos de emisión" at bounding box center [305, 203] width 102 height 15
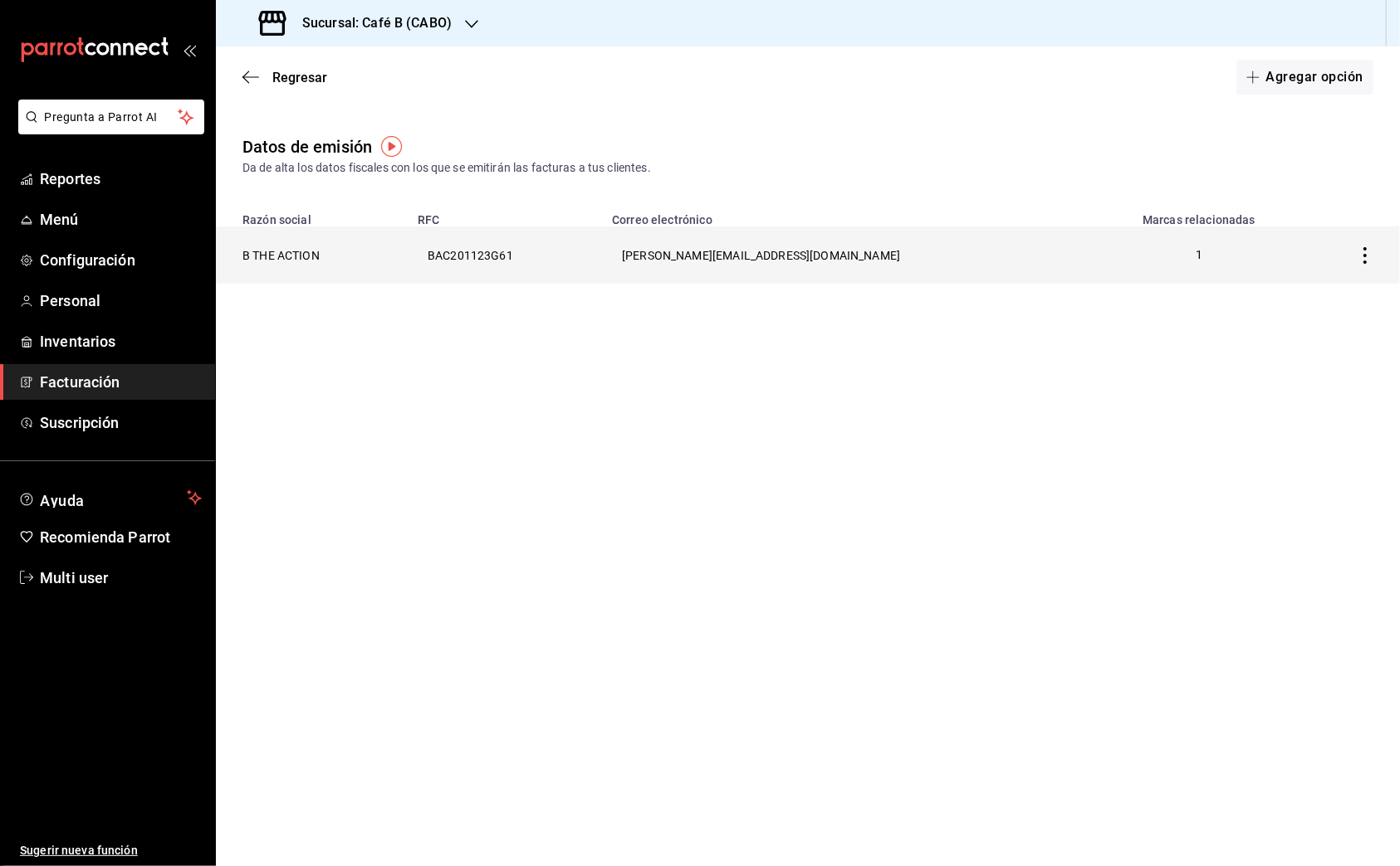
click at [602, 268] on th "BAC201123G61" at bounding box center [505, 255] width 194 height 58
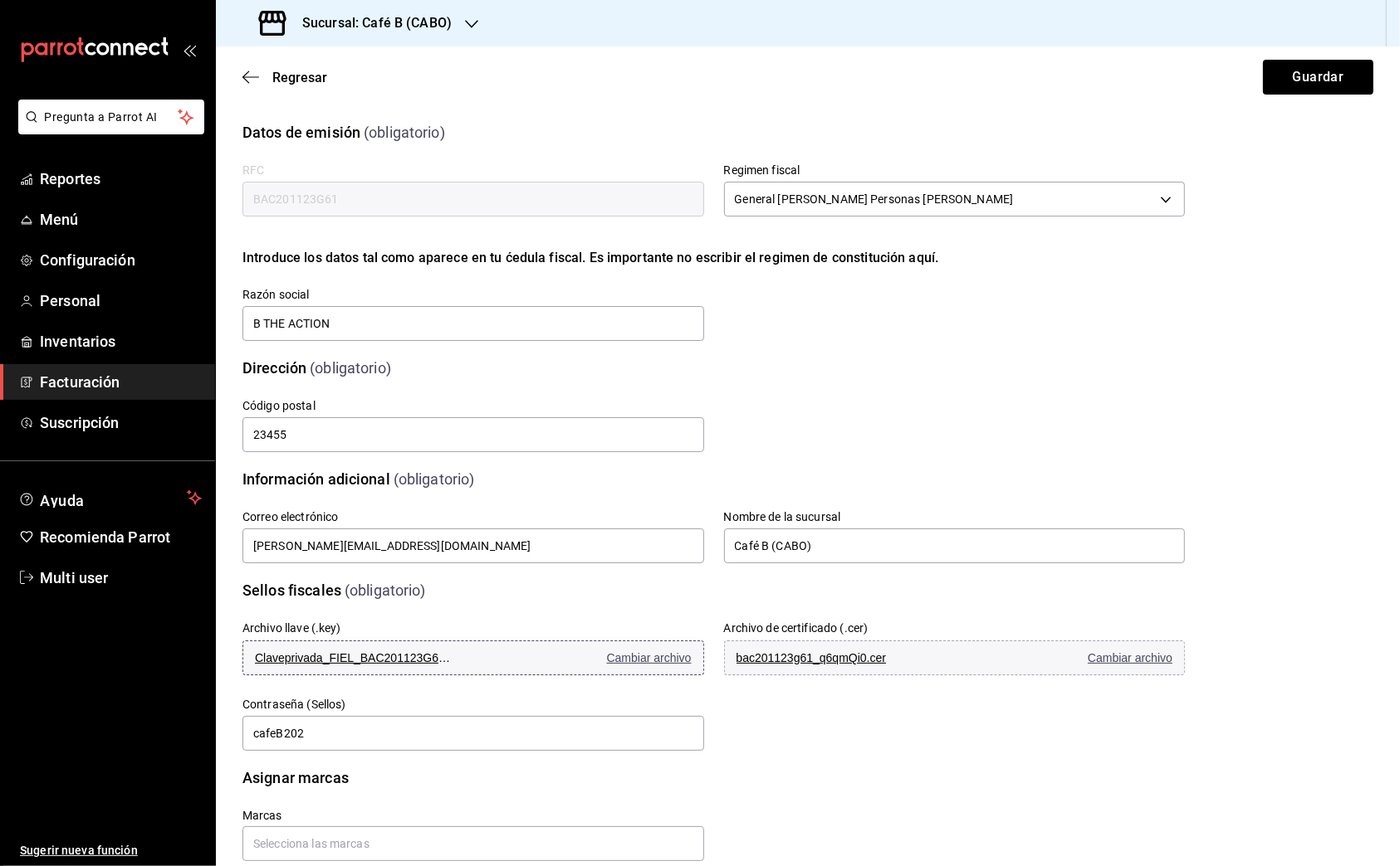
click at [642, 659] on span "Cambiar archivo" at bounding box center [649, 658] width 84 height 13
click at [1146, 656] on span "Cambiar archivo" at bounding box center [1129, 658] width 84 height 13
click at [1303, 89] on button "Guardar" at bounding box center [1317, 77] width 110 height 35
click at [600, 655] on button "Claveprivada_FIEL_BAC201123G61_20210409_115955.key Cambiar archivo" at bounding box center [473, 658] width 462 height 35
click at [1118, 661] on span "Cambiar archivo" at bounding box center [1129, 658] width 84 height 13
